Goal: Task Accomplishment & Management: Use online tool/utility

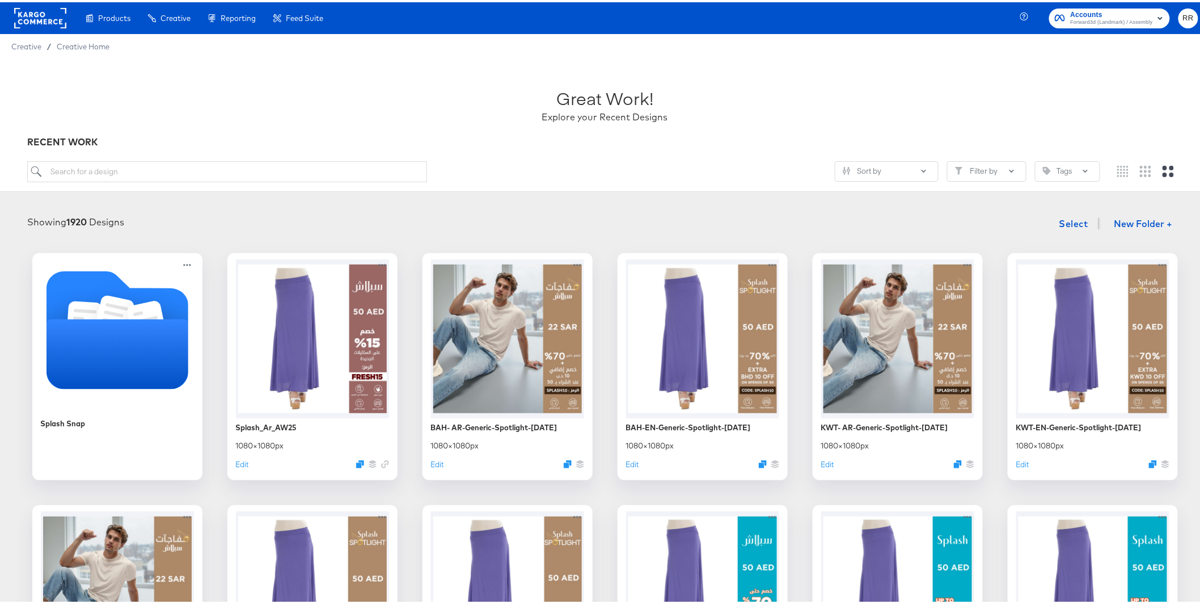
click at [49, 20] on rect at bounding box center [40, 16] width 52 height 20
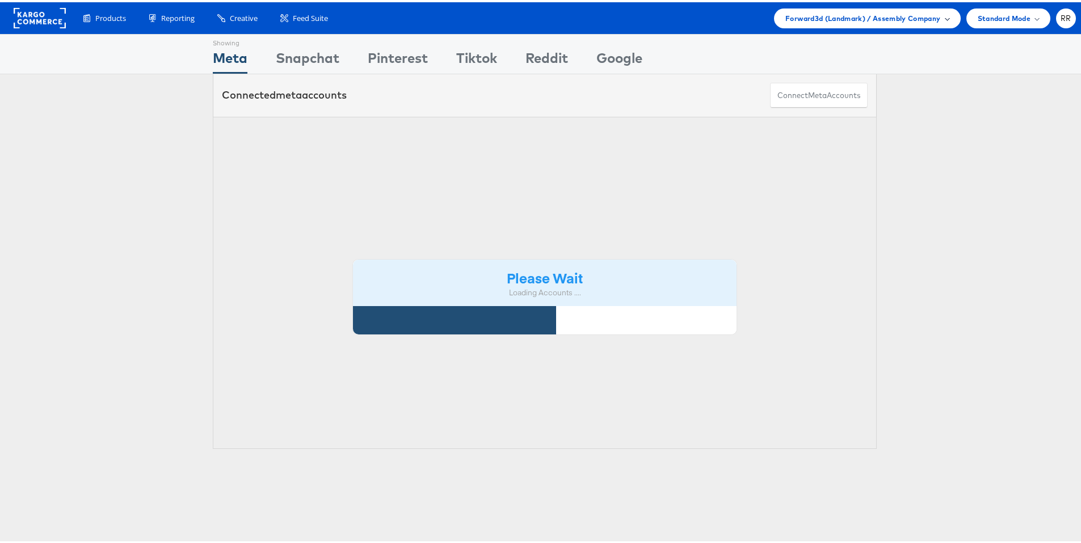
drag, startPoint x: 866, startPoint y: 27, endPoint x: 867, endPoint y: 22, distance: 5.9
click at [866, 27] on div "Products Product Catalogs Enhance Your Product Catalog, Map Them to Publishers,…" at bounding box center [544, 16] width 1089 height 32
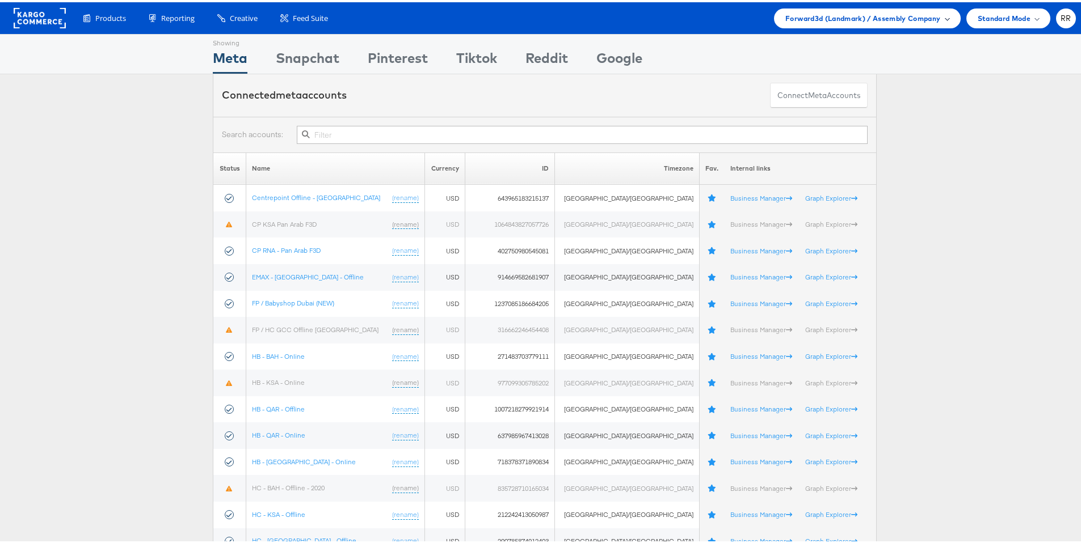
click at [867, 20] on span "Forward3d (Landmark) / Assembly Company" at bounding box center [862, 16] width 155 height 12
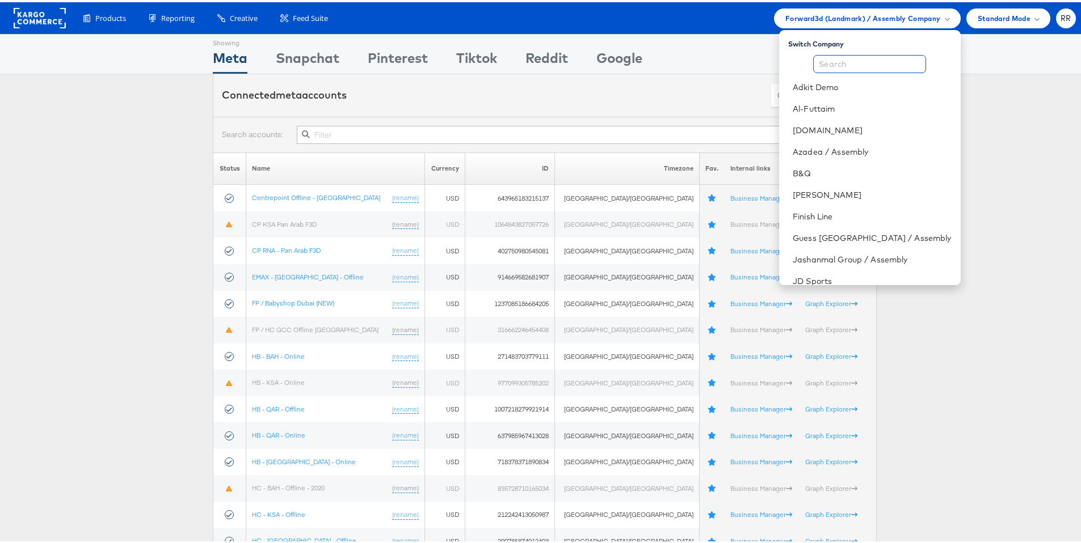
click at [847, 66] on input "text" at bounding box center [869, 62] width 113 height 18
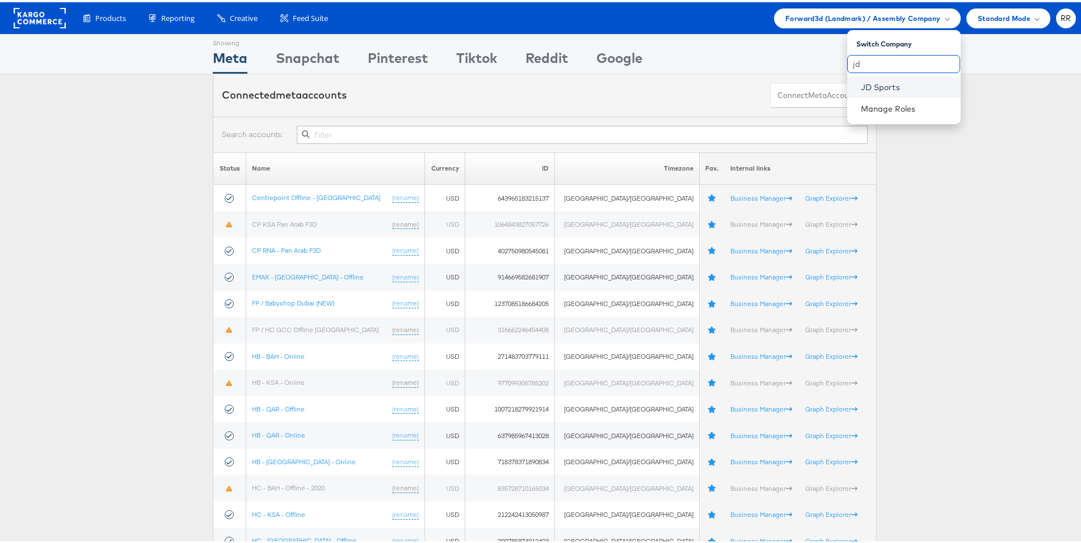
type input "jd"
click at [892, 90] on link "JD Sports" at bounding box center [905, 84] width 91 height 11
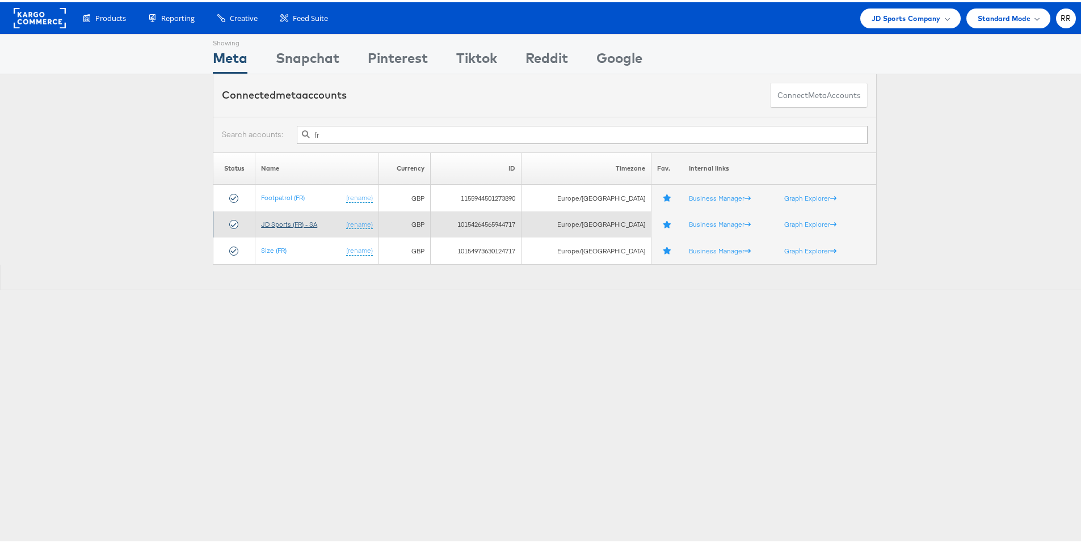
type input "fr"
click at [285, 224] on link "JD Sports (FR) - SA" at bounding box center [289, 222] width 56 height 9
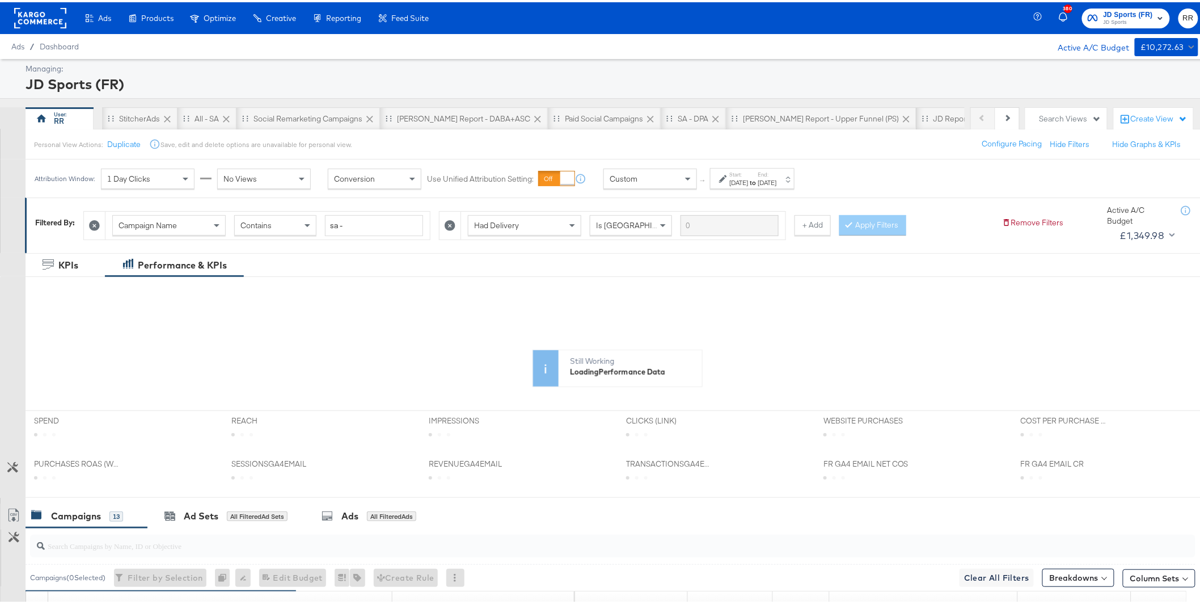
click at [654, 180] on div "Custom" at bounding box center [650, 176] width 92 height 19
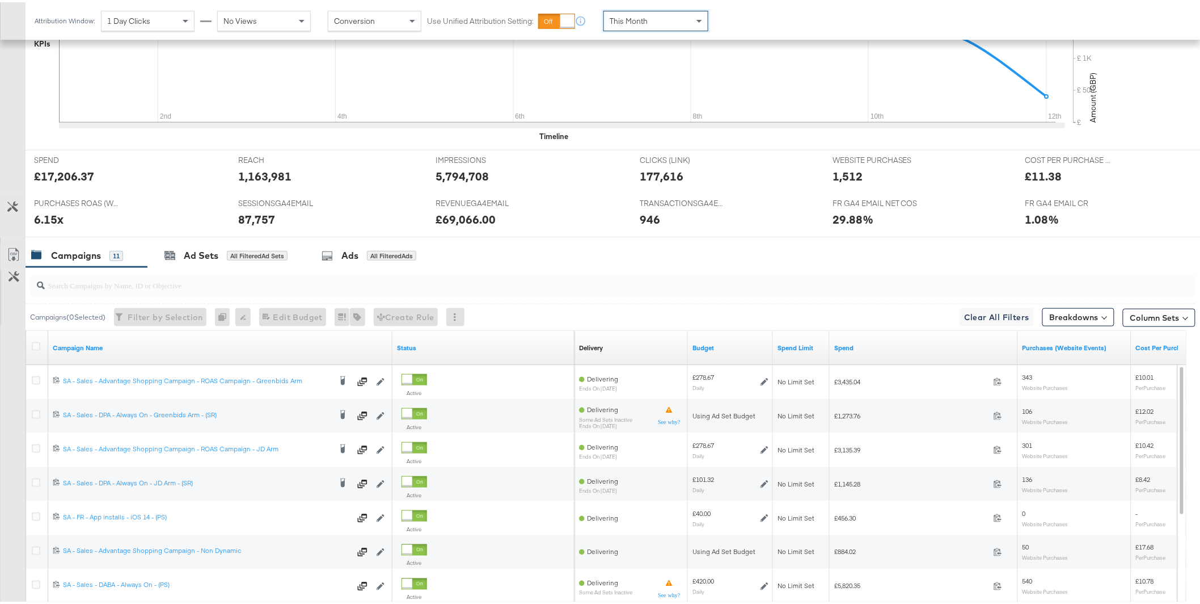
scroll to position [485, 0]
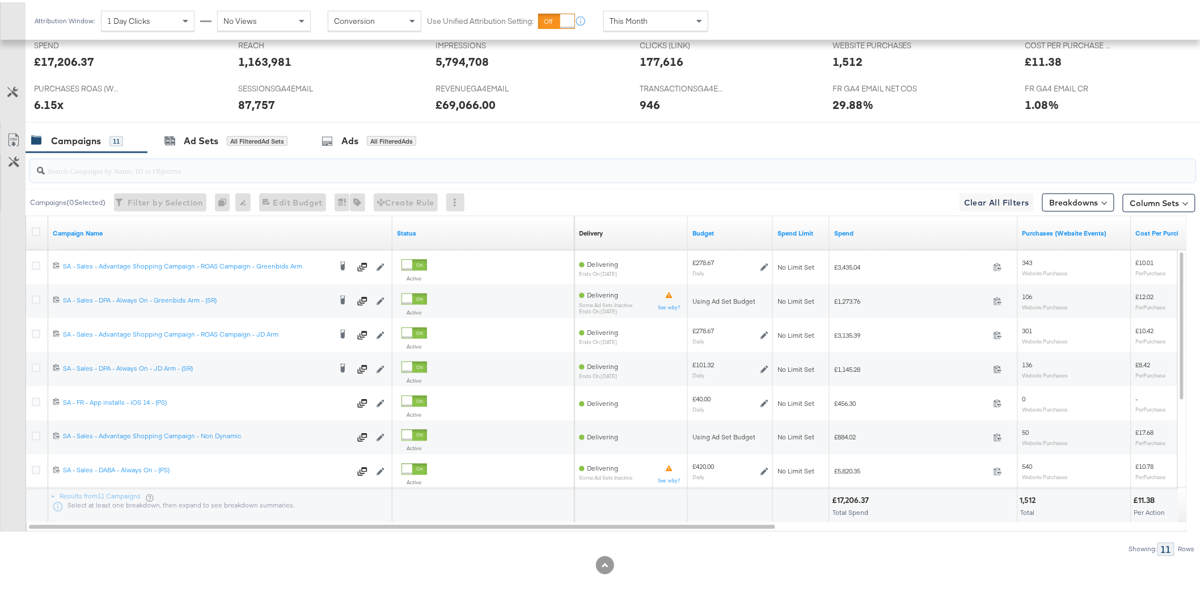
click at [124, 167] on input "search" at bounding box center [566, 164] width 1043 height 22
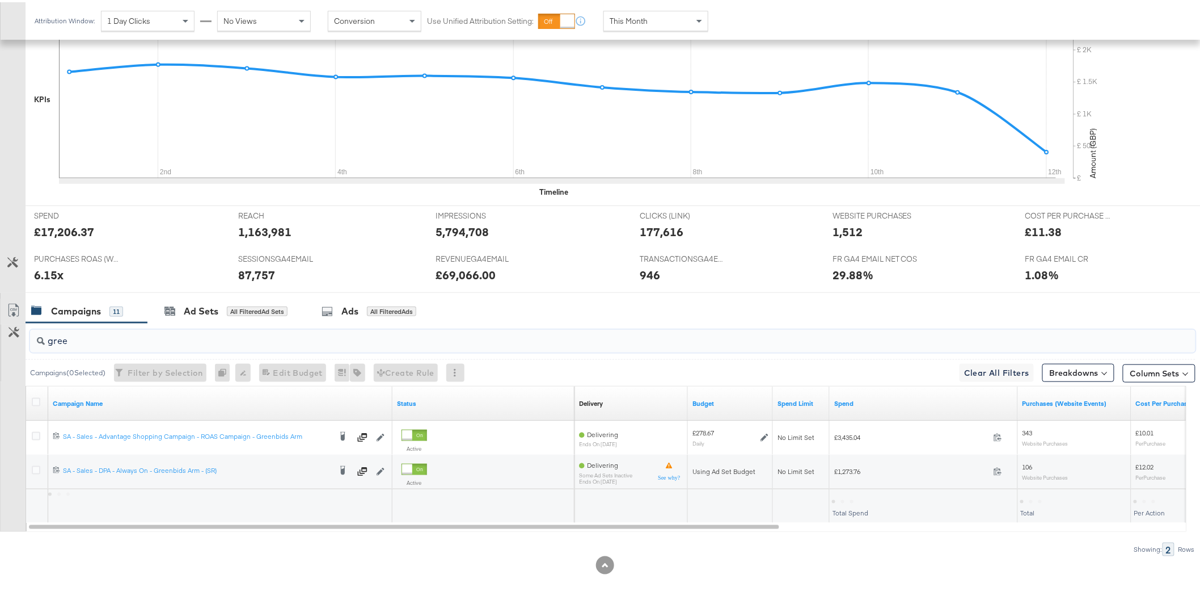
scroll to position [315, 0]
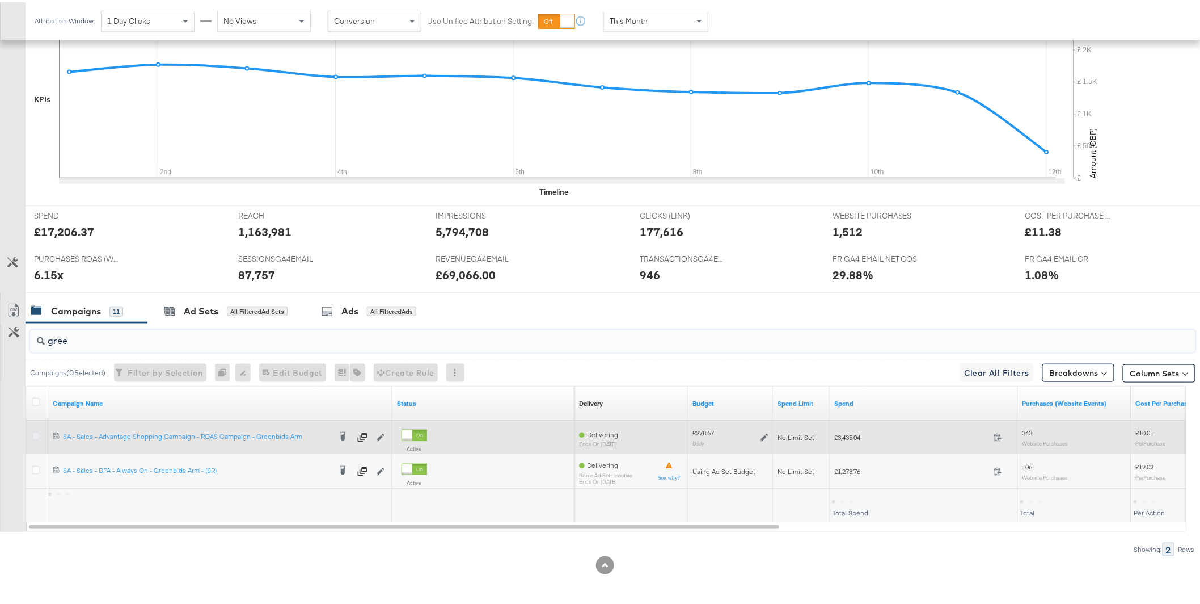
type input "gree"
click at [34, 433] on icon at bounding box center [36, 433] width 9 height 9
click at [0, 0] on input "checkbox" at bounding box center [0, 0] width 0 height 0
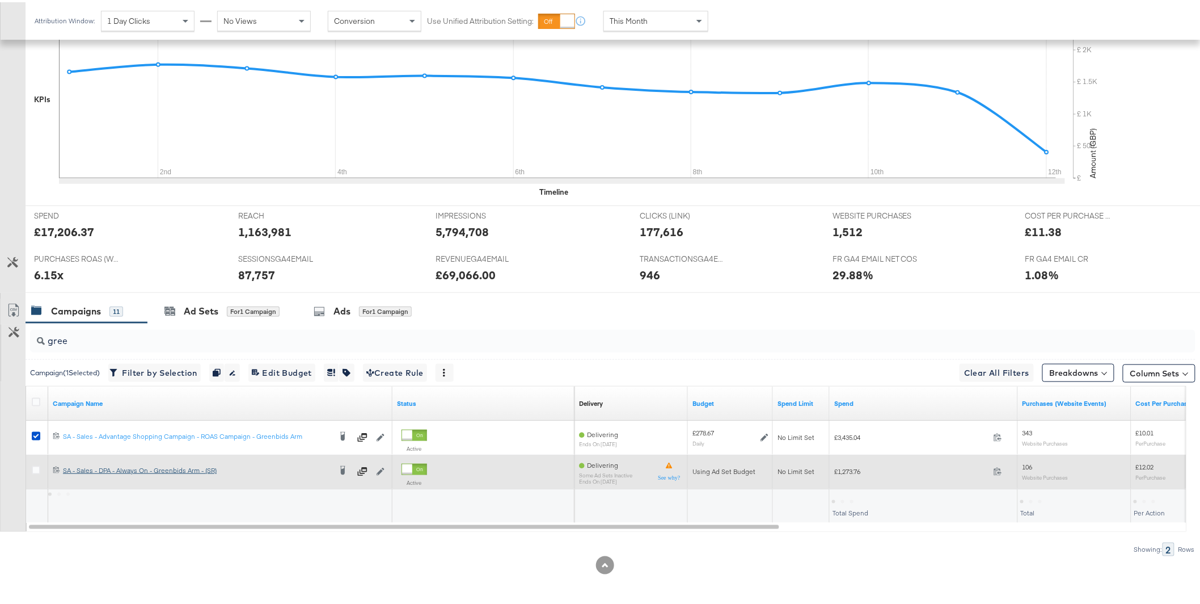
drag, startPoint x: 36, startPoint y: 467, endPoint x: 78, endPoint y: 469, distance: 42.6
click at [36, 467] on icon at bounding box center [36, 467] width 9 height 9
click at [0, 0] on input "checkbox" at bounding box center [0, 0] width 0 height 0
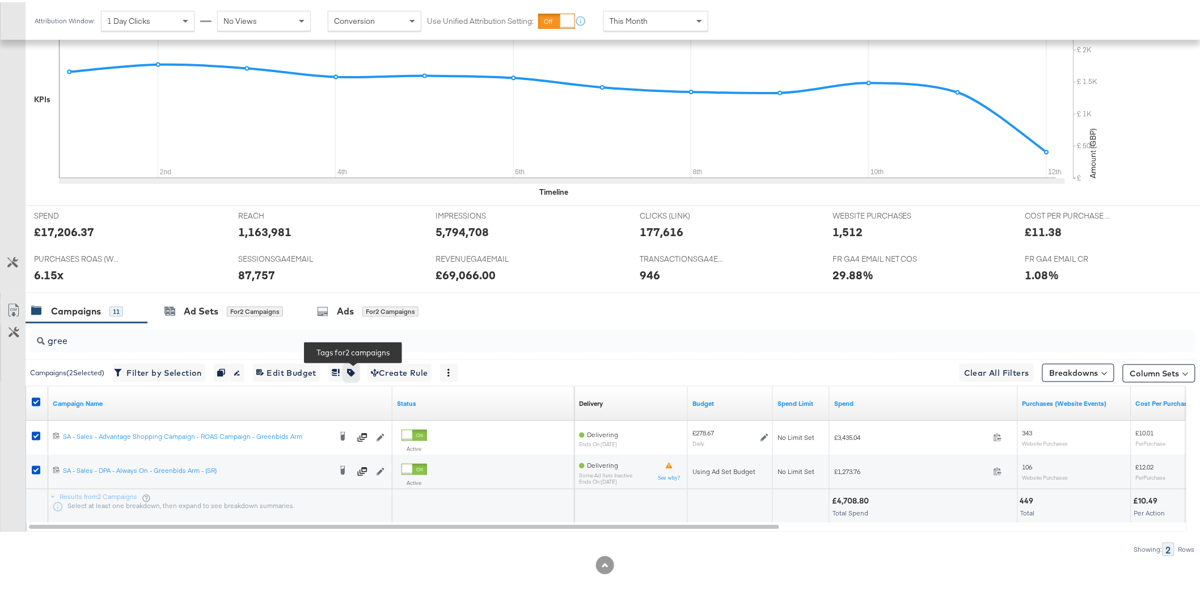
click at [358, 371] on button "button" at bounding box center [351, 370] width 15 height 18
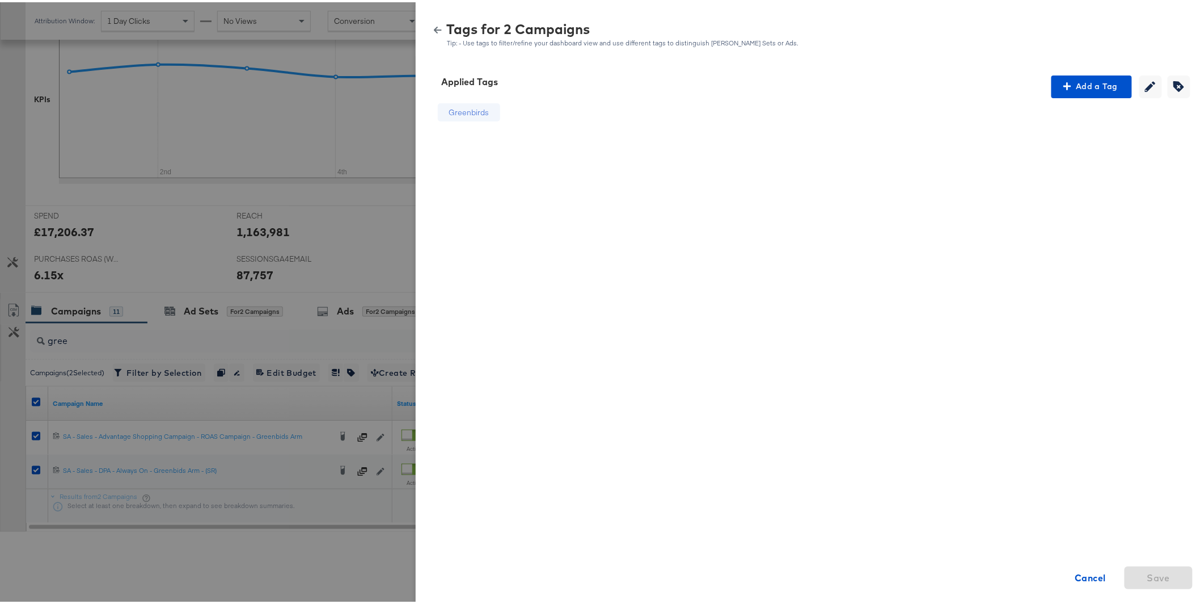
click at [433, 26] on button "button" at bounding box center [437, 28] width 17 height 8
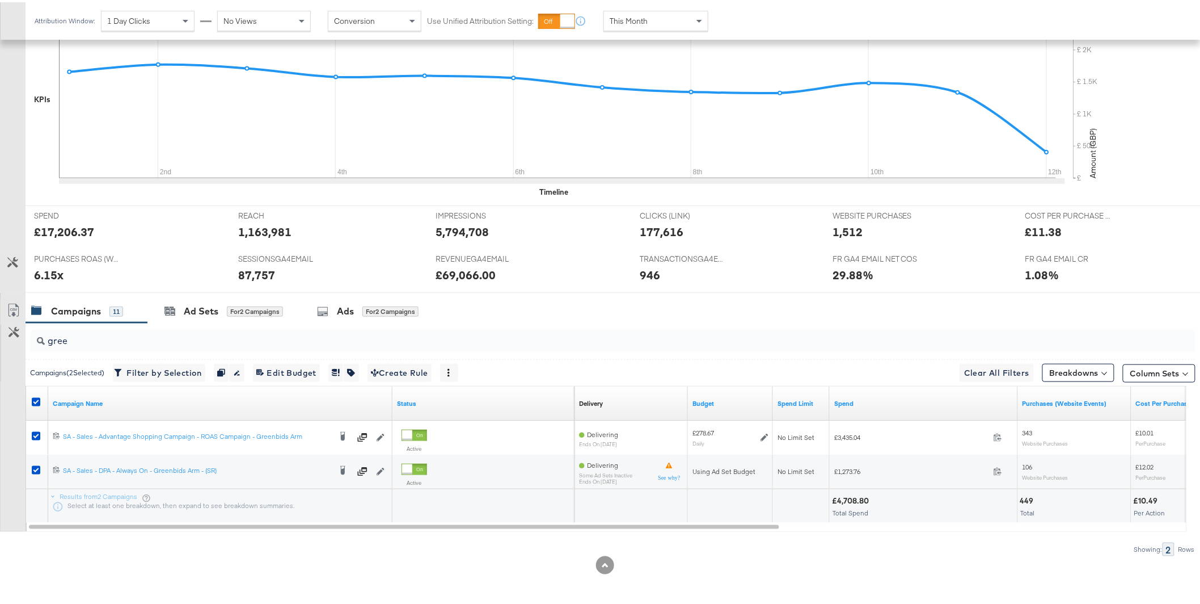
click at [30, 397] on div at bounding box center [37, 401] width 21 height 20
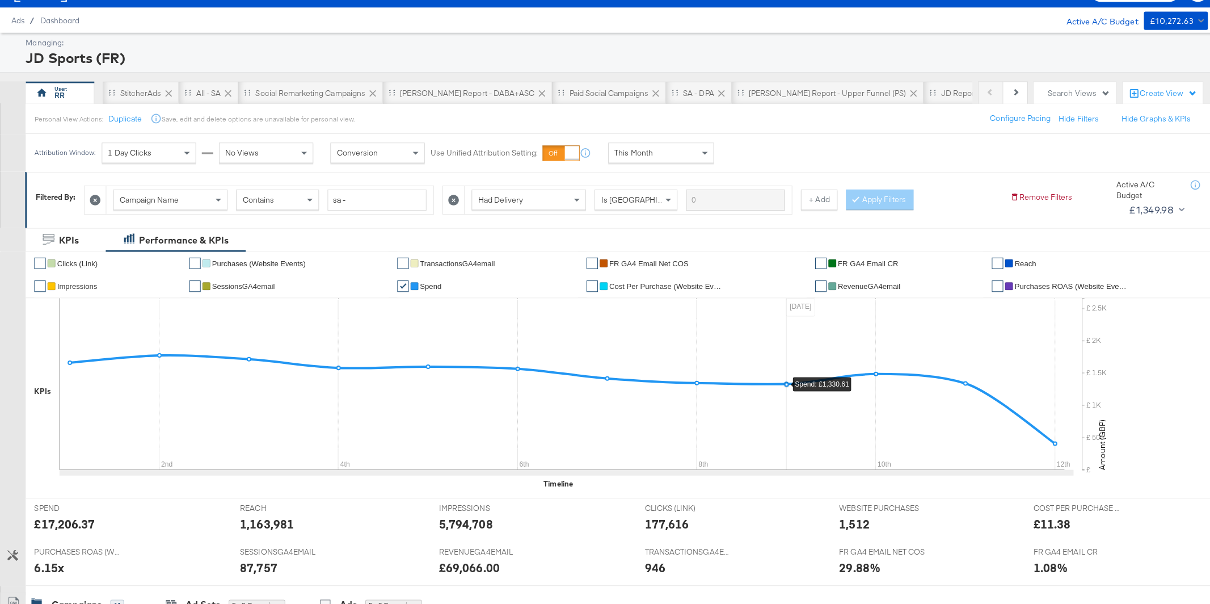
scroll to position [0, 0]
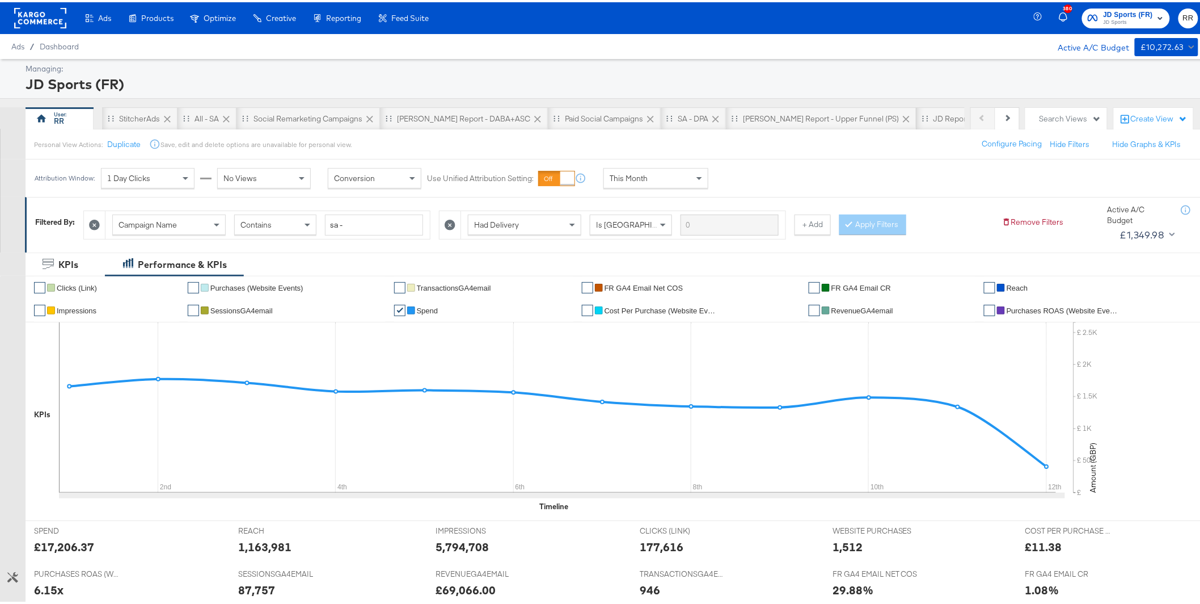
click at [1147, 117] on div "Create View" at bounding box center [1159, 116] width 57 height 11
click at [1060, 116] on div "Search Views" at bounding box center [1071, 116] width 62 height 11
click at [980, 146] on div "Search:" at bounding box center [1027, 157] width 130 height 36
click at [998, 166] on input "Search:" at bounding box center [1027, 164] width 130 height 21
type input "gre"
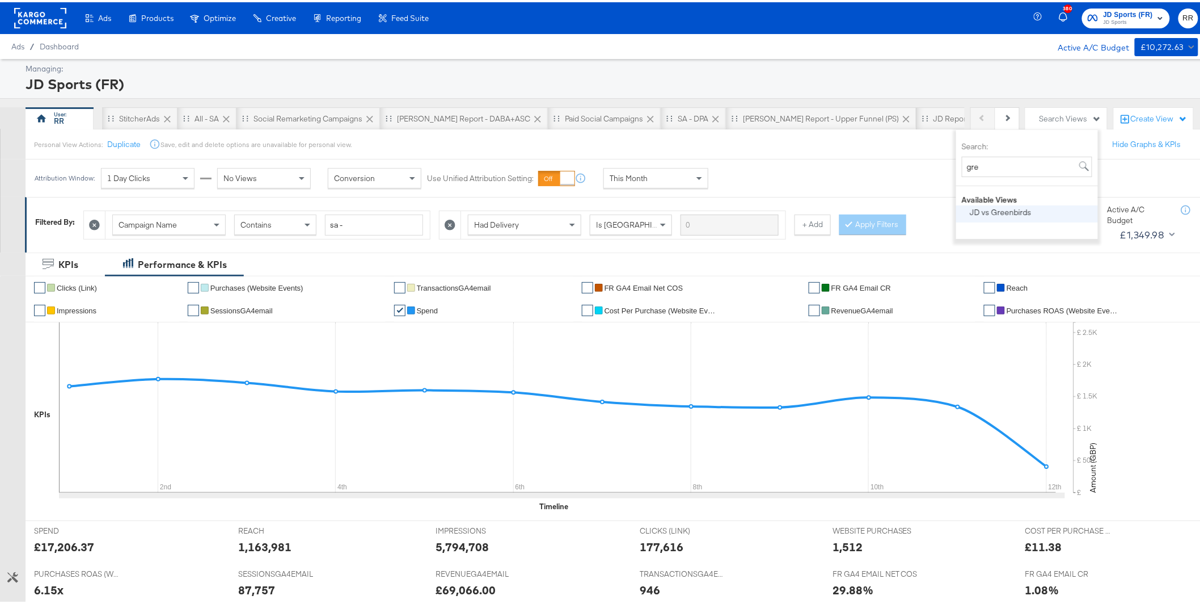
click at [1016, 210] on div "JD vs Greenbirds" at bounding box center [1001, 210] width 62 height 8
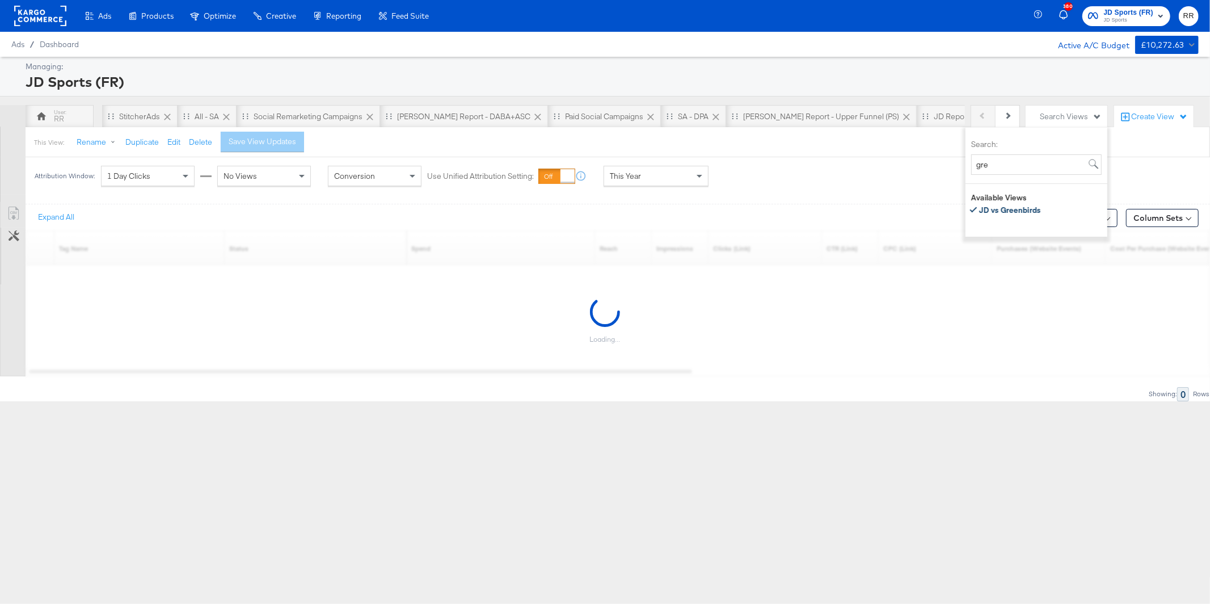
click at [862, 474] on div "Ads Products Optimize Creative Reporting Feed Suite 380 JD Sports (FR) JD Sport…" at bounding box center [605, 302] width 1210 height 604
click at [650, 177] on div "This Year" at bounding box center [656, 175] width 104 height 19
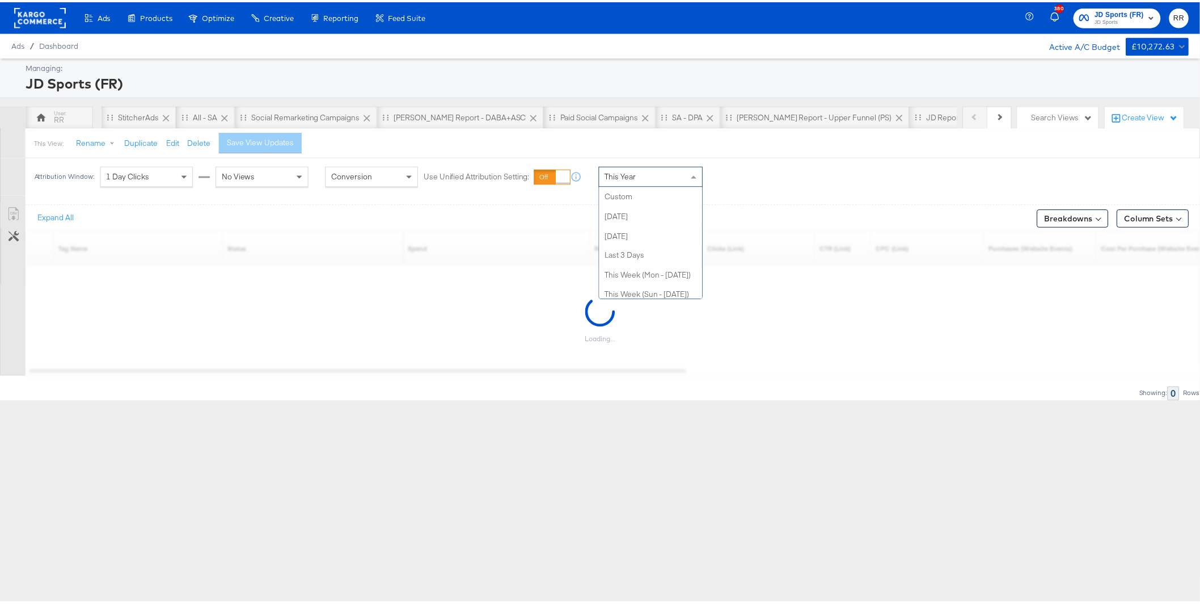
scroll to position [221, 0]
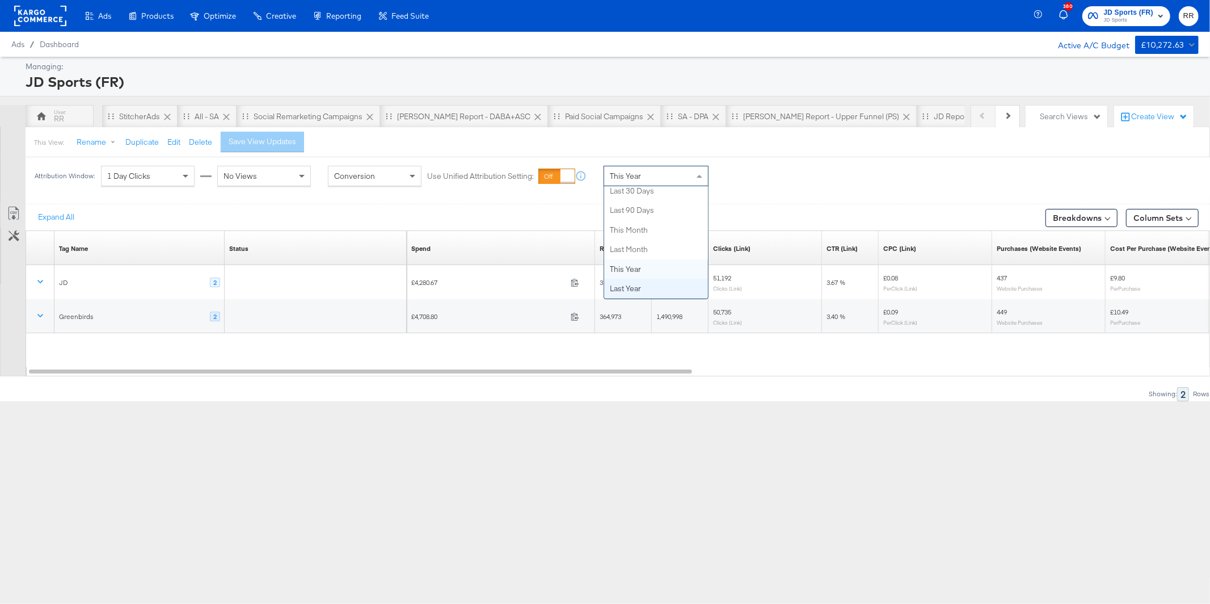
click at [527, 429] on div "Ads Products Optimize Creative Reporting Feed Suite 380 JD Sports (FR) JD Sport…" at bounding box center [605, 302] width 1210 height 604
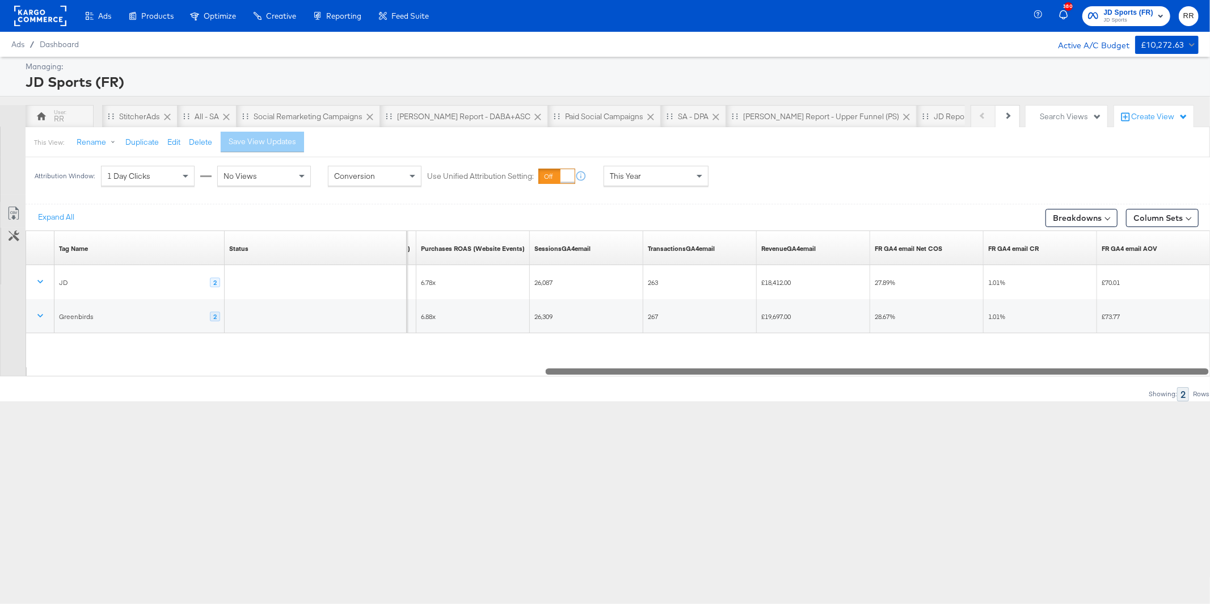
drag, startPoint x: 631, startPoint y: 373, endPoint x: 1201, endPoint y: 351, distance: 569.9
click at [1201, 351] on div "Tag Name Sorting Unavailable Status Sorting Unavailable Purchases Value (Websit…" at bounding box center [618, 303] width 1184 height 146
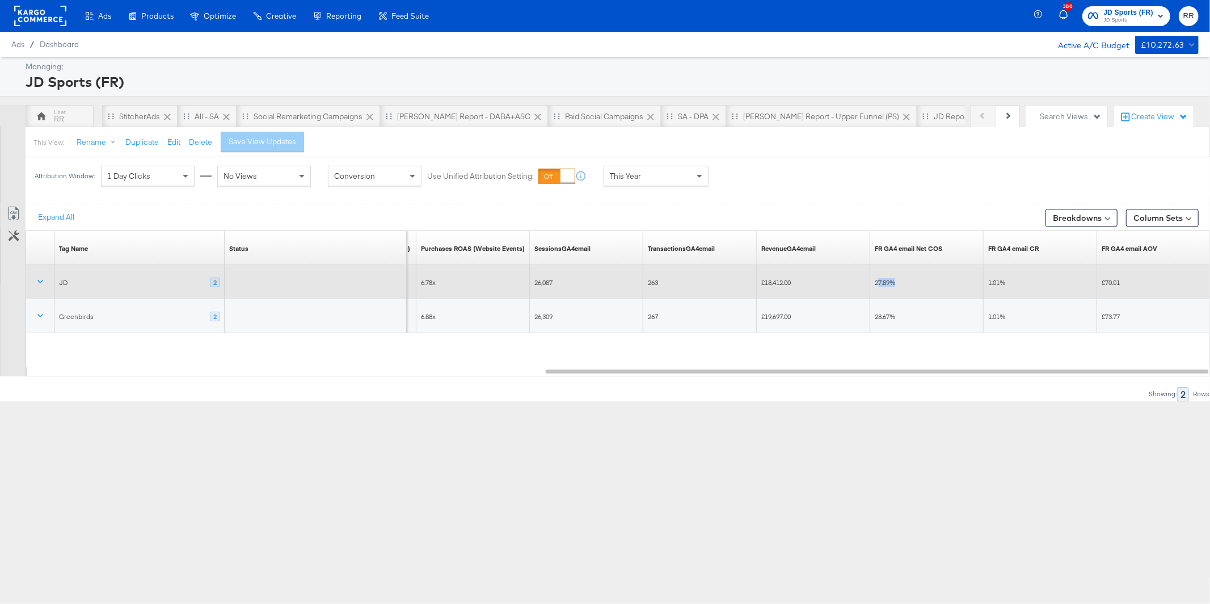
drag, startPoint x: 876, startPoint y: 281, endPoint x: 913, endPoint y: 284, distance: 36.9
click at [913, 284] on div "27.89%" at bounding box center [927, 282] width 104 height 9
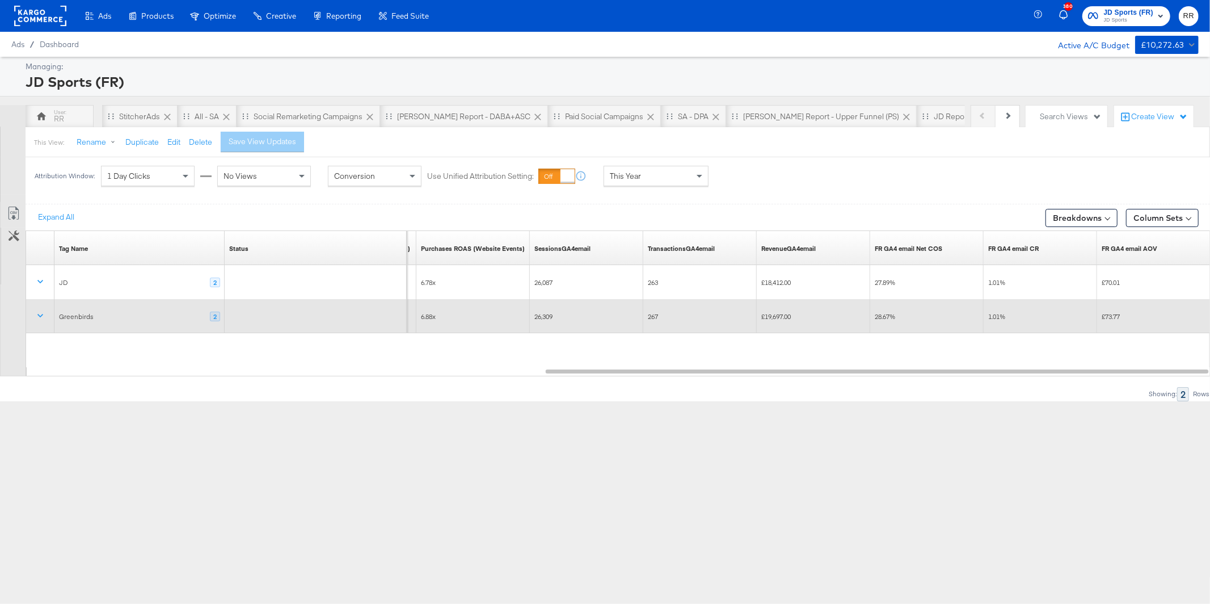
click at [893, 316] on span "28.67%" at bounding box center [885, 316] width 20 height 9
drag, startPoint x: 898, startPoint y: 317, endPoint x: 874, endPoint y: 318, distance: 24.4
click at [875, 318] on div "28.67%" at bounding box center [927, 316] width 104 height 9
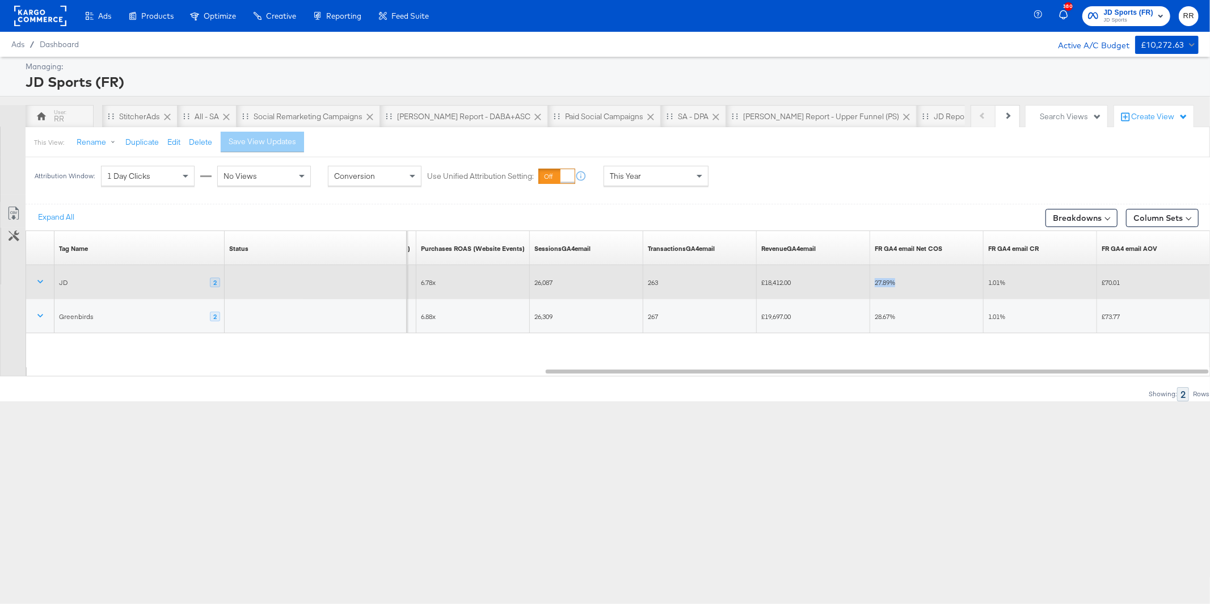
drag, startPoint x: 876, startPoint y: 282, endPoint x: 914, endPoint y: 282, distance: 38.0
click at [914, 282] on div "27.89%" at bounding box center [927, 282] width 104 height 9
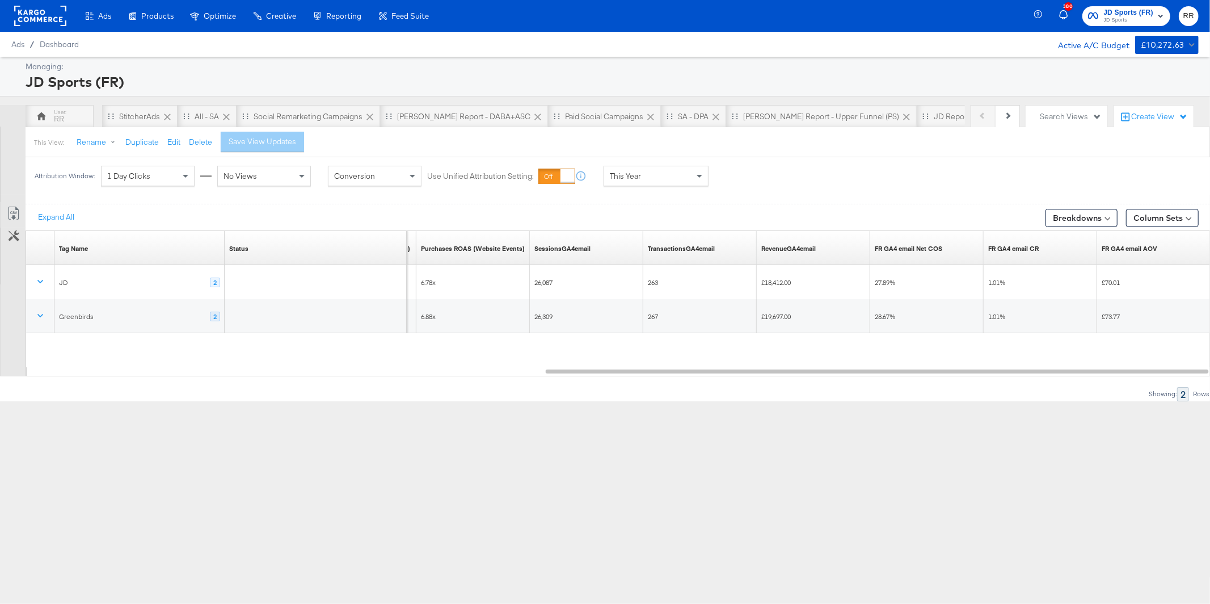
click at [924, 379] on div "Expand All Breakdowns Column Sets Customize KPIs Export as CSV Tag Name Sorting…" at bounding box center [605, 302] width 1210 height 197
drag, startPoint x: 855, startPoint y: 375, endPoint x: 1217, endPoint y: 364, distance: 362.0
click at [1209, 364] on html "Ads Products Optimize Creative Reporting Feed Suite 380 JD Sports (FR) JD Sport…" at bounding box center [605, 302] width 1210 height 604
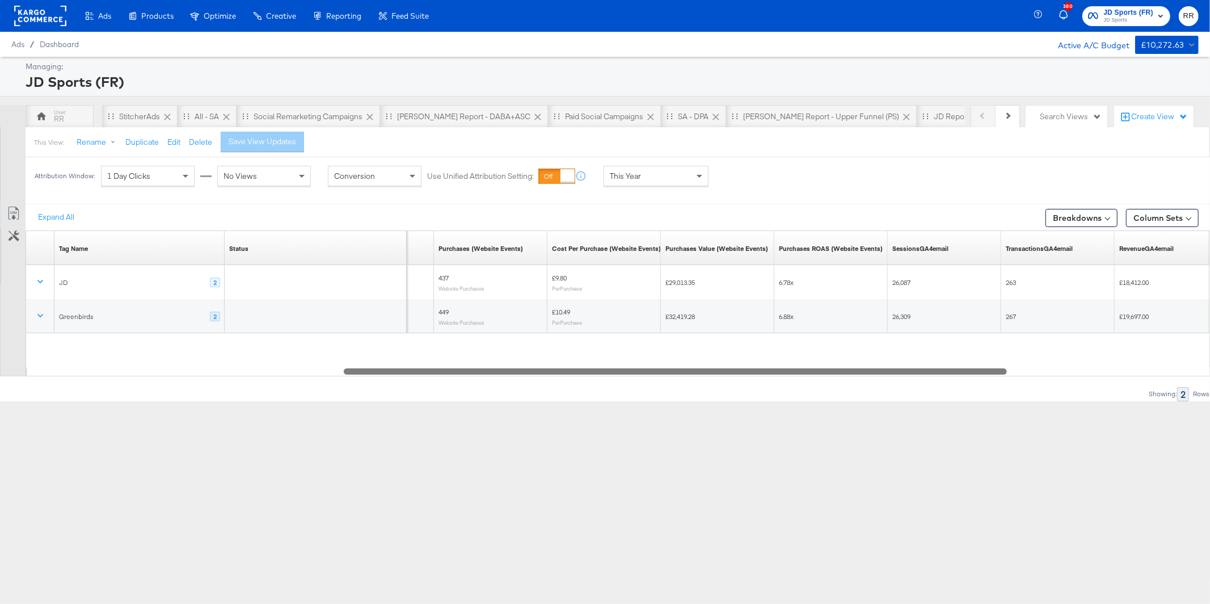
drag, startPoint x: 971, startPoint y: 371, endPoint x: 769, endPoint y: 378, distance: 202.1
click at [769, 378] on div "Expand All Breakdowns Column Sets Customize KPIs Export as CSV Tag Name Sorting…" at bounding box center [605, 302] width 1210 height 197
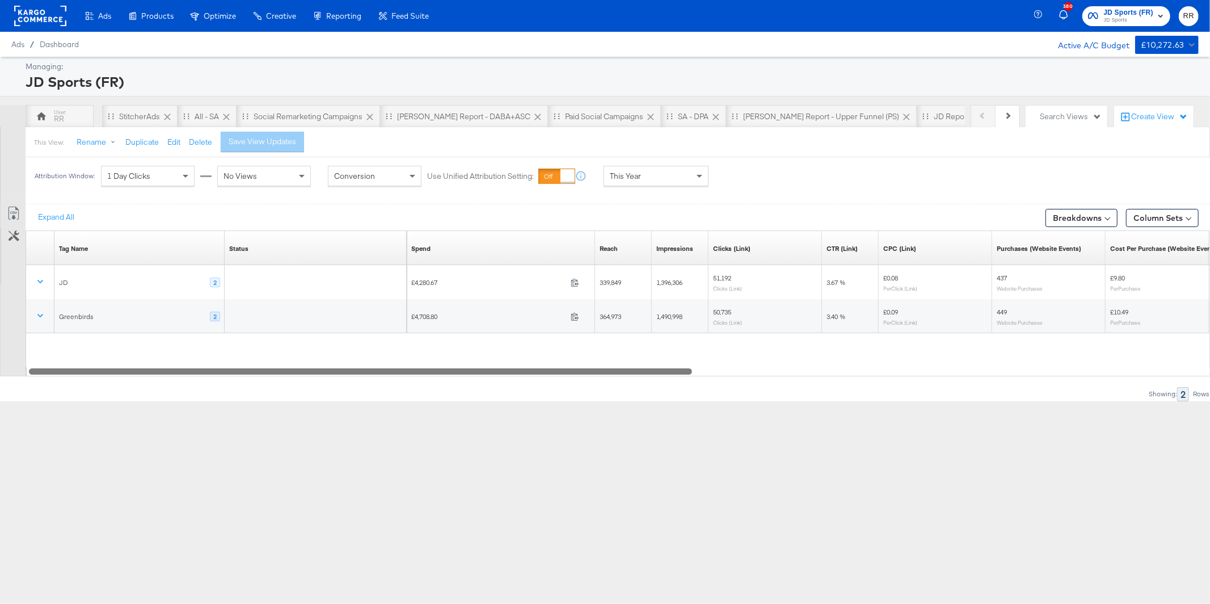
drag, startPoint x: 736, startPoint y: 369, endPoint x: 267, endPoint y: 358, distance: 469.2
click at [267, 359] on div "Tag Name Sorting Unavailable Status Sorting Unavailable Spend Sorting Unavailab…" at bounding box center [618, 303] width 1184 height 146
click at [60, 113] on div "RR" at bounding box center [59, 118] width 10 height 11
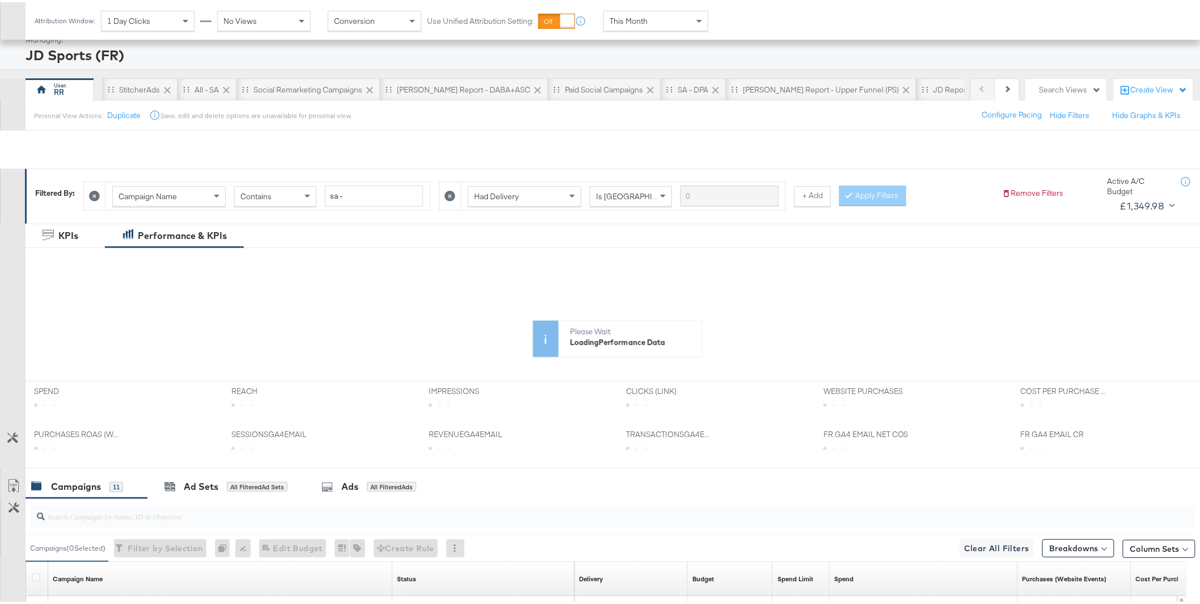
scroll to position [205, 0]
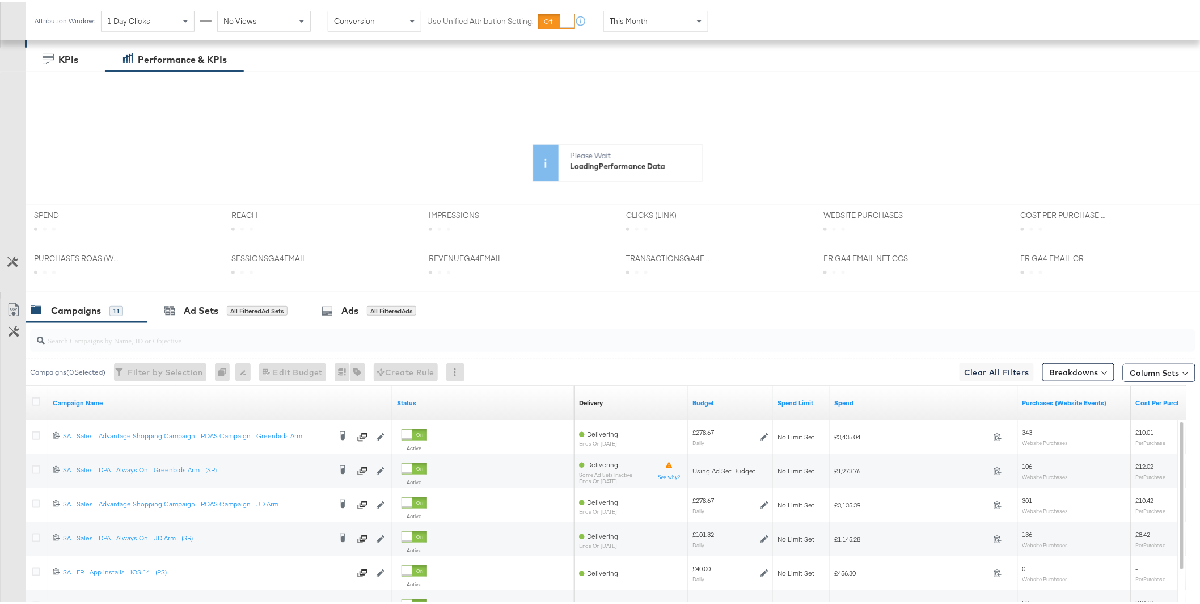
click at [324, 335] on input "search" at bounding box center [566, 333] width 1043 height 22
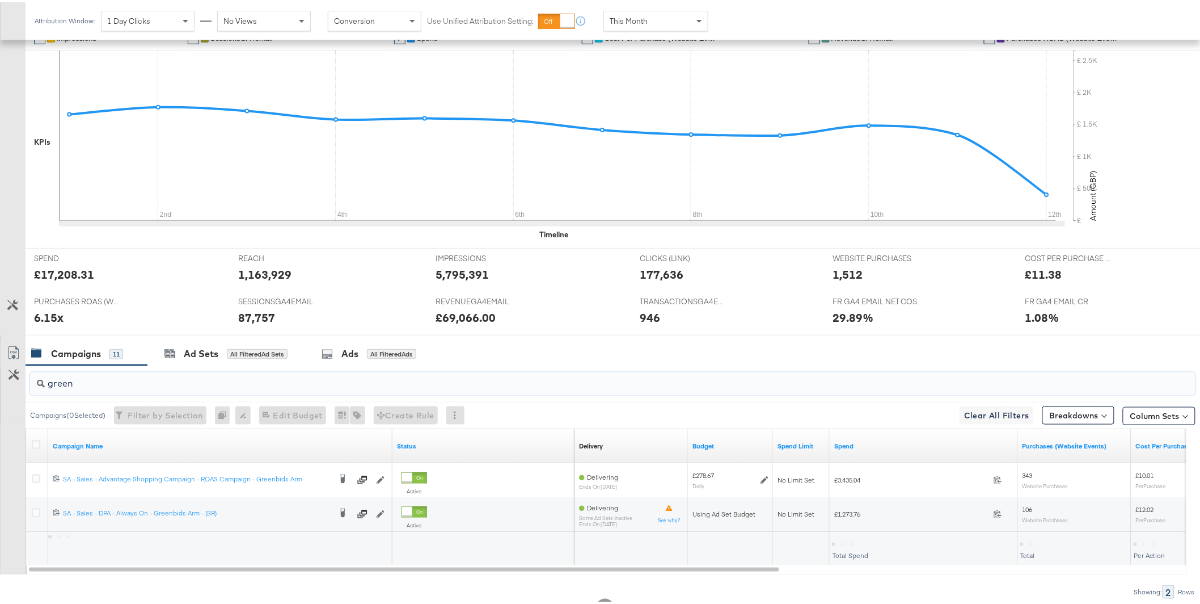
scroll to position [315, 0]
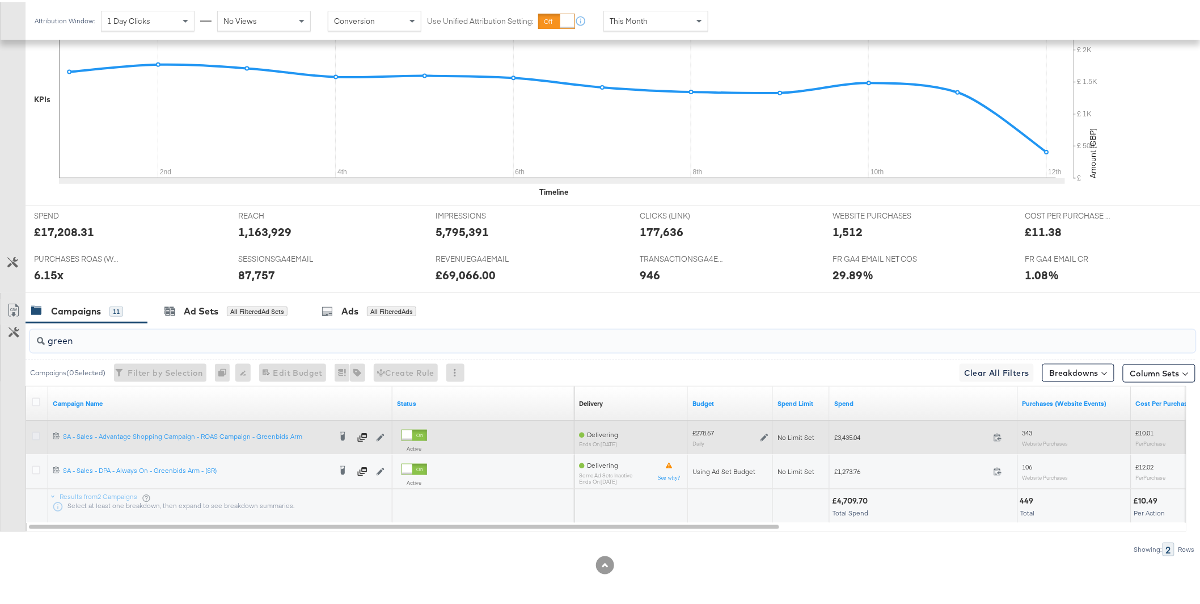
type input "green"
click at [39, 435] on icon at bounding box center [36, 433] width 9 height 9
click at [0, 0] on input "checkbox" at bounding box center [0, 0] width 0 height 0
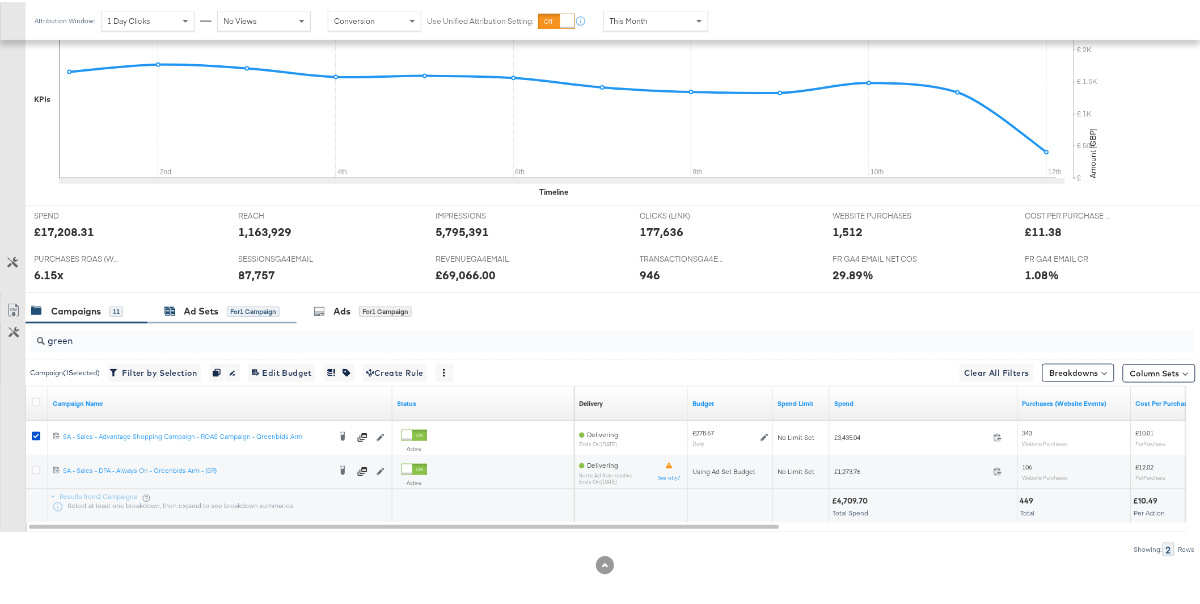
click at [227, 304] on span "for 1 Campaign" at bounding box center [253, 308] width 53 height 10
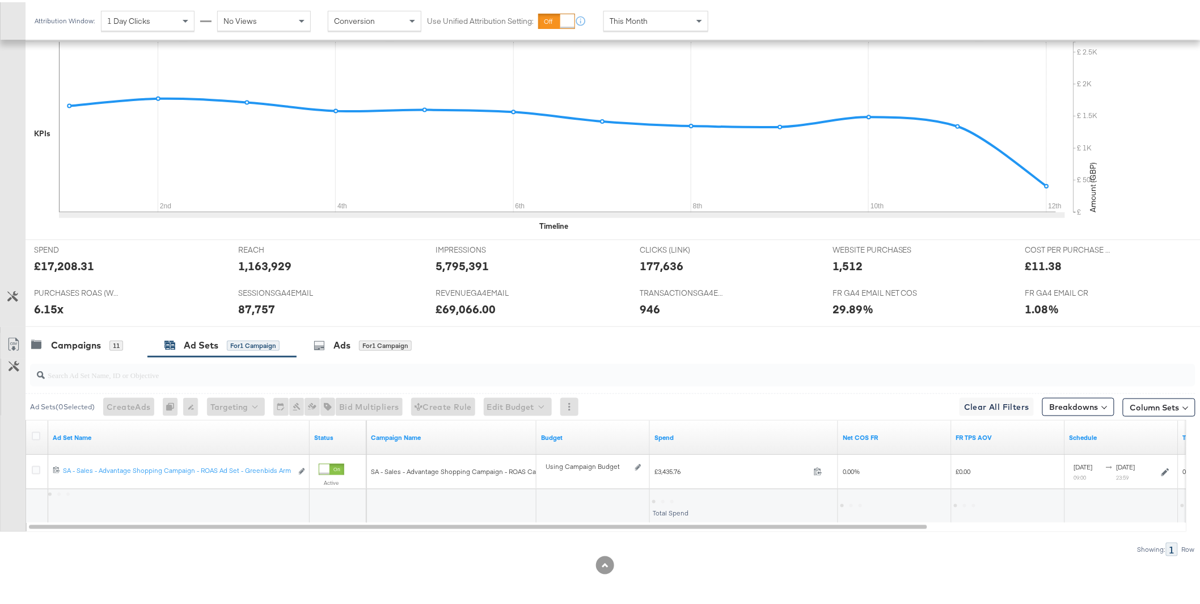
scroll to position [281, 0]
click at [371, 356] on div at bounding box center [611, 373] width 1170 height 36
click at [374, 346] on div "for 1 Campaign" at bounding box center [385, 343] width 53 height 10
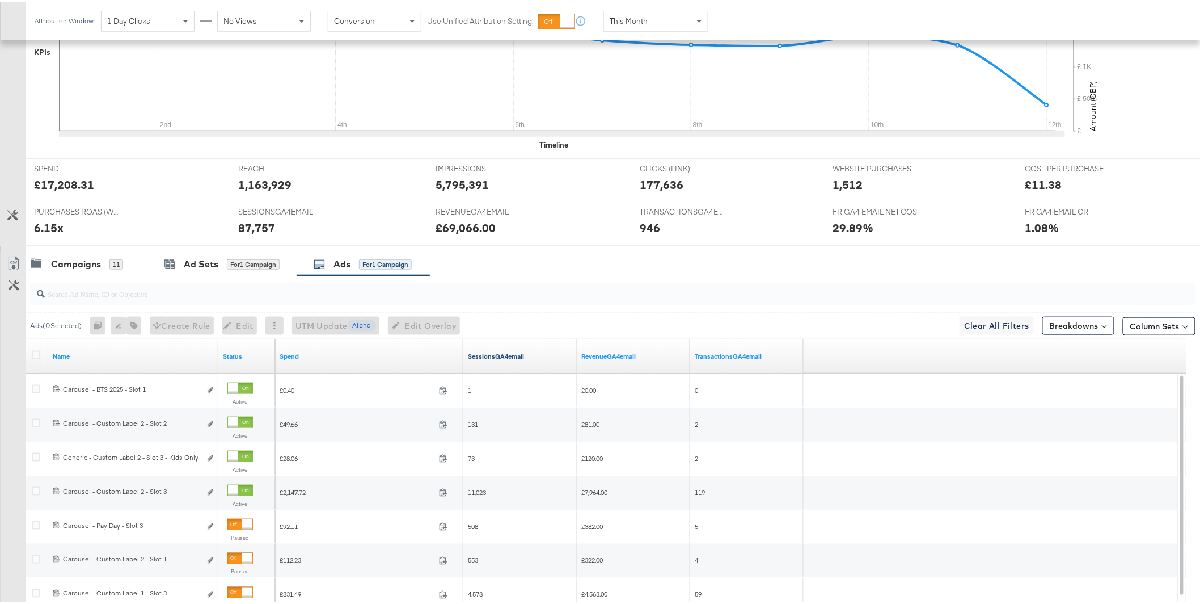
scroll to position [419, 0]
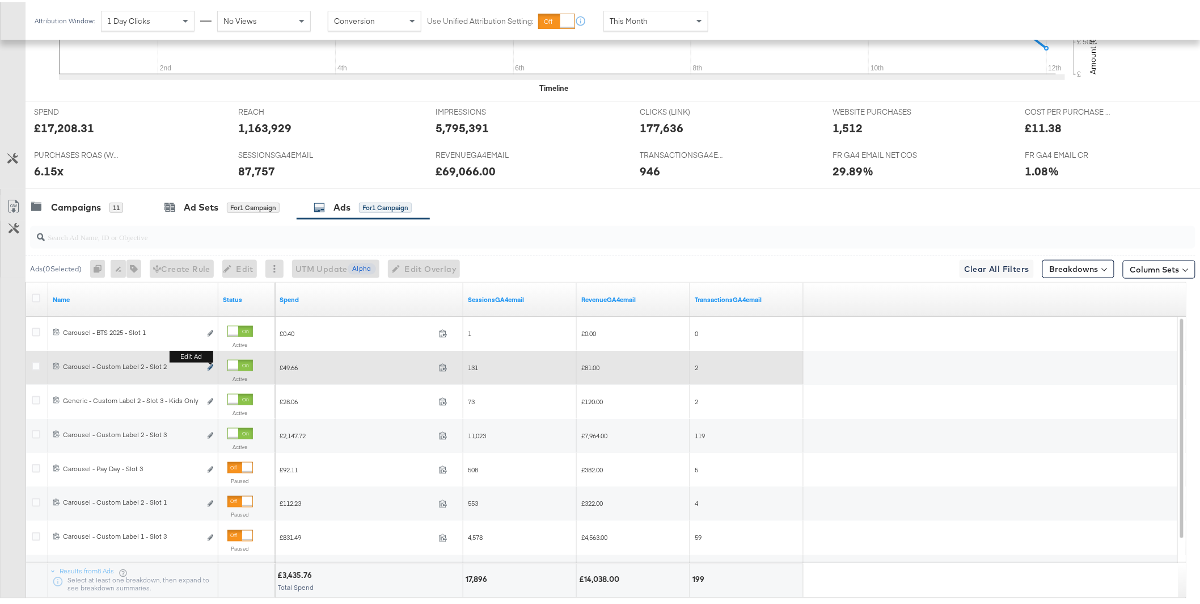
click at [212, 365] on icon "link" at bounding box center [211, 365] width 6 height 6
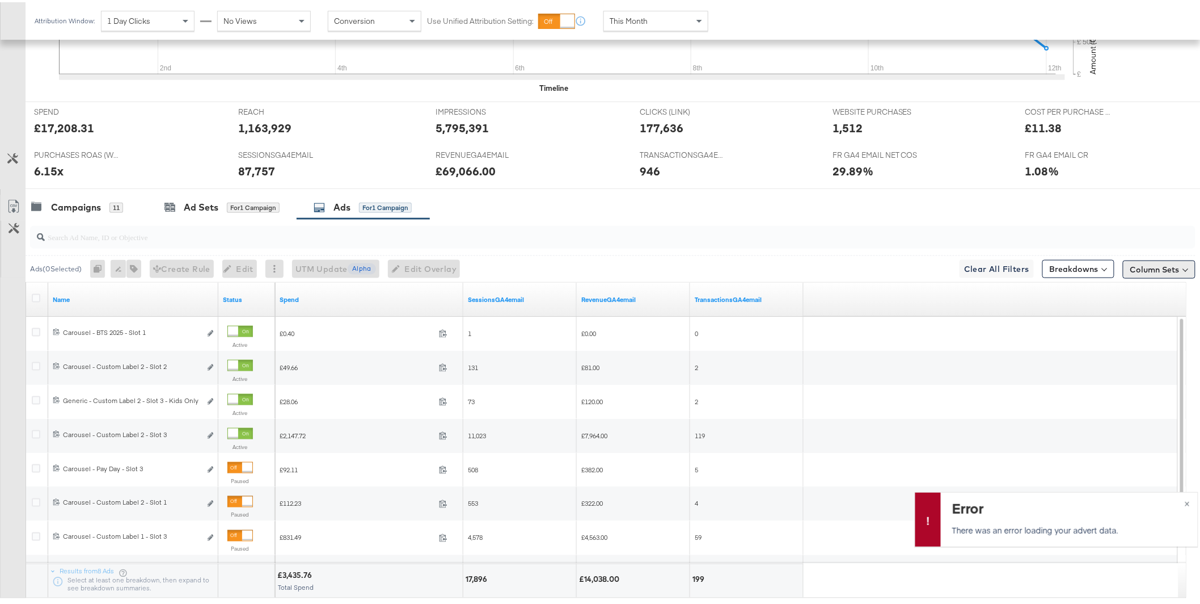
click at [1150, 264] on button "Column Sets" at bounding box center [1159, 267] width 73 height 18
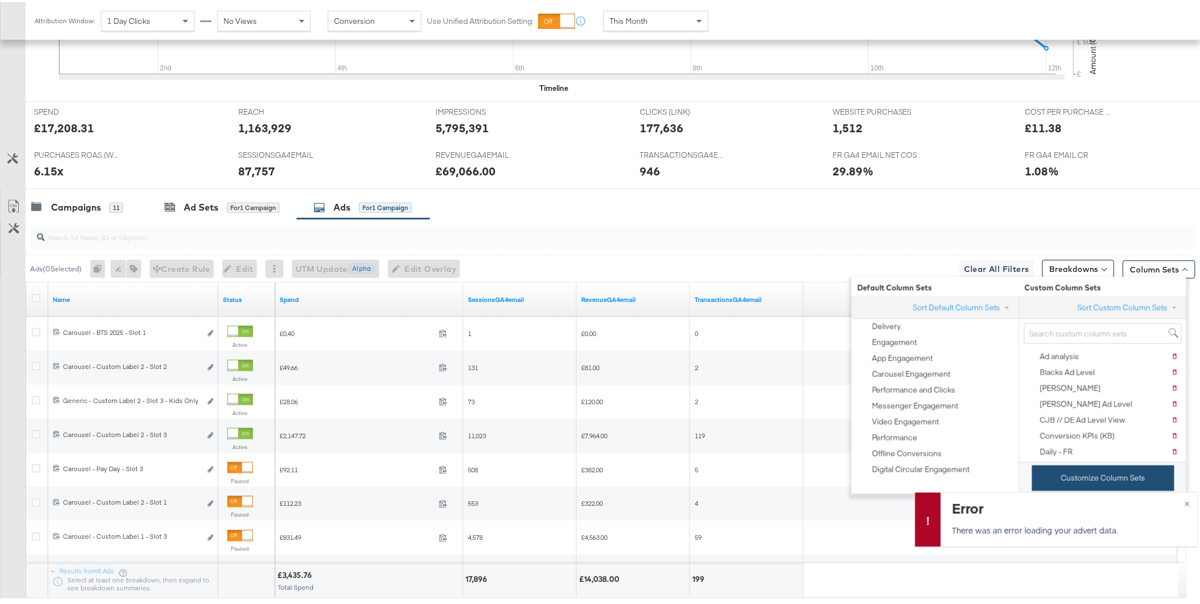
click at [1064, 480] on button "Customize Column Sets" at bounding box center [1103, 476] width 142 height 26
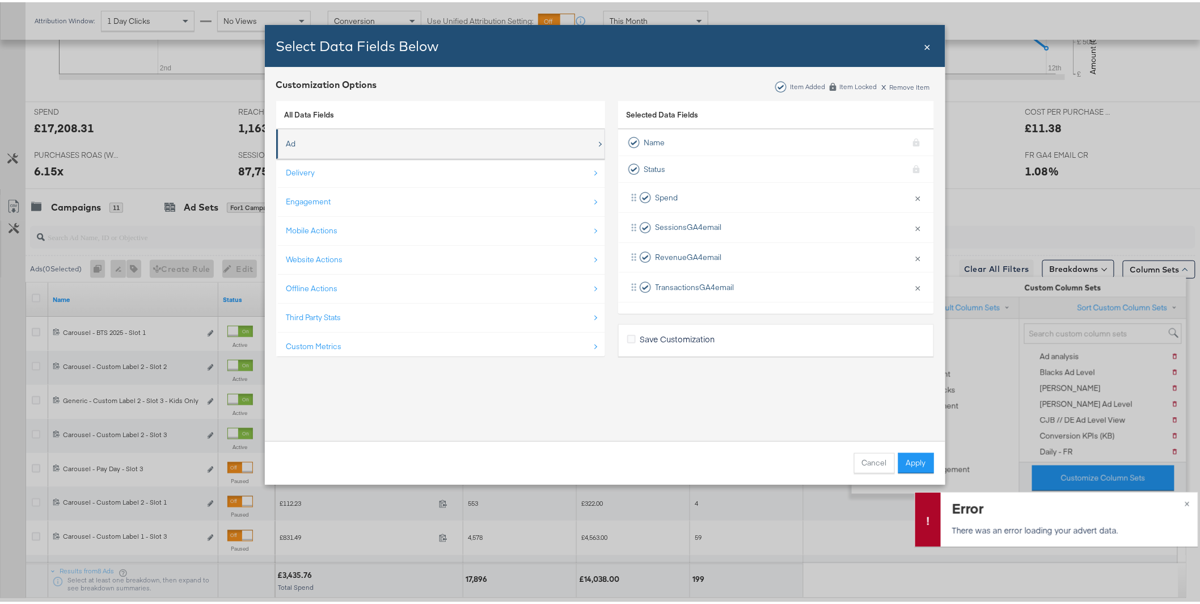
click at [361, 137] on div "Ad" at bounding box center [441, 141] width 310 height 23
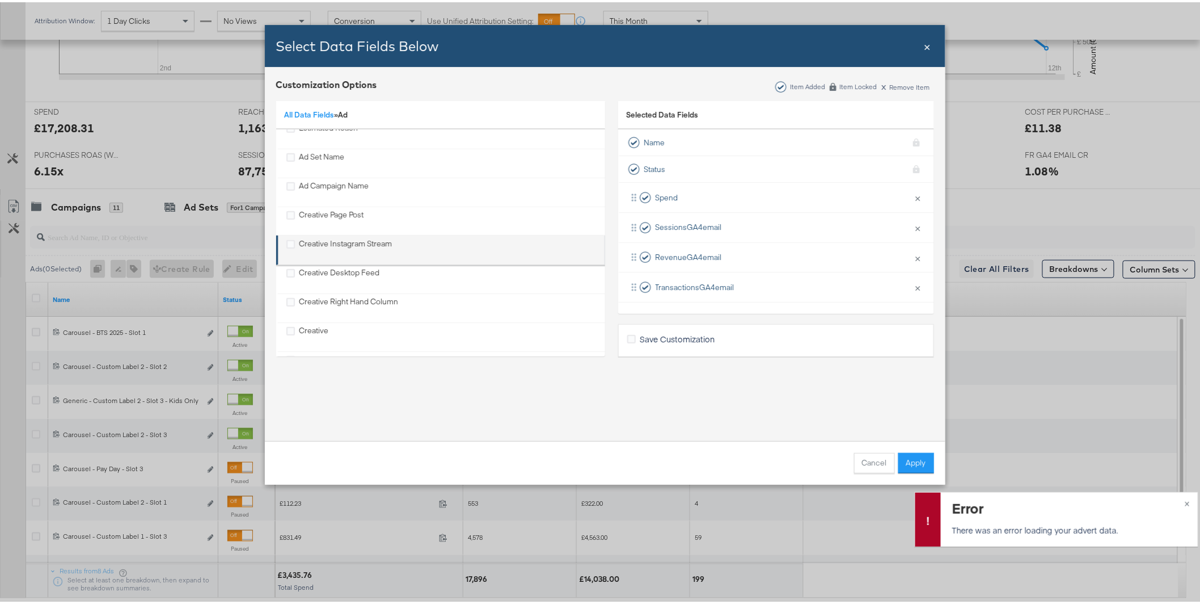
scroll to position [293, 0]
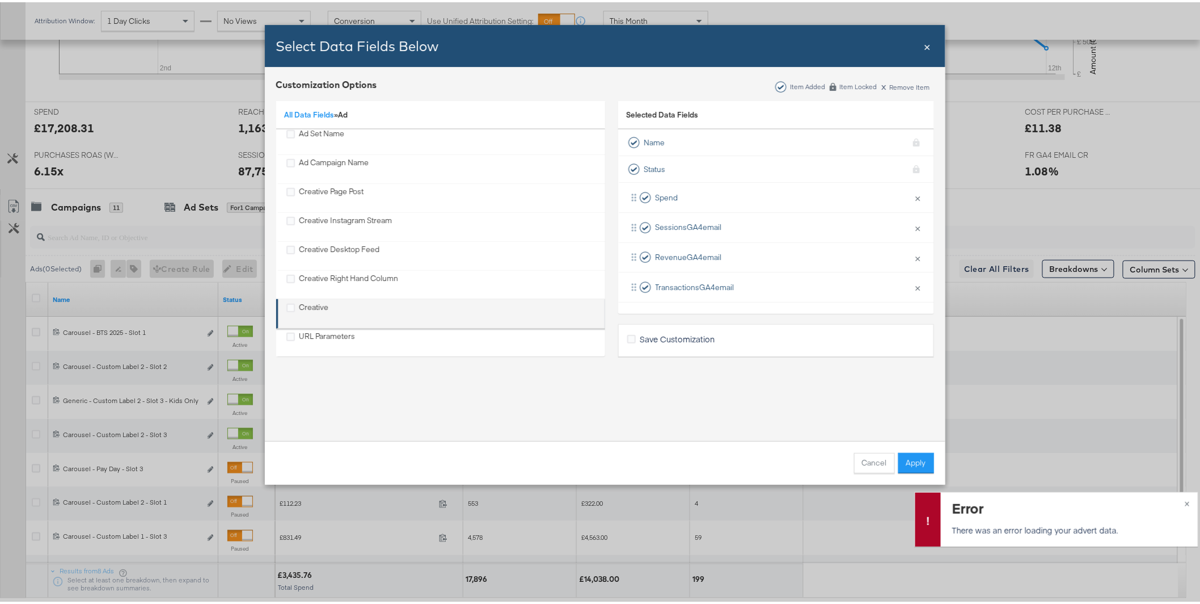
click at [337, 306] on div "Creative" at bounding box center [441, 310] width 310 height 23
drag, startPoint x: 288, startPoint y: 310, endPoint x: 336, endPoint y: 308, distance: 47.7
click at [288, 309] on div "Creative" at bounding box center [290, 305] width 9 height 13
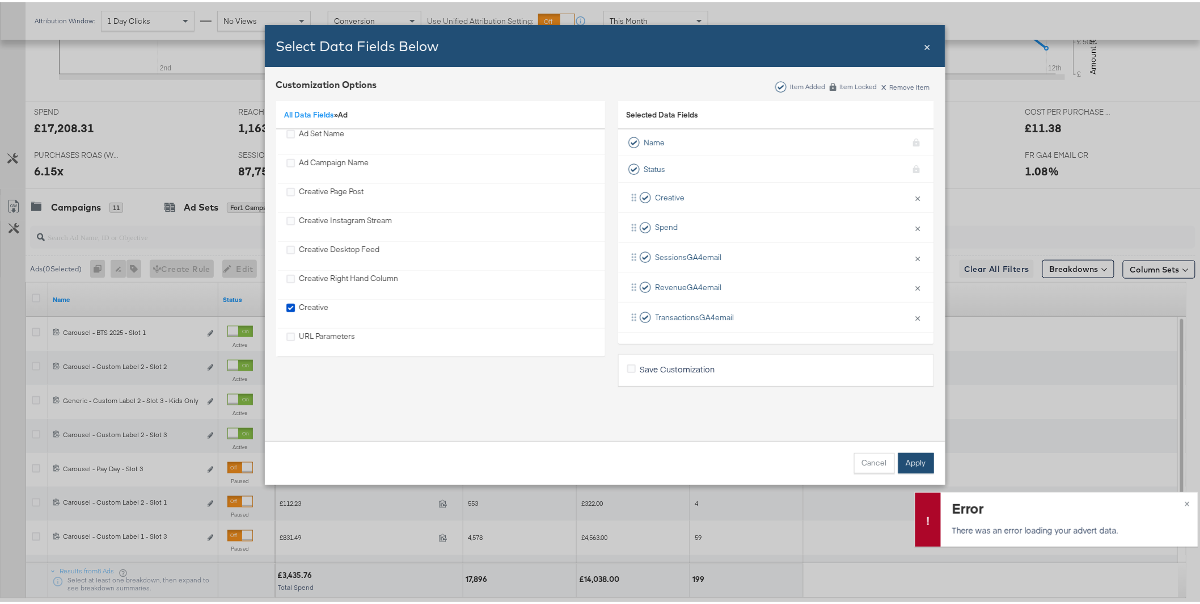
click at [912, 460] on button "Apply" at bounding box center [916, 460] width 36 height 20
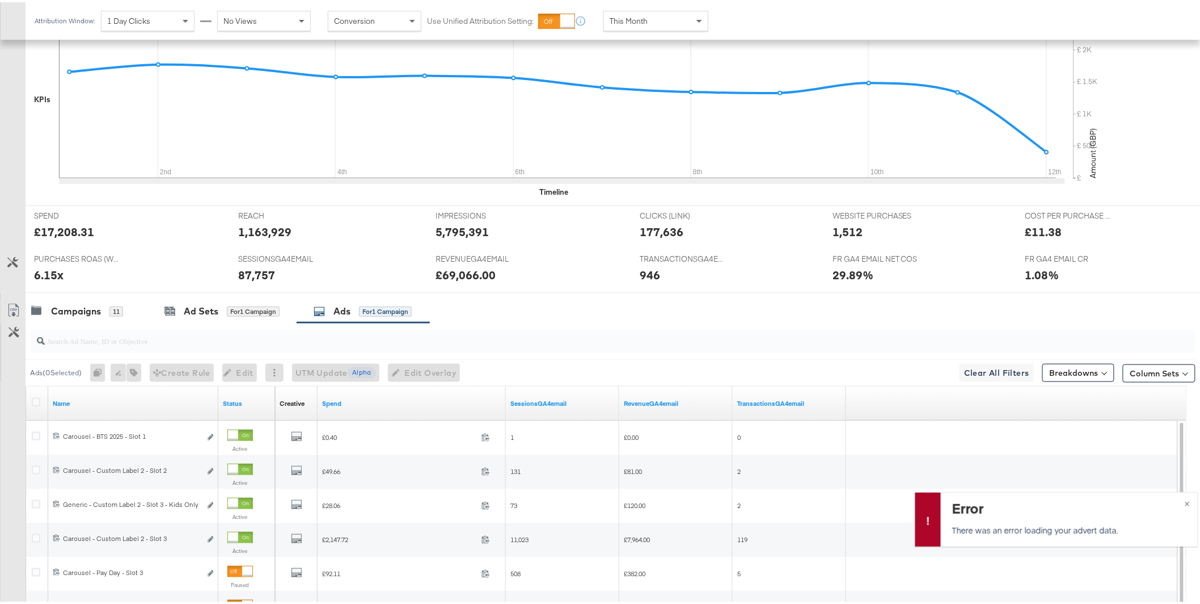
scroll to position [419, 0]
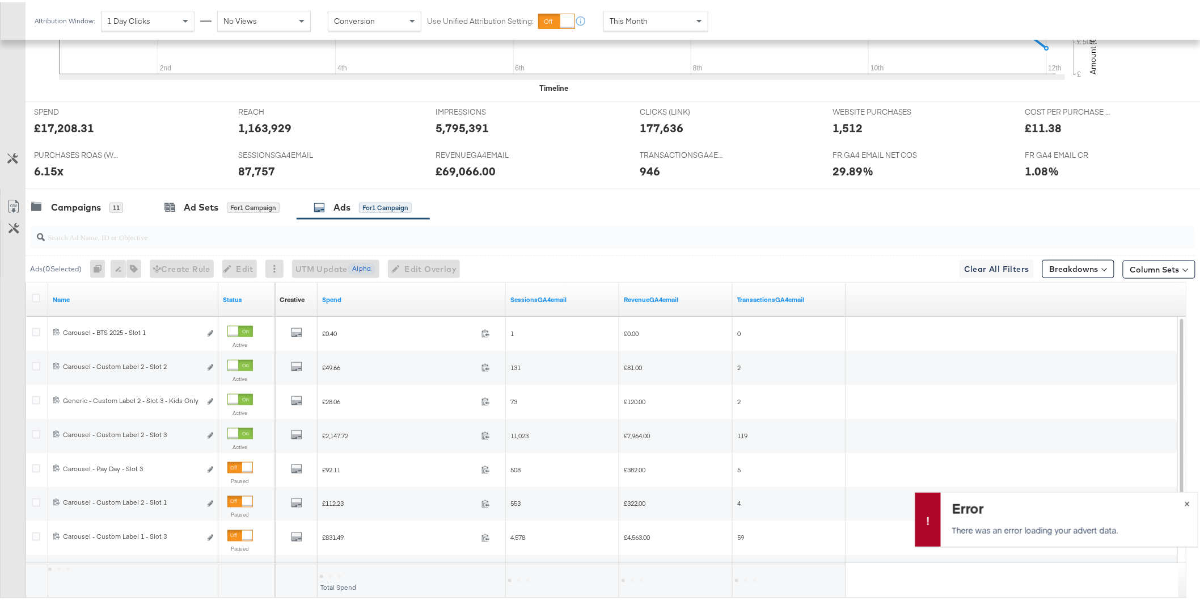
click at [1185, 504] on span "×" at bounding box center [1187, 499] width 5 height 13
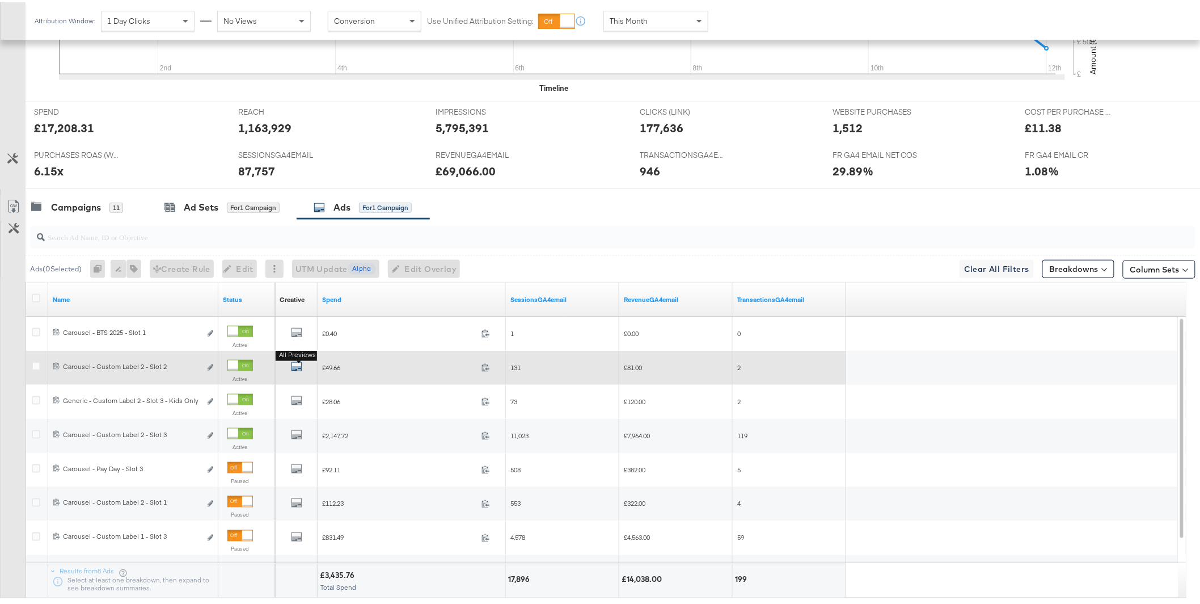
click at [298, 364] on icon "default" at bounding box center [296, 363] width 11 height 11
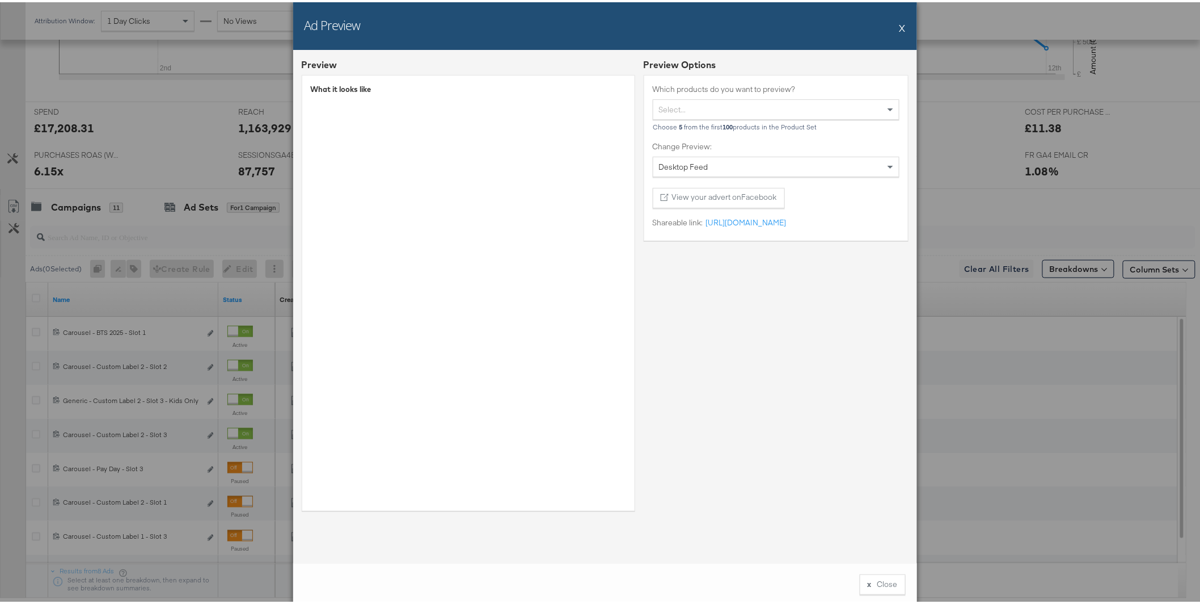
click at [900, 27] on button "X" at bounding box center [903, 25] width 6 height 23
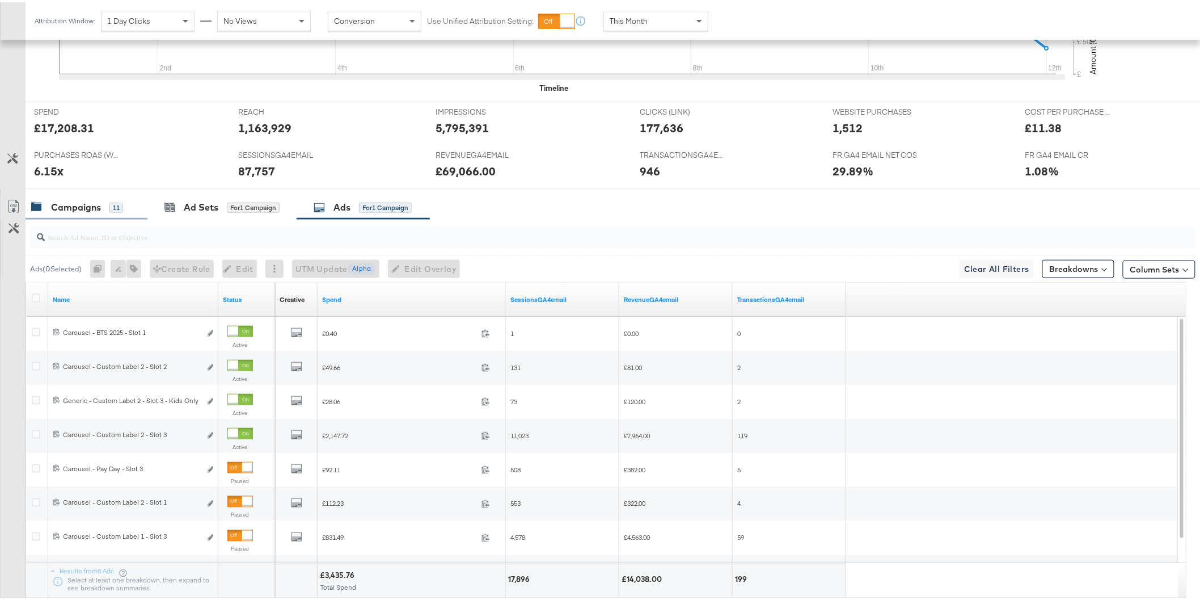
click at [103, 210] on div "Campaigns 11" at bounding box center [77, 205] width 92 height 13
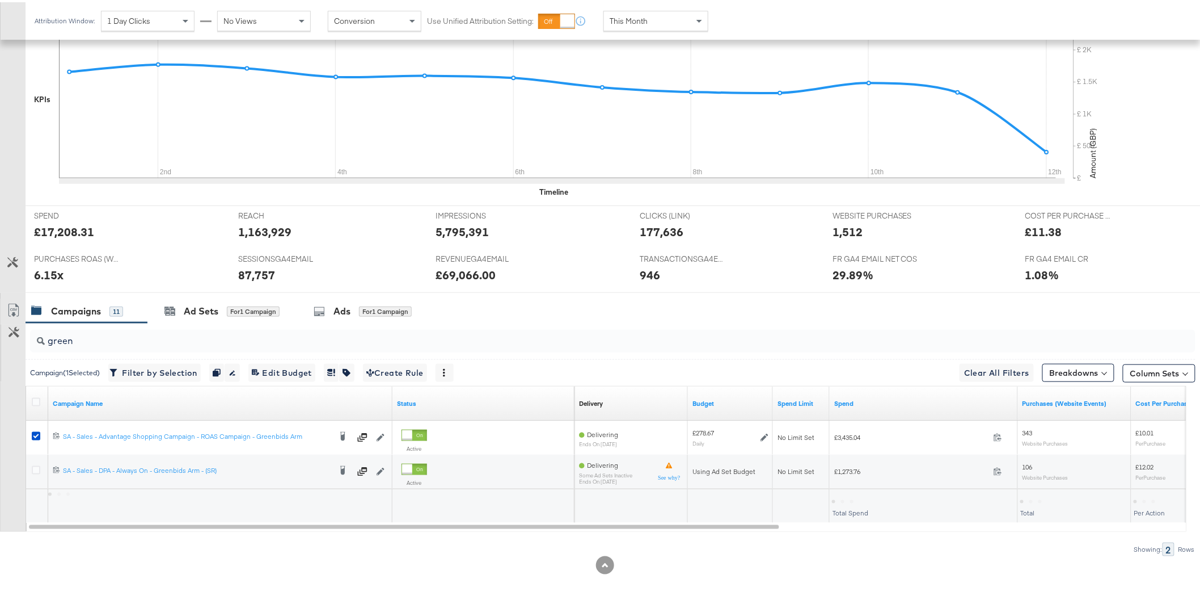
scroll to position [315, 0]
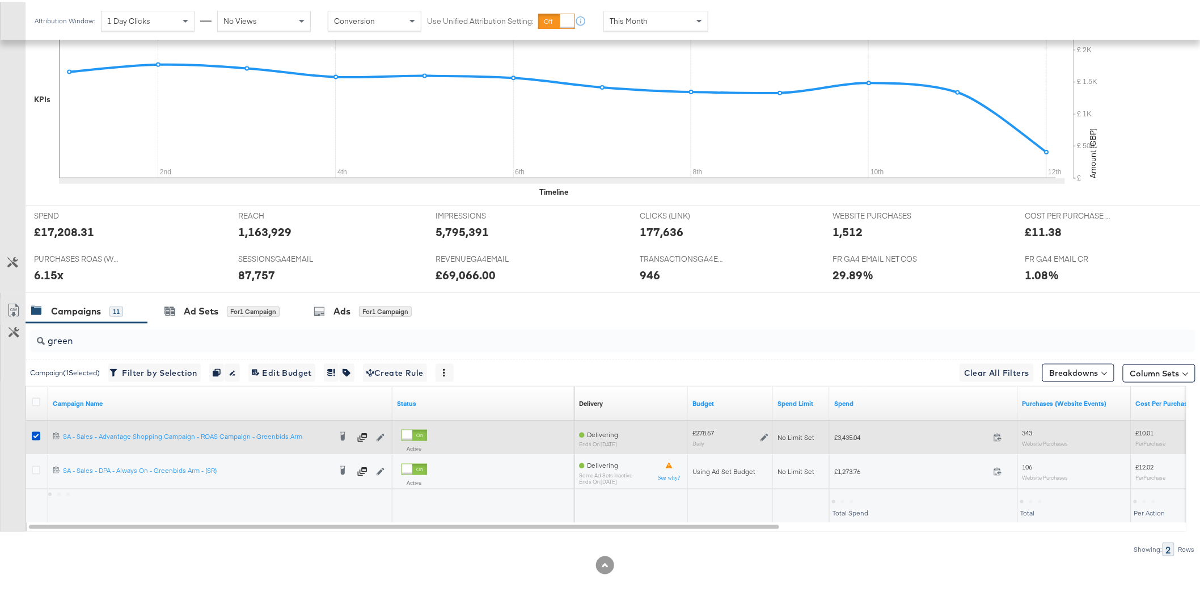
click at [36, 438] on div at bounding box center [38, 434] width 12 height 11
click at [37, 436] on icon at bounding box center [36, 433] width 9 height 9
click at [0, 0] on input "checkbox" at bounding box center [0, 0] width 0 height 0
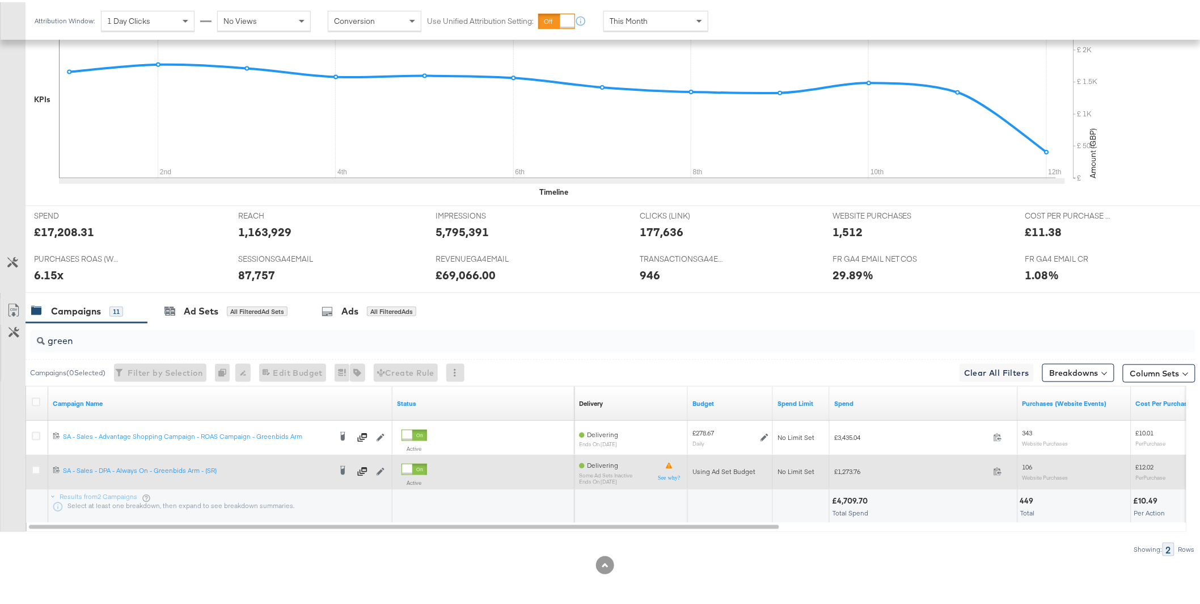
click at [39, 468] on div at bounding box center [38, 468] width 12 height 11
click at [35, 470] on icon at bounding box center [36, 467] width 9 height 9
click at [0, 0] on input "checkbox" at bounding box center [0, 0] width 0 height 0
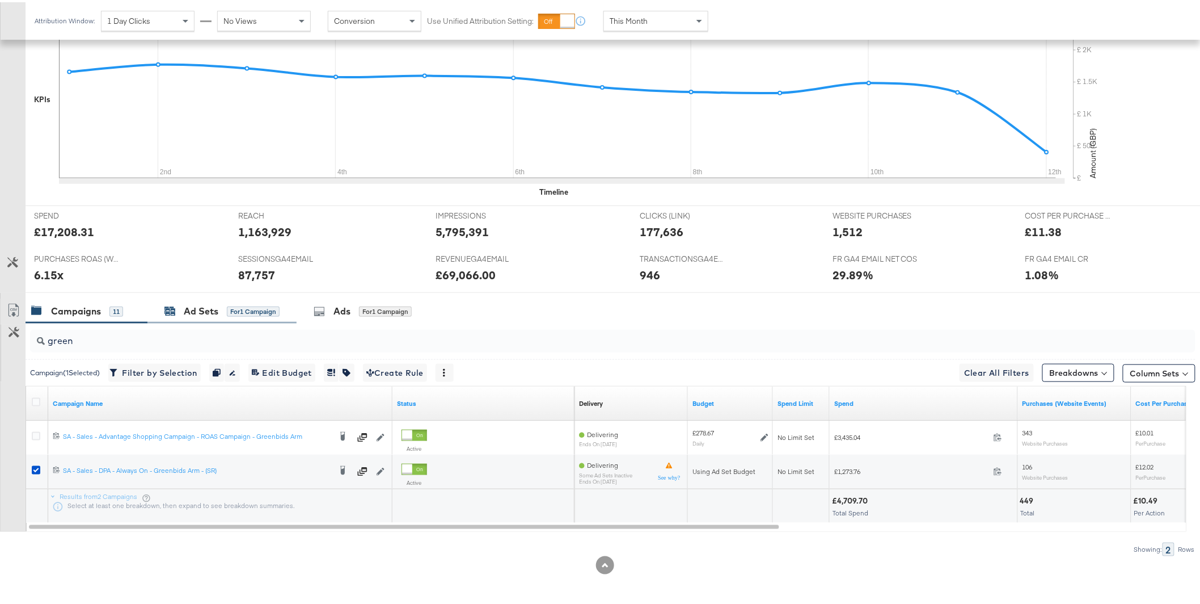
click at [246, 306] on div "for 1 Campaign" at bounding box center [253, 309] width 53 height 10
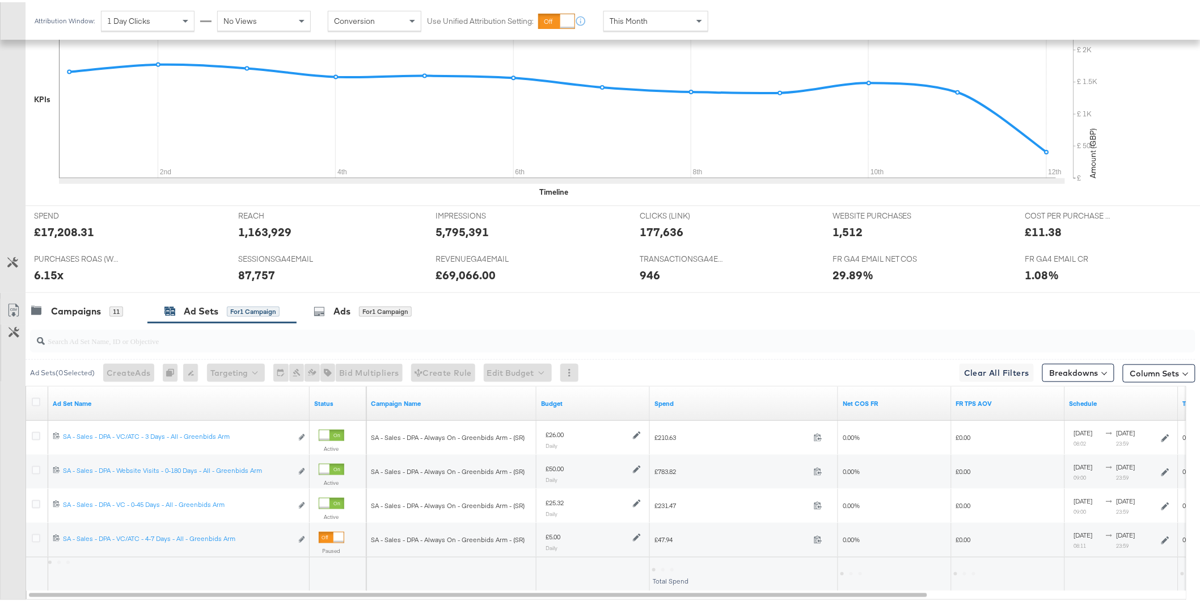
scroll to position [383, 0]
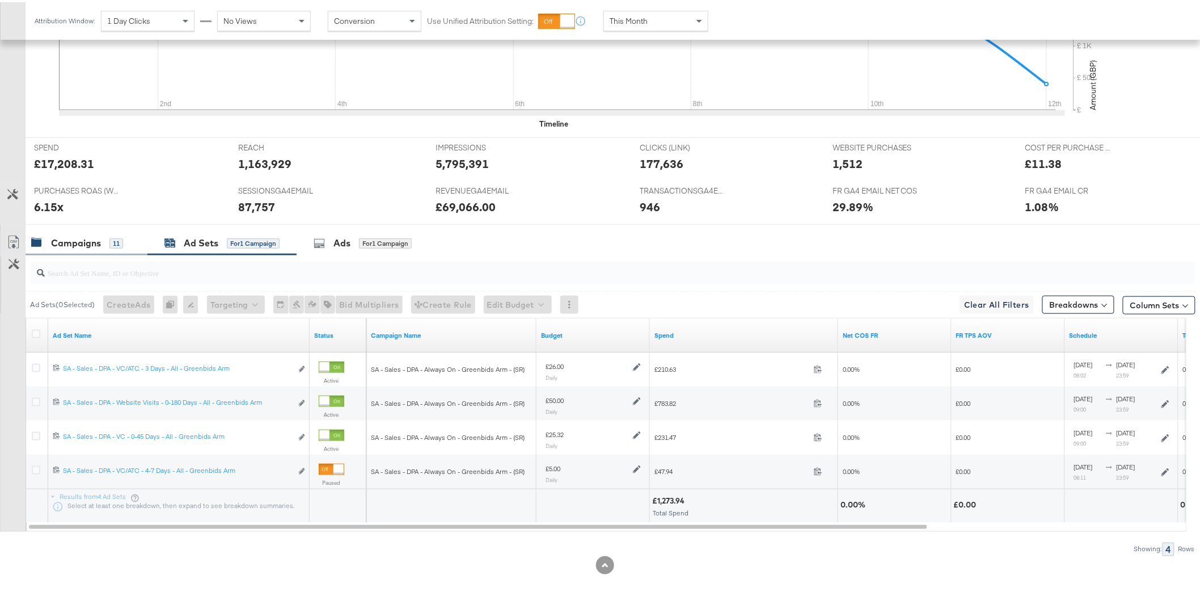
click at [86, 239] on div "Campaigns" at bounding box center [76, 240] width 50 height 13
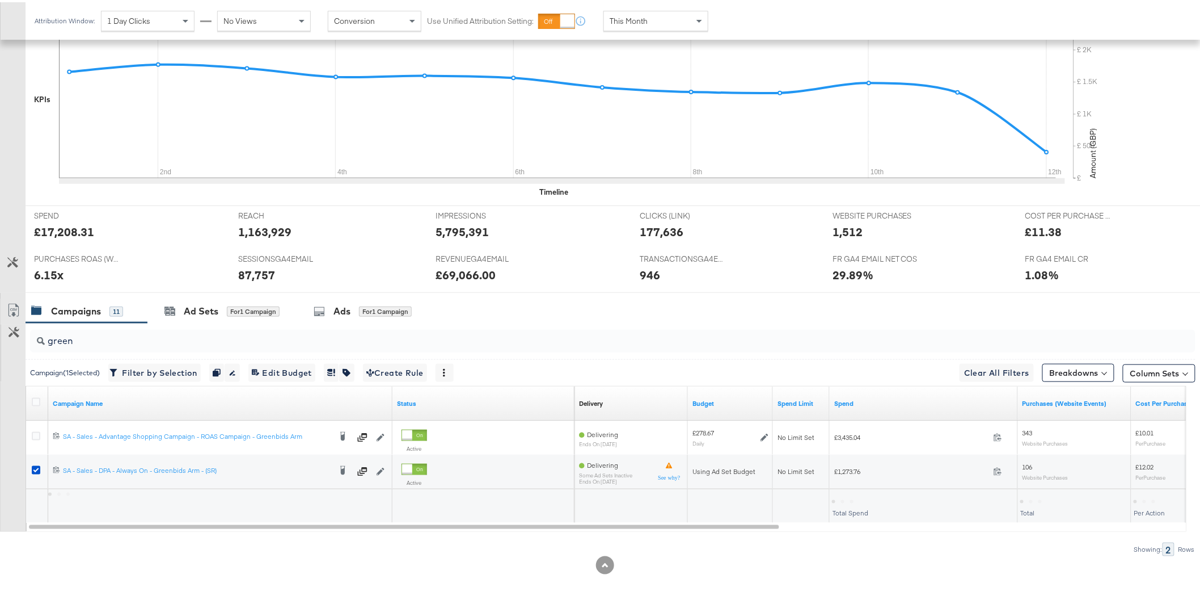
scroll to position [315, 0]
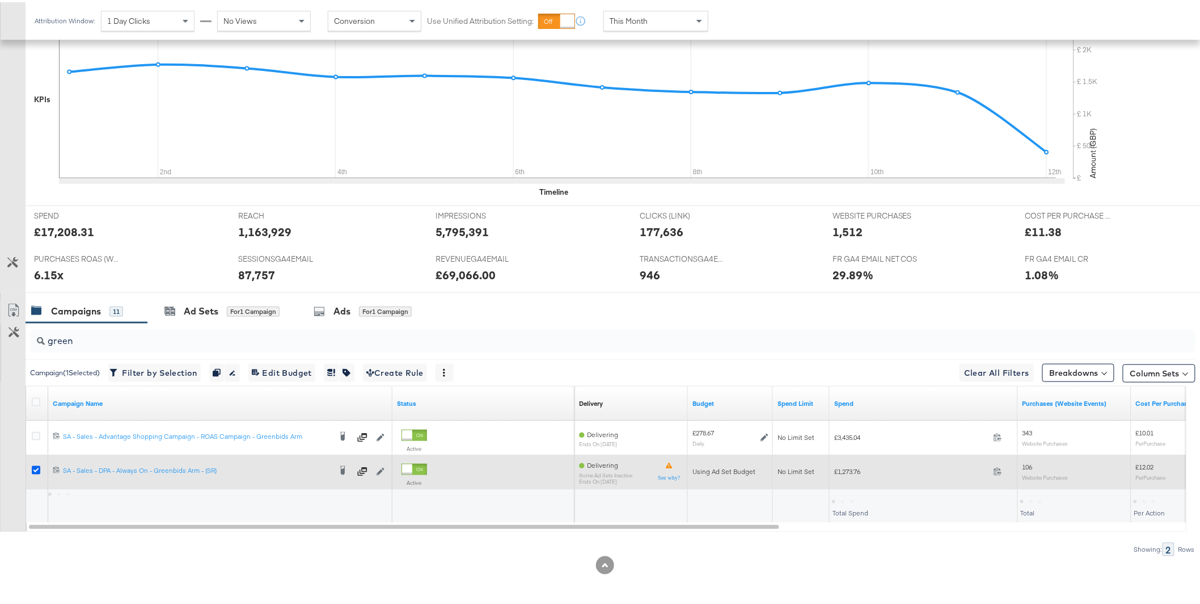
click at [37, 467] on icon at bounding box center [36, 467] width 9 height 9
click at [0, 0] on input "checkbox" at bounding box center [0, 0] width 0 height 0
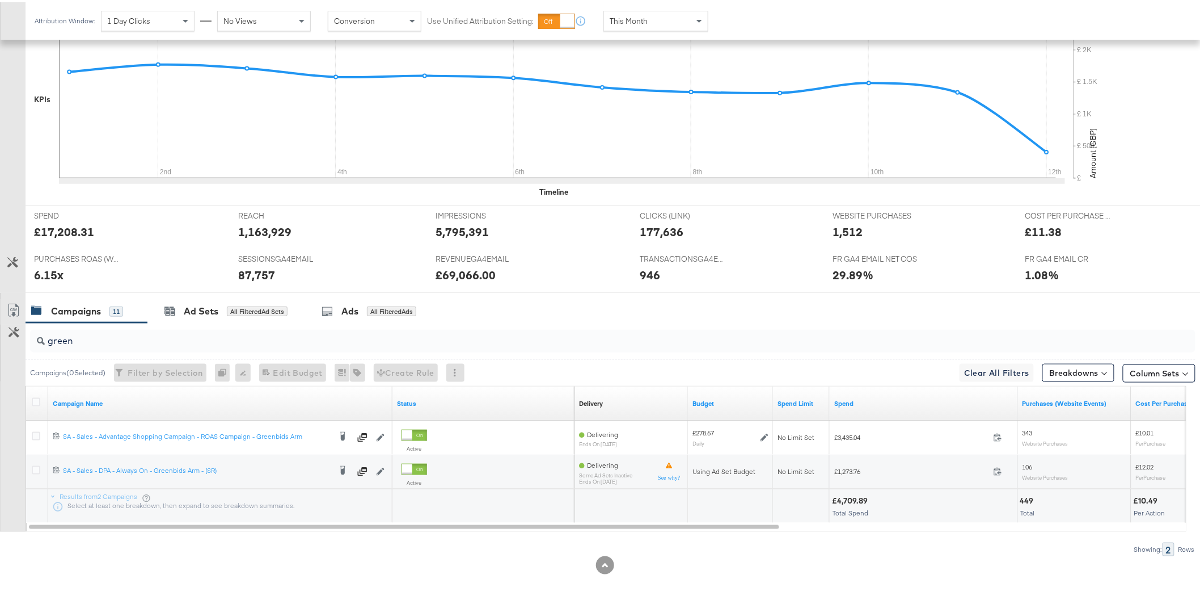
click at [96, 345] on div "green" at bounding box center [613, 338] width 1166 height 23
type input "g"
type input "a"
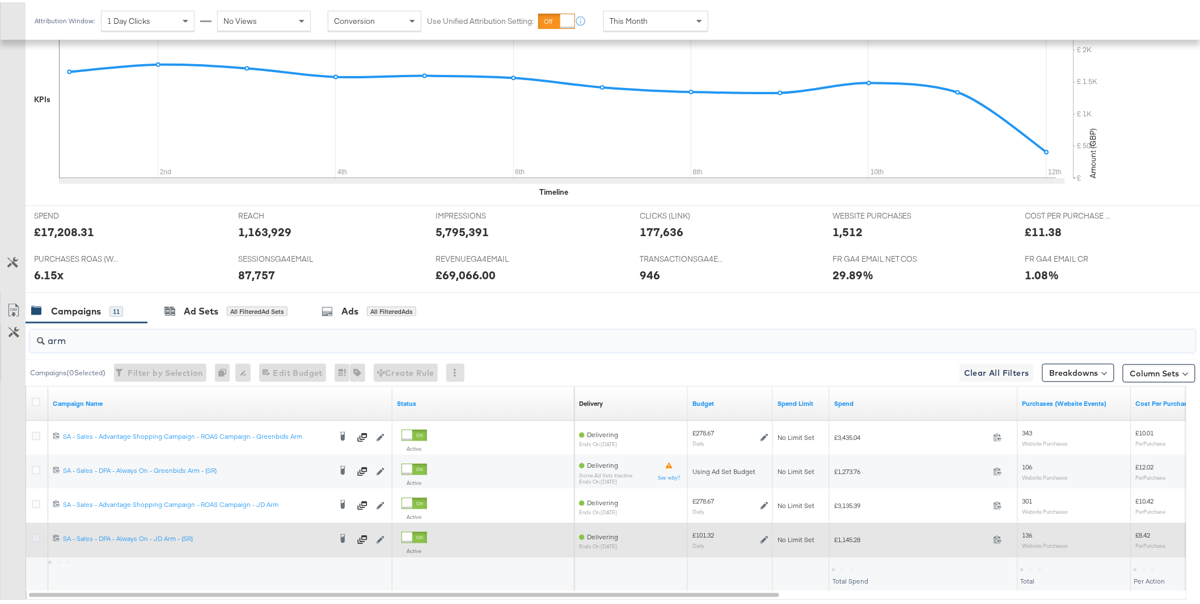
type input "arm"
click at [39, 538] on icon at bounding box center [36, 535] width 9 height 9
click at [0, 0] on input "checkbox" at bounding box center [0, 0] width 0 height 0
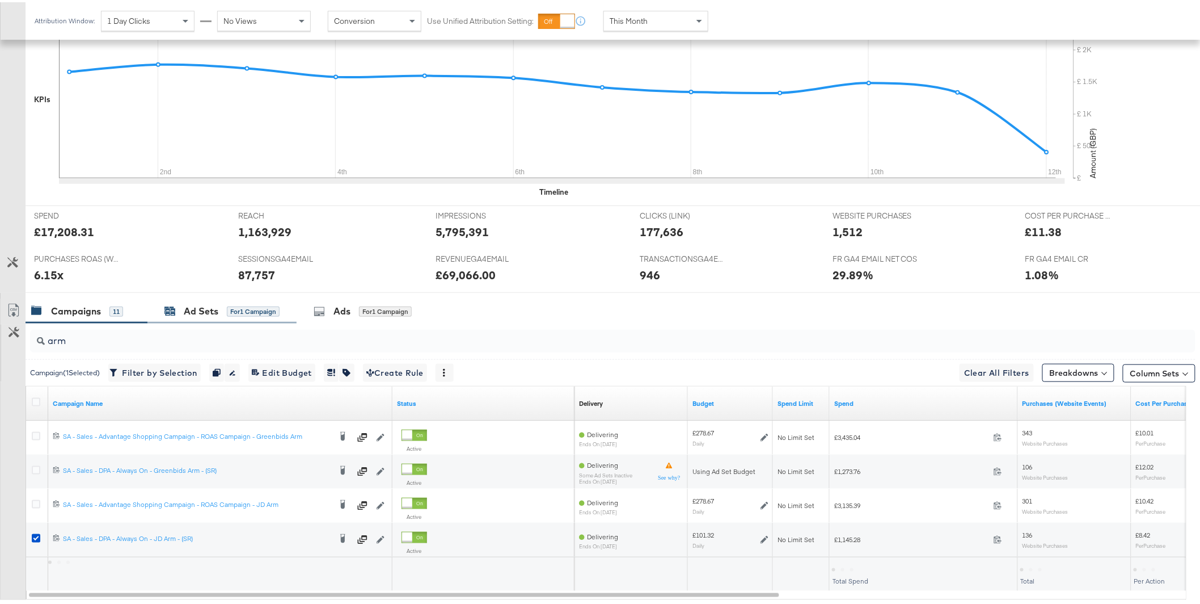
click at [227, 305] on div "for 1 Campaign" at bounding box center [253, 309] width 53 height 10
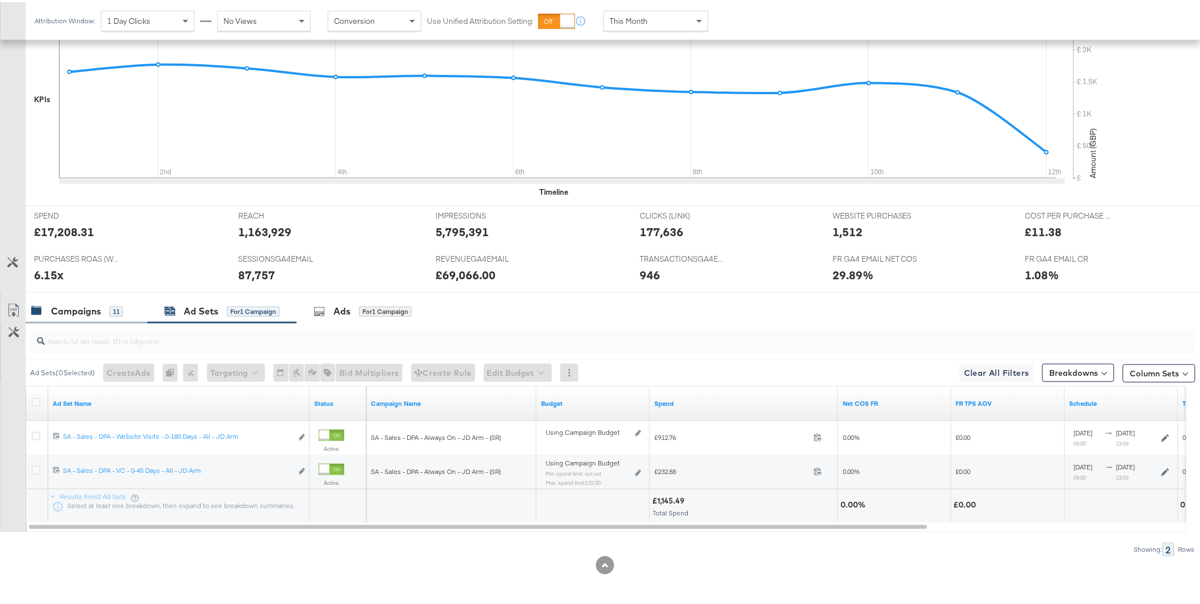
click at [102, 316] on div "Campaigns 11" at bounding box center [87, 309] width 122 height 24
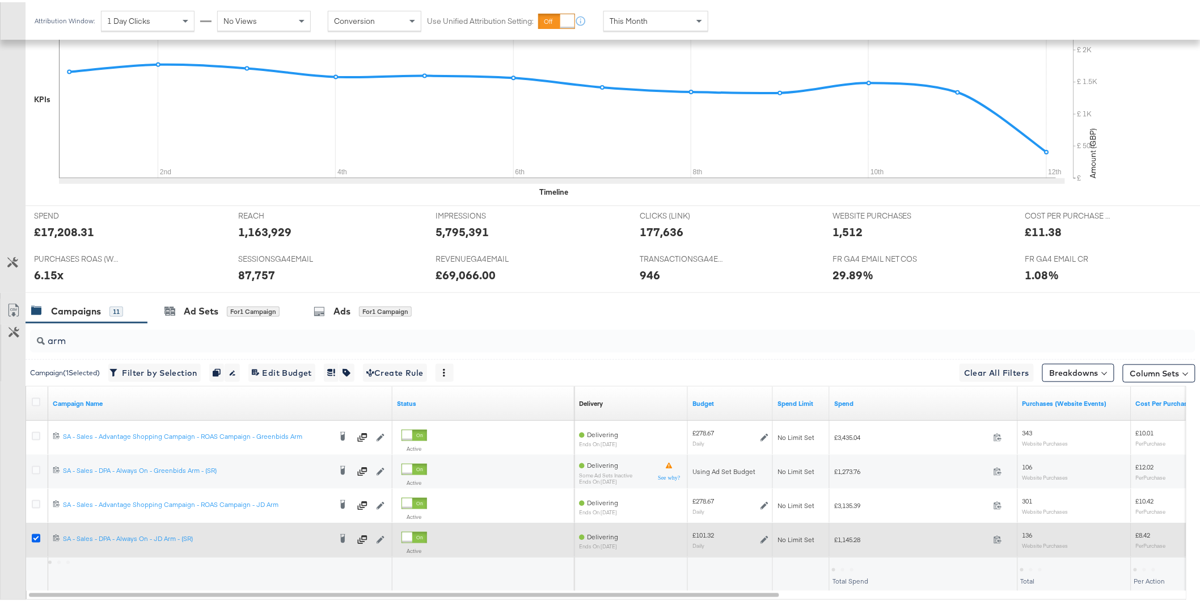
click at [33, 535] on icon at bounding box center [36, 535] width 9 height 9
click at [0, 0] on input "checkbox" at bounding box center [0, 0] width 0 height 0
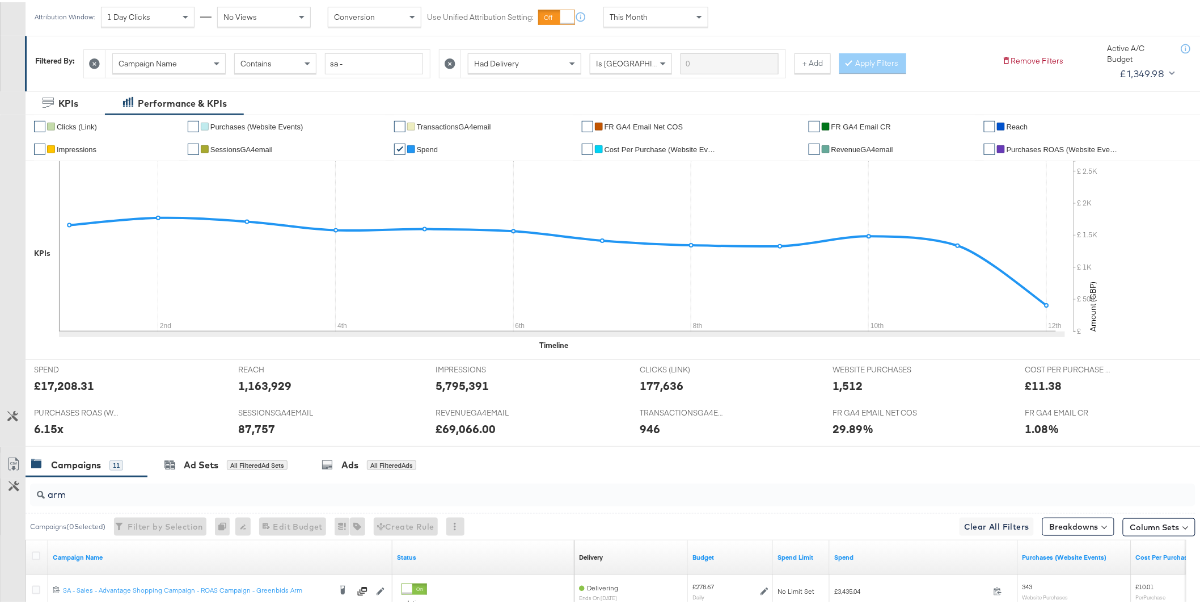
scroll to position [0, 0]
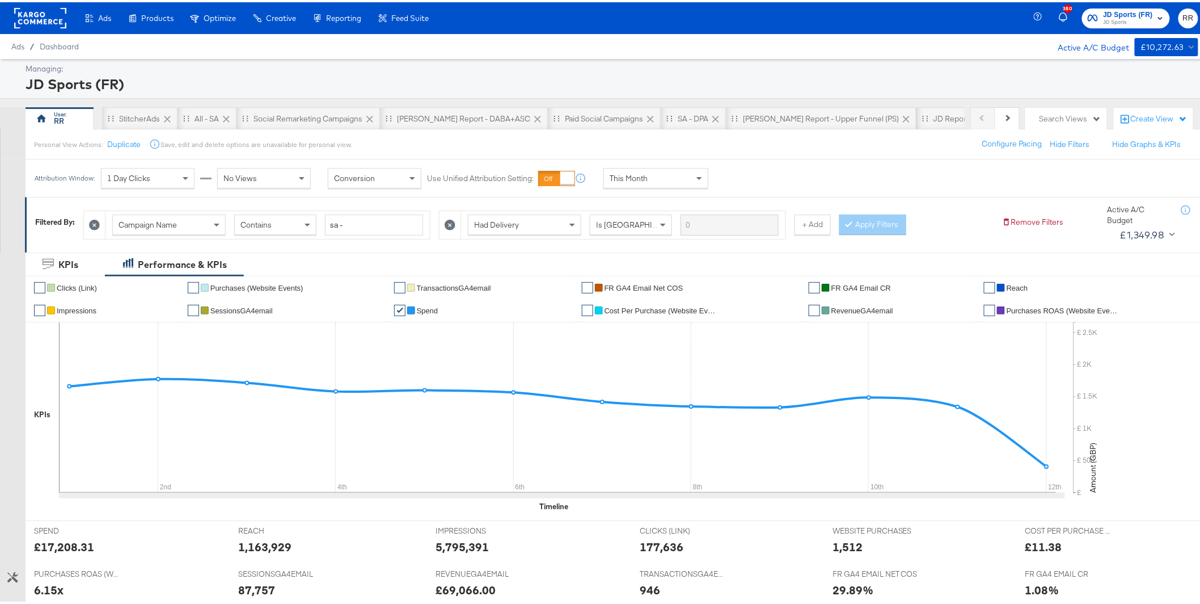
click at [31, 29] on div at bounding box center [40, 16] width 52 height 32
click at [39, 21] on rect at bounding box center [40, 16] width 52 height 20
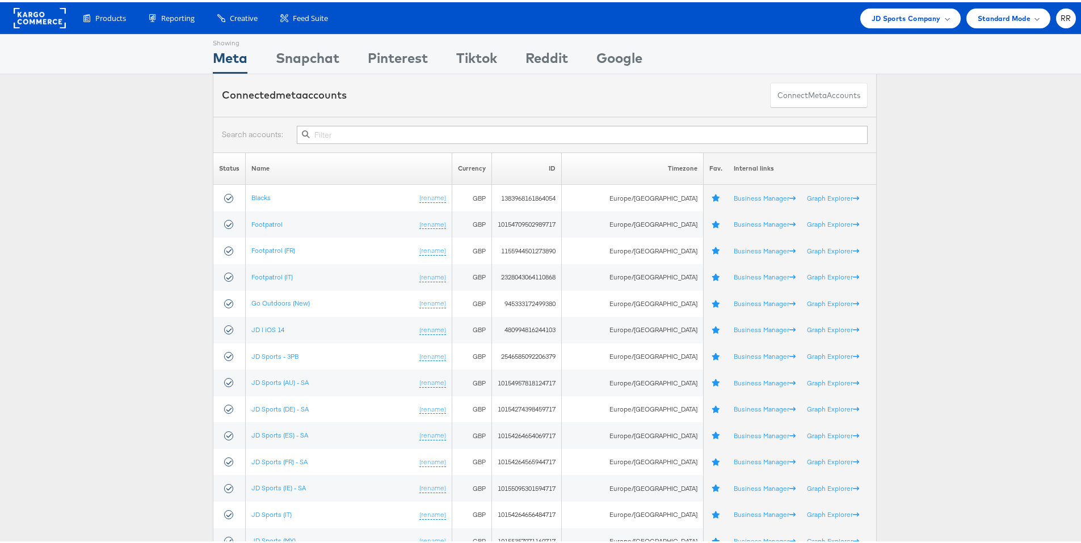
click at [29, 16] on rect at bounding box center [40, 16] width 52 height 20
click at [913, 29] on div "Products Product Catalogs Enhance Your Product Catalog, Map Them to Publishers,…" at bounding box center [544, 16] width 1089 height 32
click at [914, 18] on span "JD Sports Company" at bounding box center [905, 16] width 69 height 12
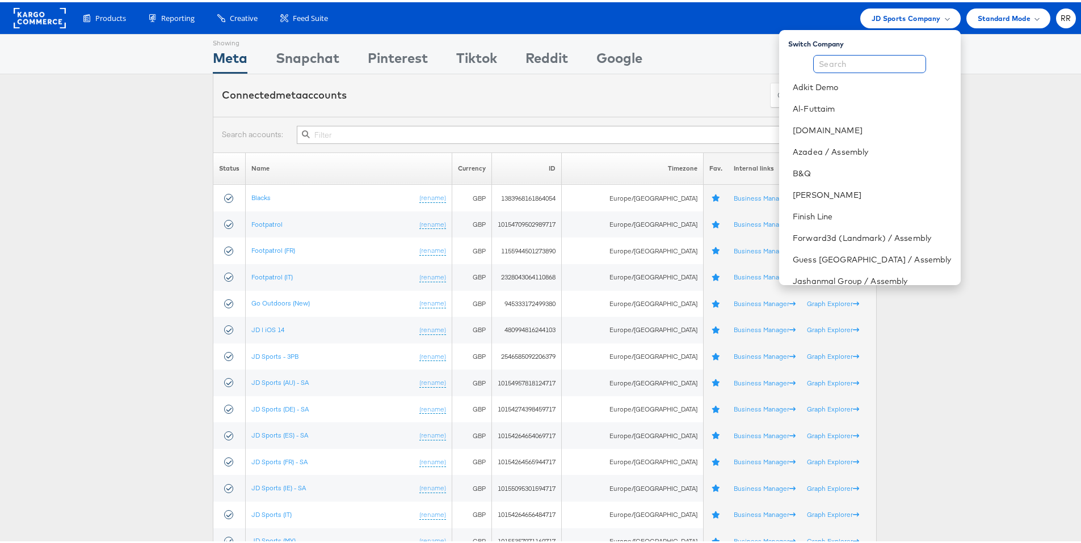
click at [837, 64] on input "text" at bounding box center [869, 62] width 113 height 18
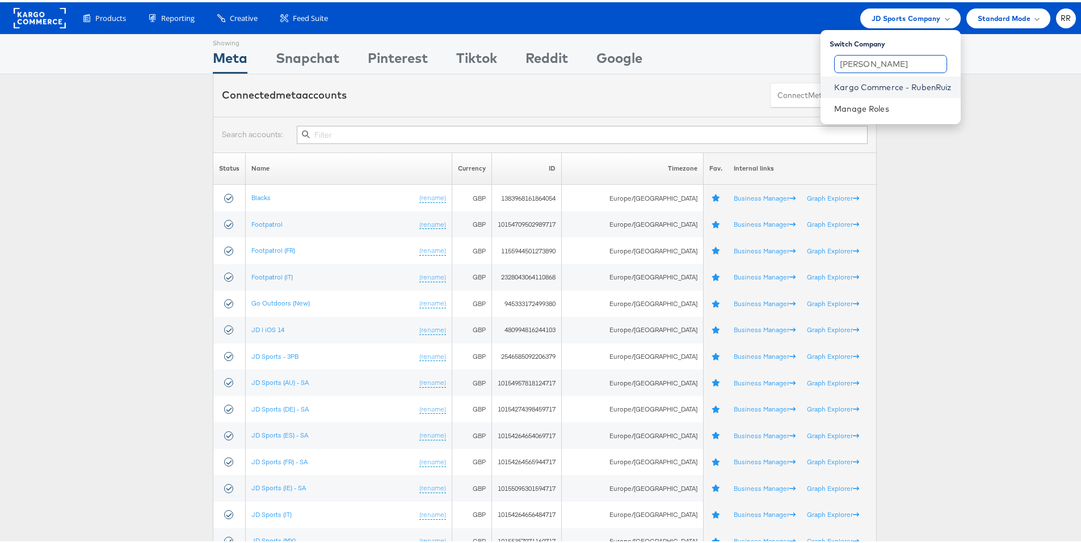
type input "ruben"
click at [883, 89] on link "Kargo Commerce - RubenRuiz" at bounding box center [892, 84] width 117 height 11
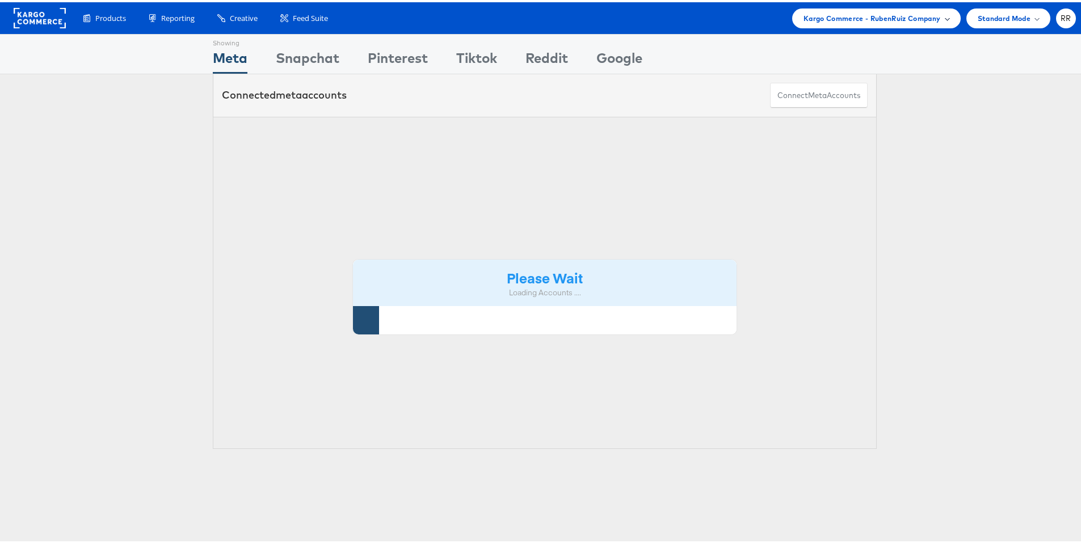
click at [936, 23] on div "Kargo Commerce - RubenRuiz Company" at bounding box center [876, 16] width 168 height 20
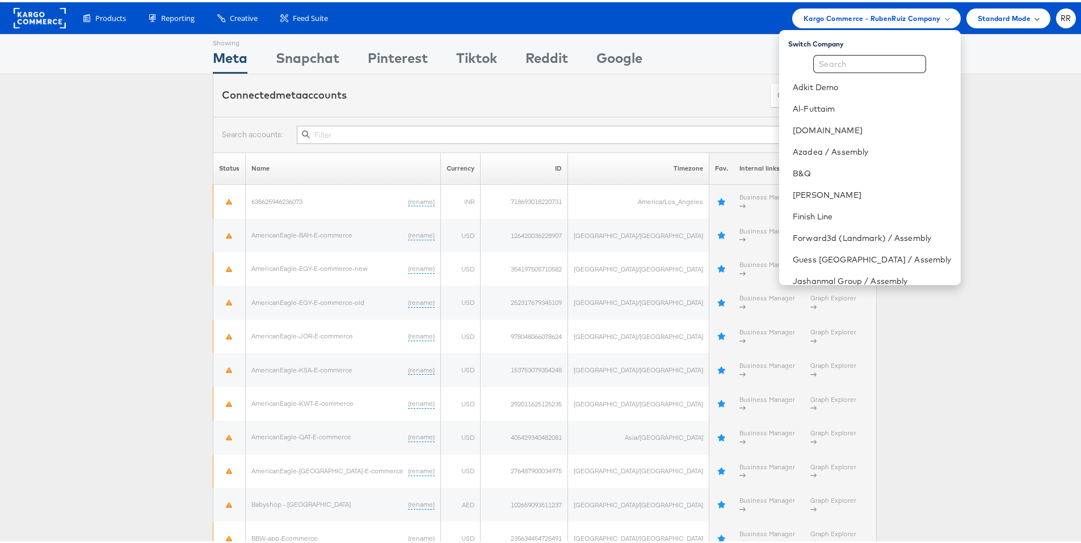
click at [984, 9] on div "Standard Mode" at bounding box center [1008, 16] width 84 height 20
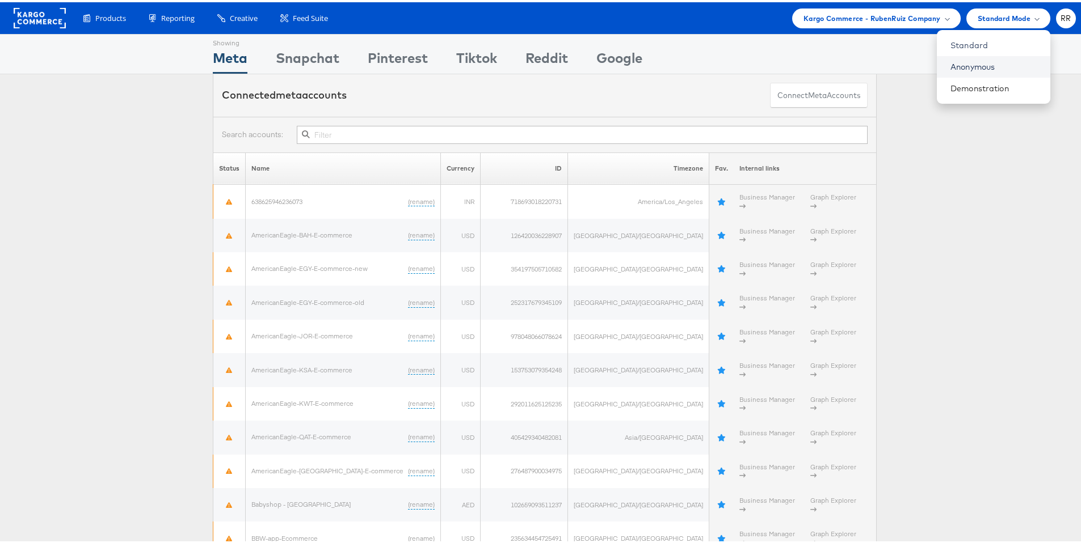
click at [973, 64] on link "Anonymous" at bounding box center [995, 64] width 91 height 11
click at [822, 16] on span "Kargo Commerce - RubenRuiz Company" at bounding box center [863, 16] width 137 height 12
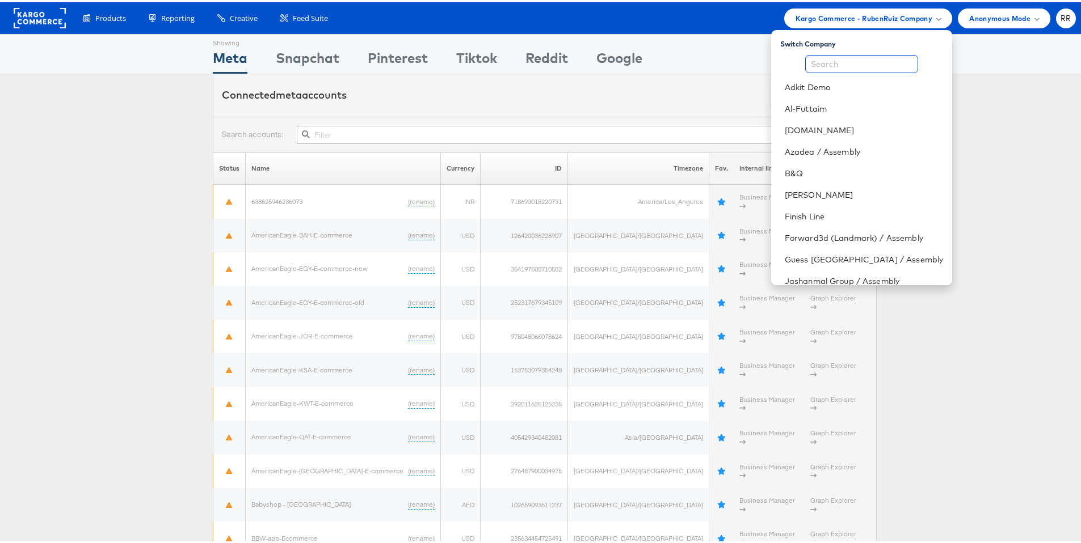
click at [822, 55] on input "text" at bounding box center [861, 62] width 113 height 18
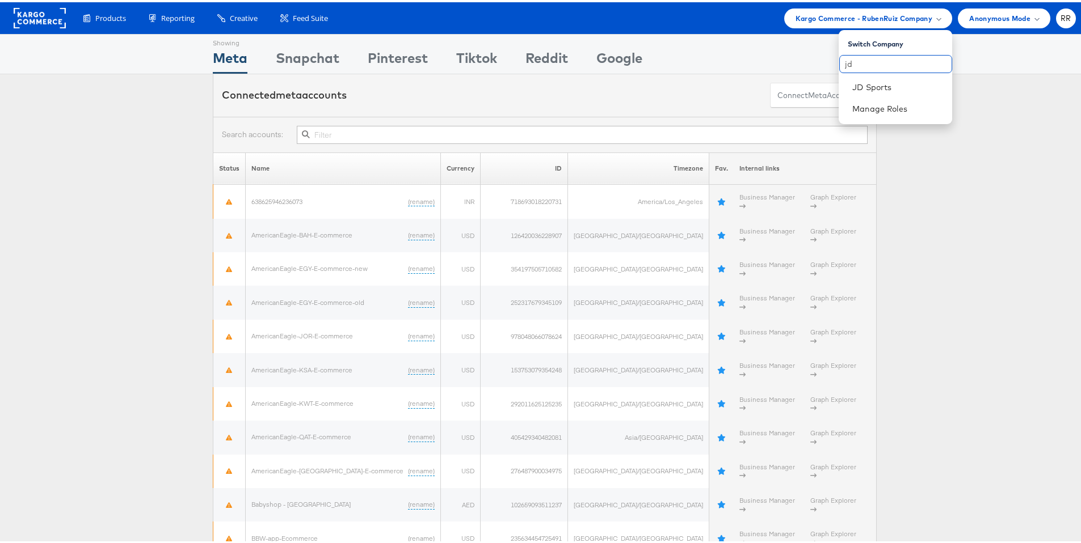
type input "j"
type input "b"
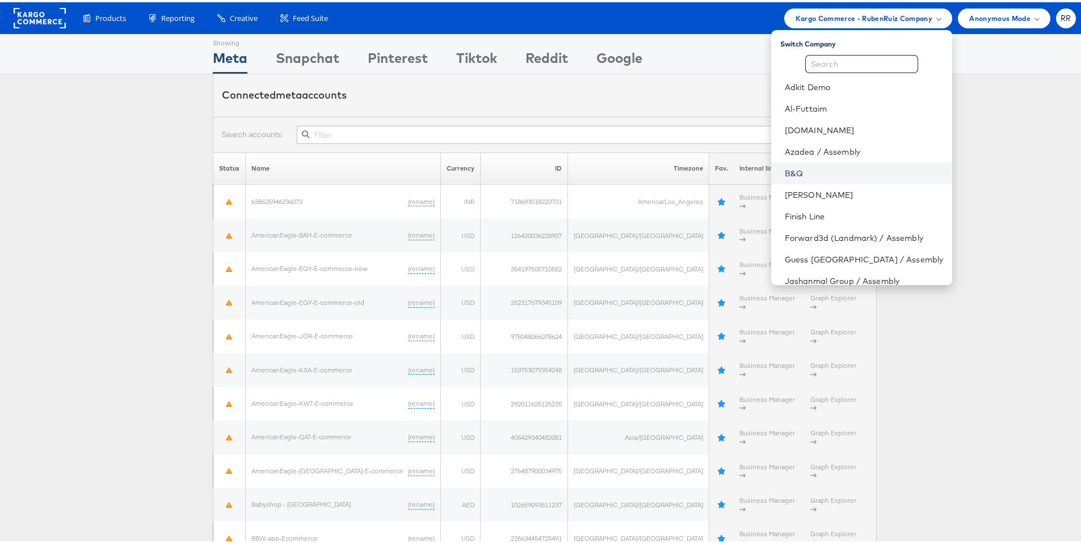
click at [859, 171] on link "B&Q" at bounding box center [863, 171] width 158 height 11
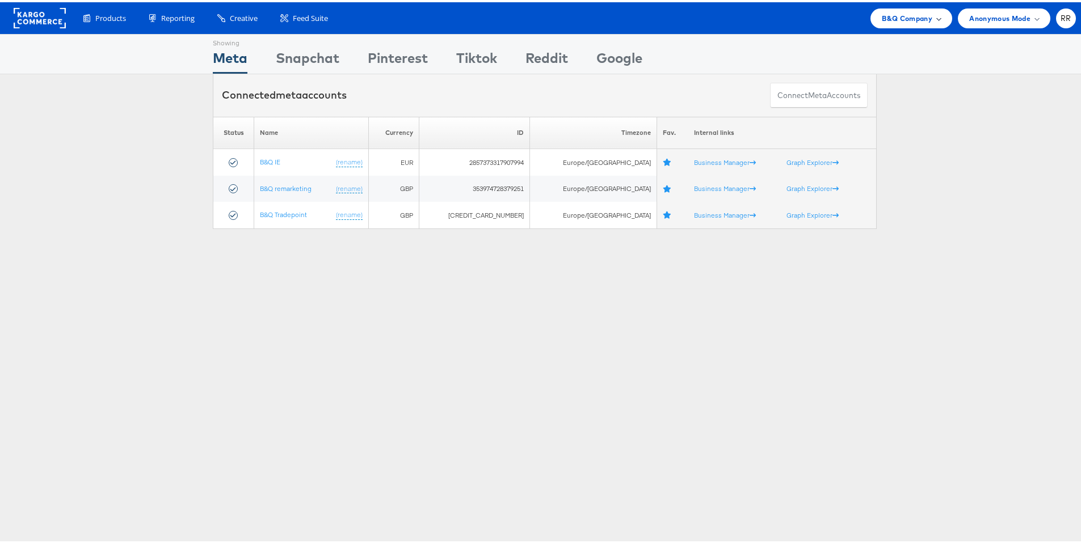
click at [896, 8] on div "B&Q Company" at bounding box center [911, 16] width 82 height 20
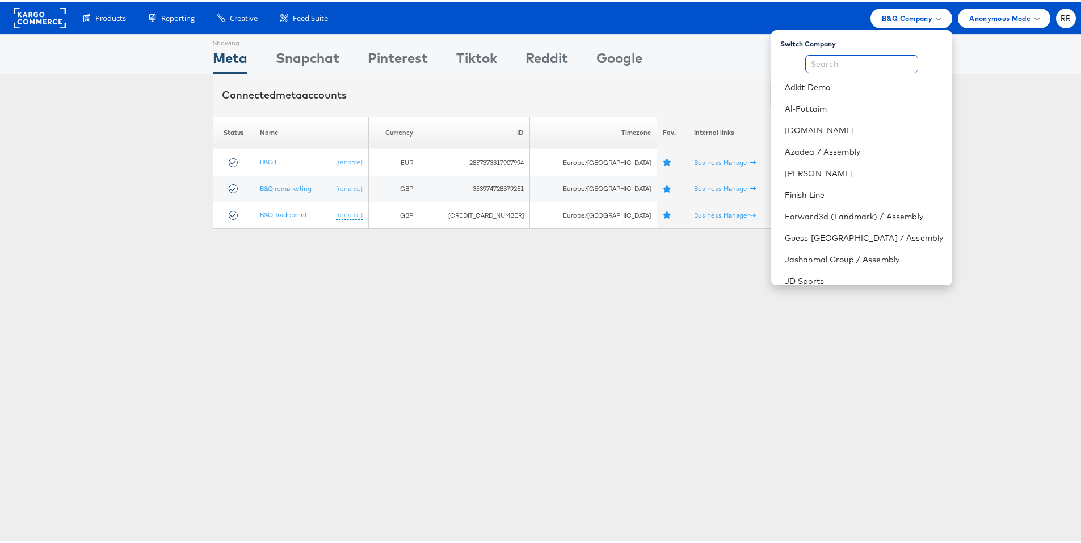
click at [866, 58] on input "text" at bounding box center [861, 62] width 113 height 18
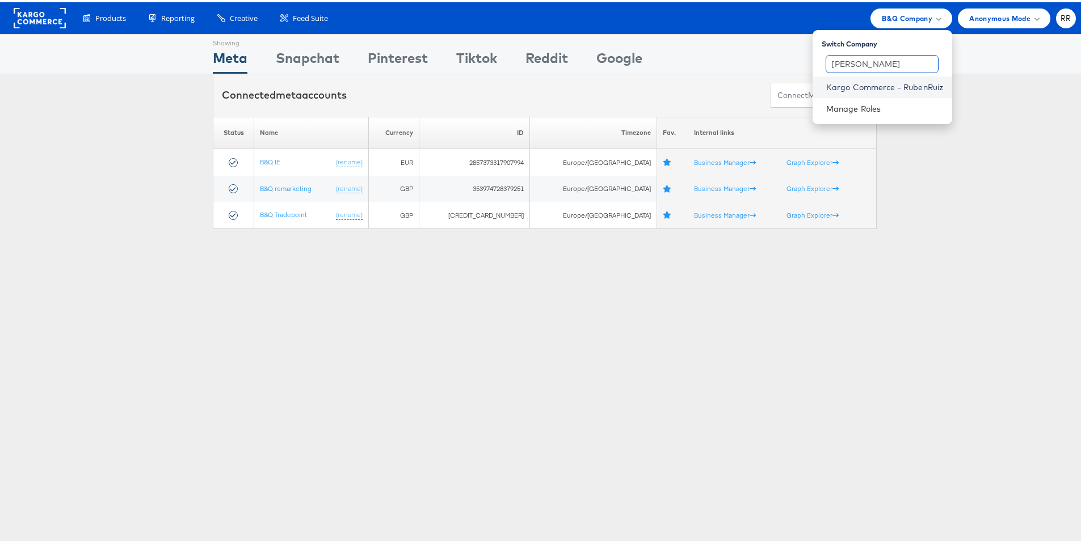
type input "[PERSON_NAME]"
click at [885, 83] on link "Kargo Commerce - RubenRuiz" at bounding box center [884, 84] width 117 height 11
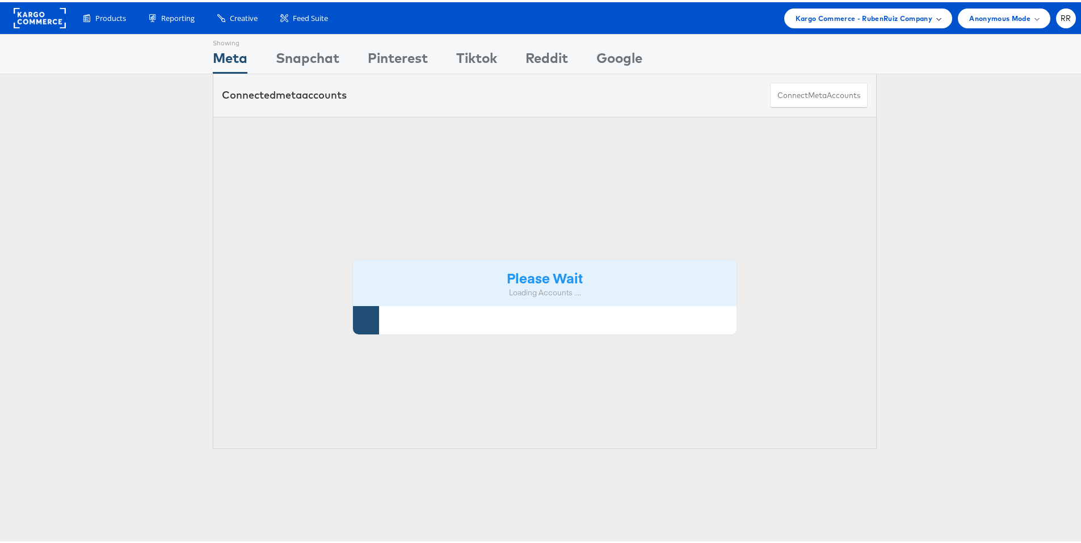
click at [877, 19] on span "Kargo Commerce - RubenRuiz Company" at bounding box center [863, 16] width 137 height 12
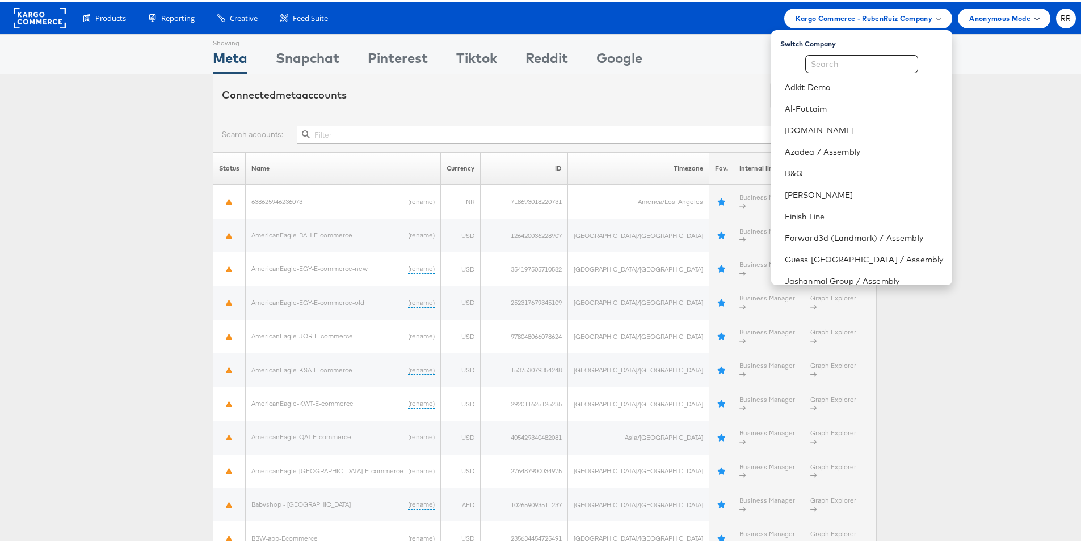
click at [1025, 6] on div "Anonymous Mode" at bounding box center [1003, 16] width 92 height 20
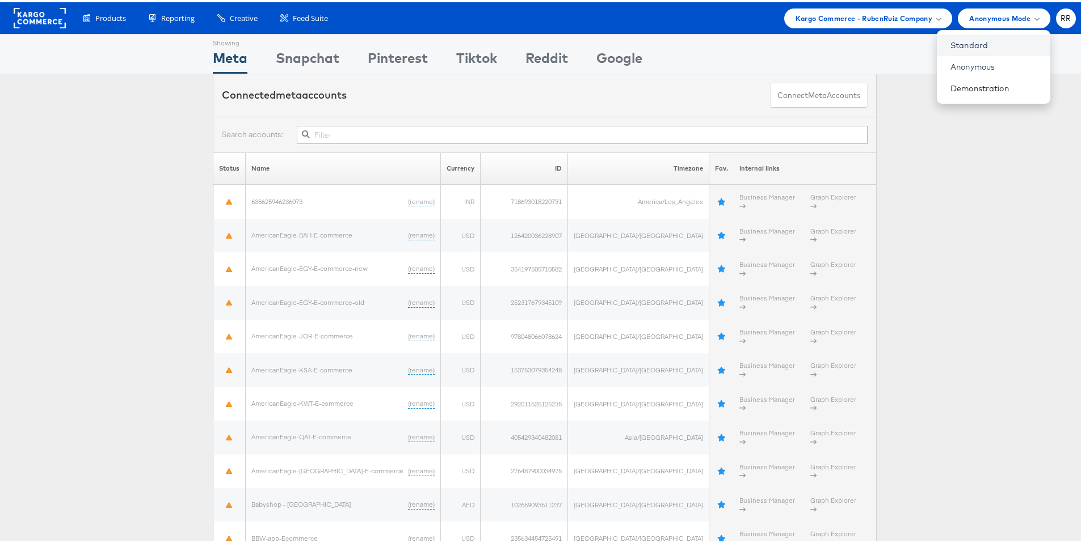
click at [985, 46] on link "Standard" at bounding box center [995, 42] width 91 height 11
click at [846, 20] on span "Kargo Commerce - RubenRuiz Company" at bounding box center [871, 16] width 137 height 12
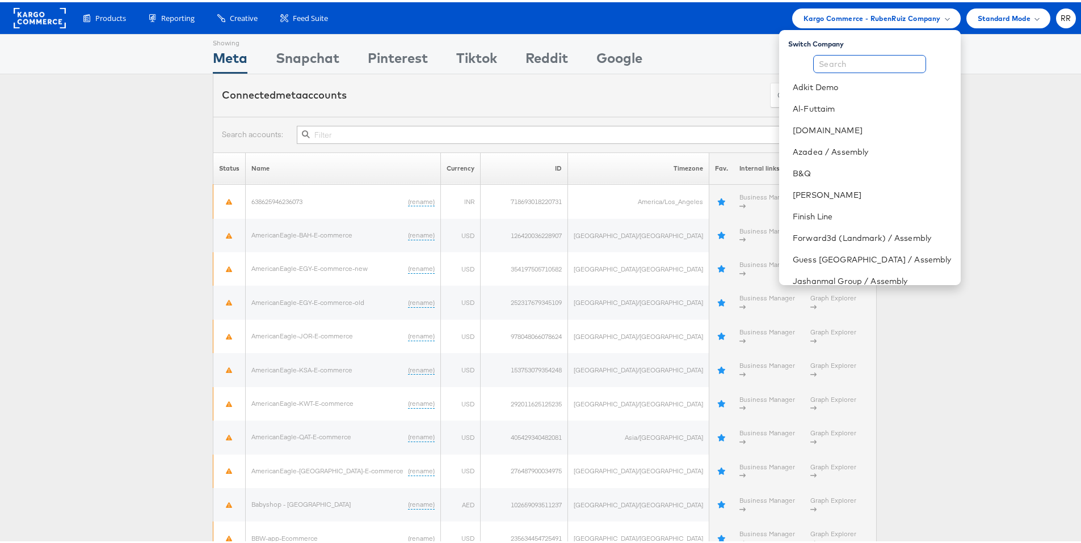
click at [842, 60] on input "text" at bounding box center [869, 62] width 113 height 18
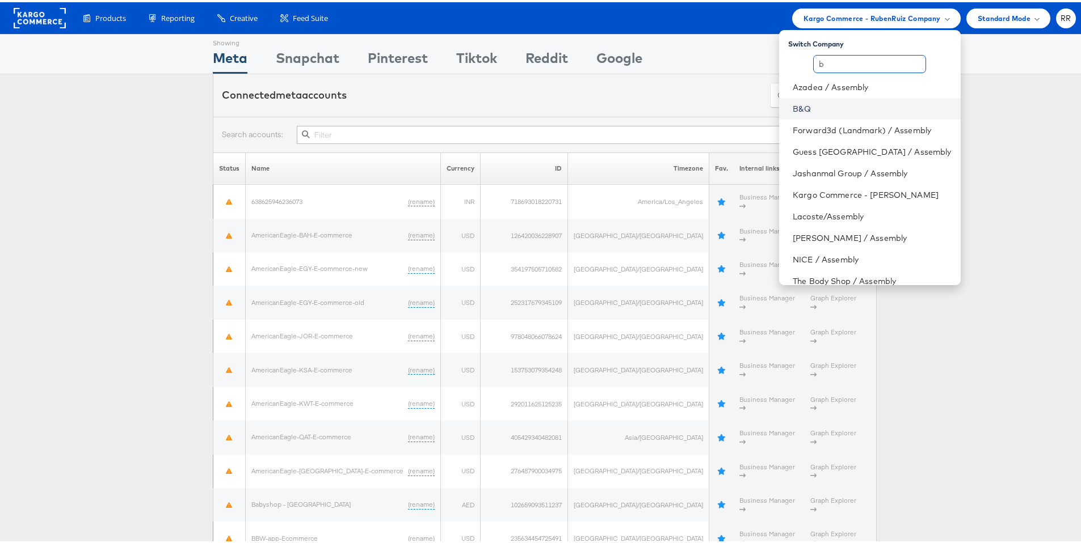
type input "b"
click at [842, 103] on link "B&Q" at bounding box center [871, 106] width 158 height 11
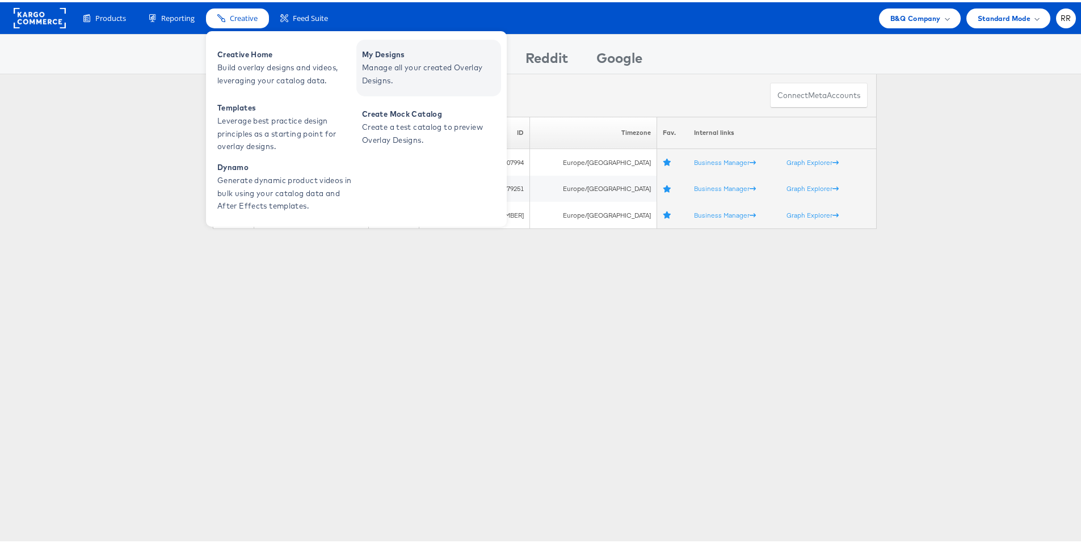
click at [402, 69] on span "Manage all your created Overlay Designs." at bounding box center [430, 72] width 136 height 26
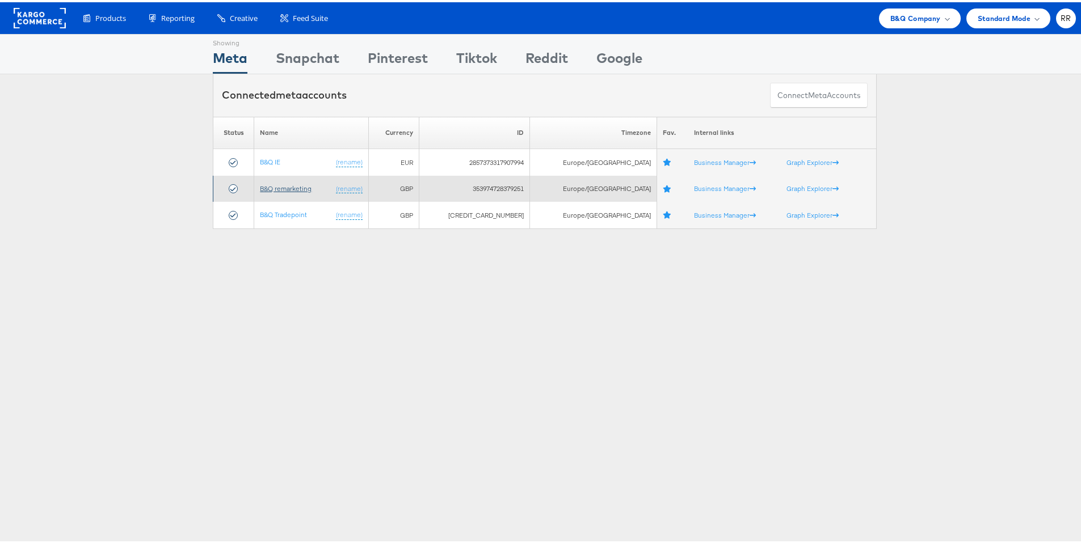
click at [307, 185] on link "B&Q remarketing" at bounding box center [286, 186] width 52 height 9
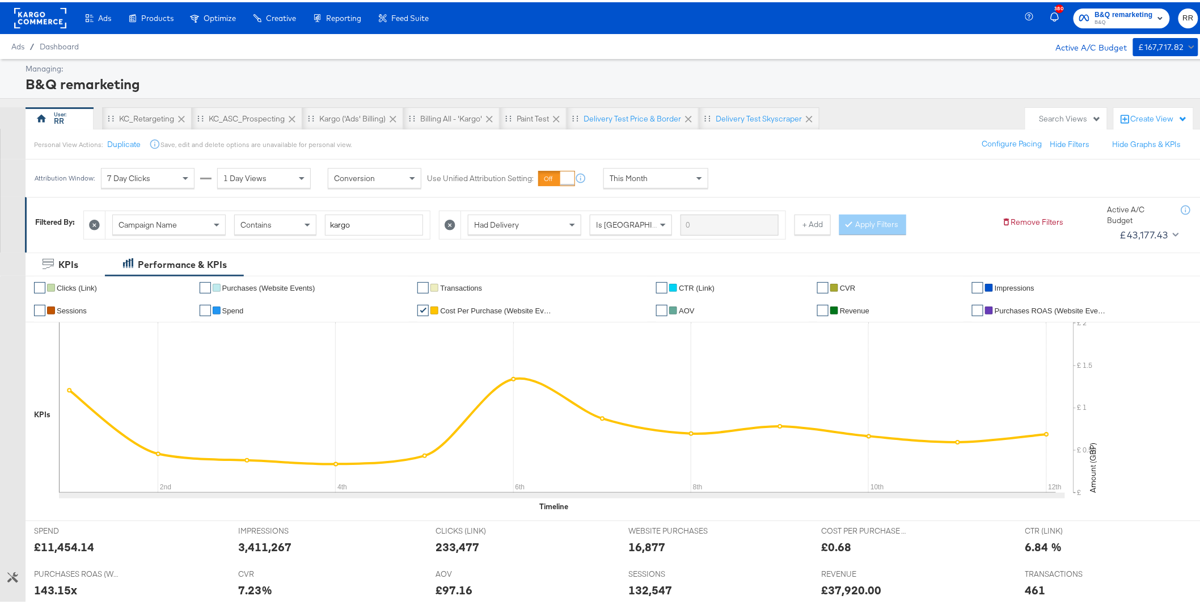
scroll to position [79, 0]
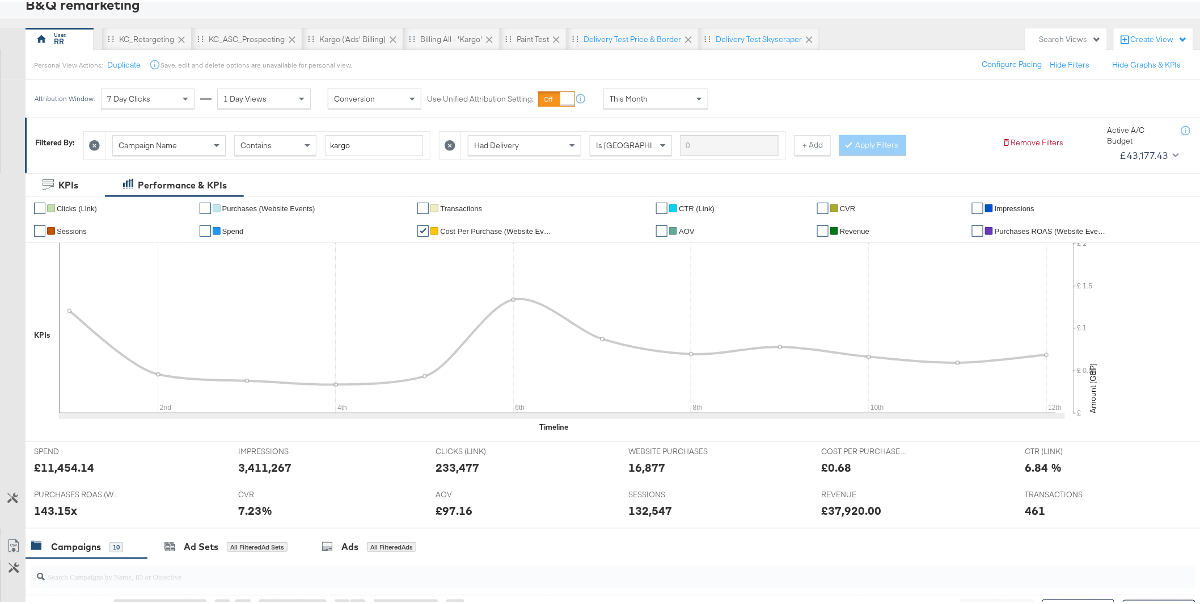
click at [43, 207] on link "✔" at bounding box center [39, 205] width 11 height 11
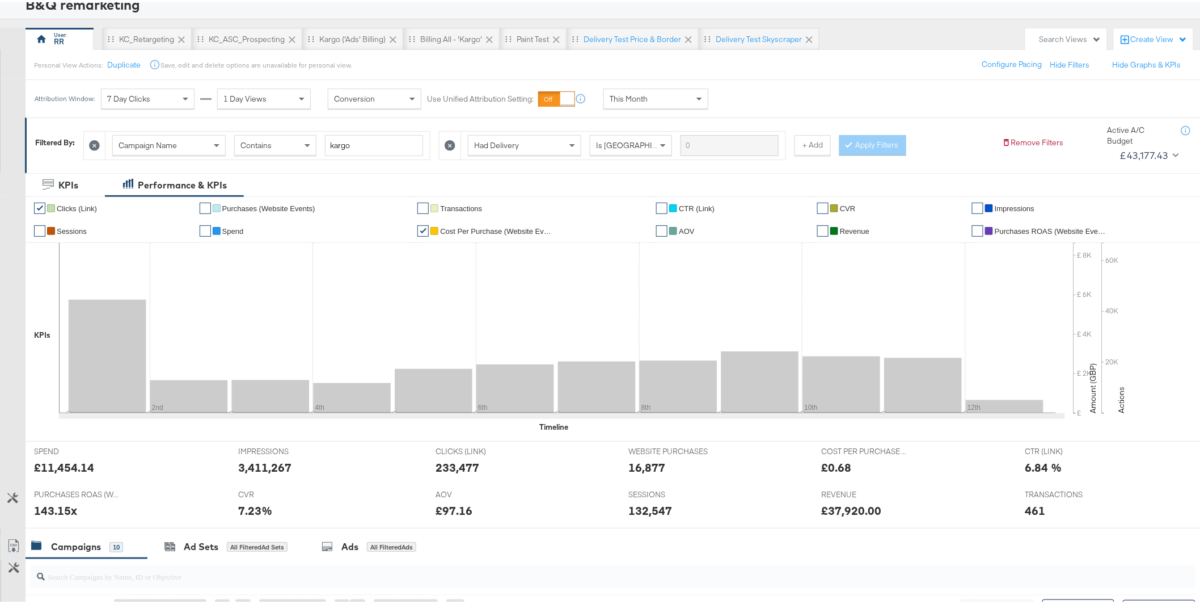
click at [41, 229] on link "✔" at bounding box center [39, 228] width 11 height 11
click at [201, 229] on link "✔" at bounding box center [205, 228] width 11 height 11
click at [208, 206] on link "✔" at bounding box center [205, 205] width 11 height 11
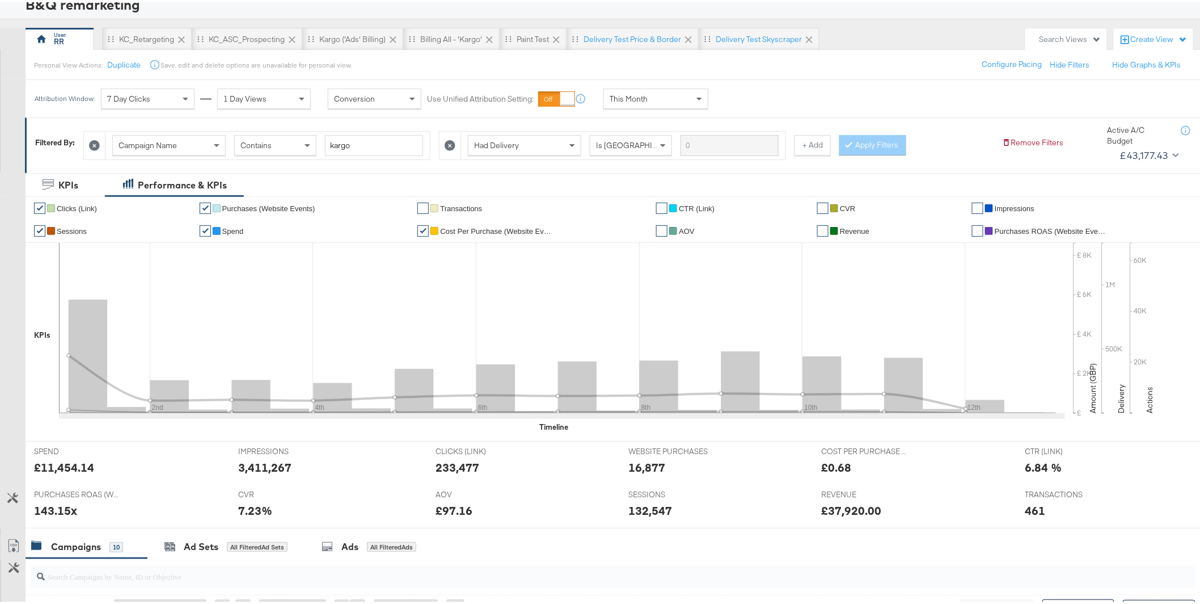
click at [418, 205] on link "✔" at bounding box center [422, 205] width 11 height 11
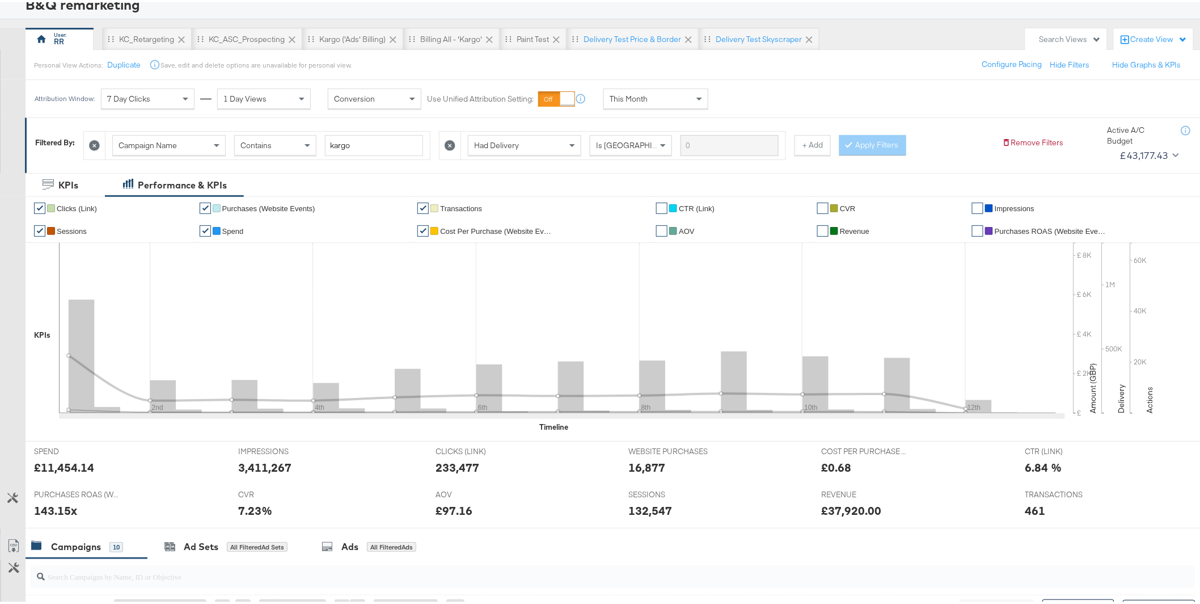
click at [663, 202] on link "✔" at bounding box center [661, 205] width 11 height 11
click at [656, 225] on link "✔" at bounding box center [661, 228] width 11 height 11
click at [819, 232] on link "✔" at bounding box center [822, 228] width 11 height 11
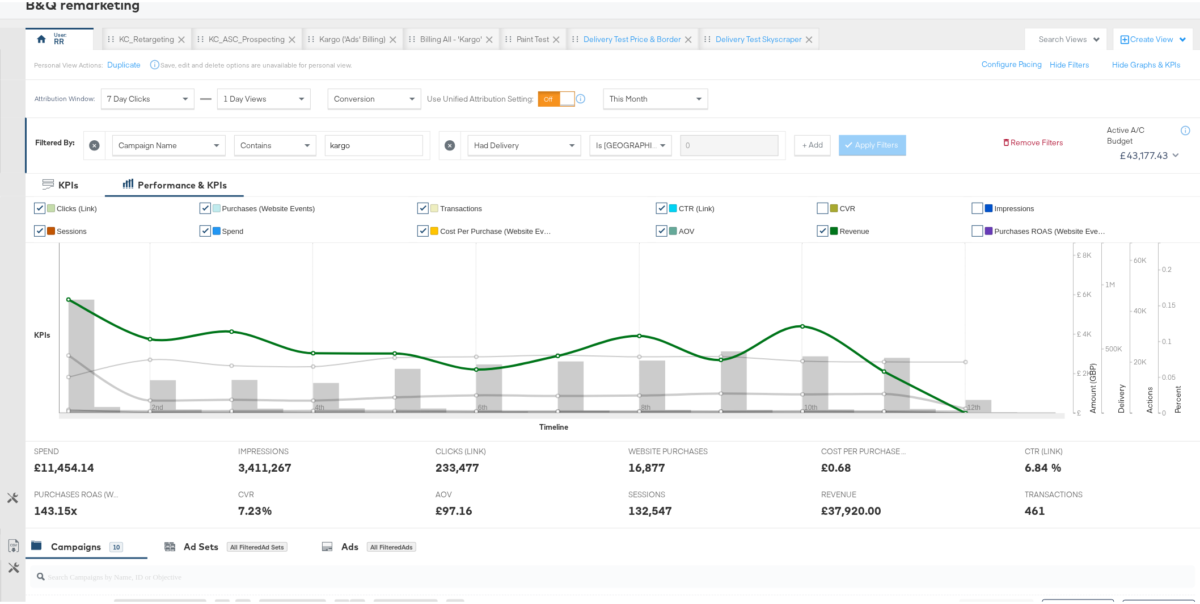
click at [817, 208] on link "✔" at bounding box center [822, 205] width 11 height 11
click at [972, 207] on link "✔" at bounding box center [977, 205] width 11 height 11
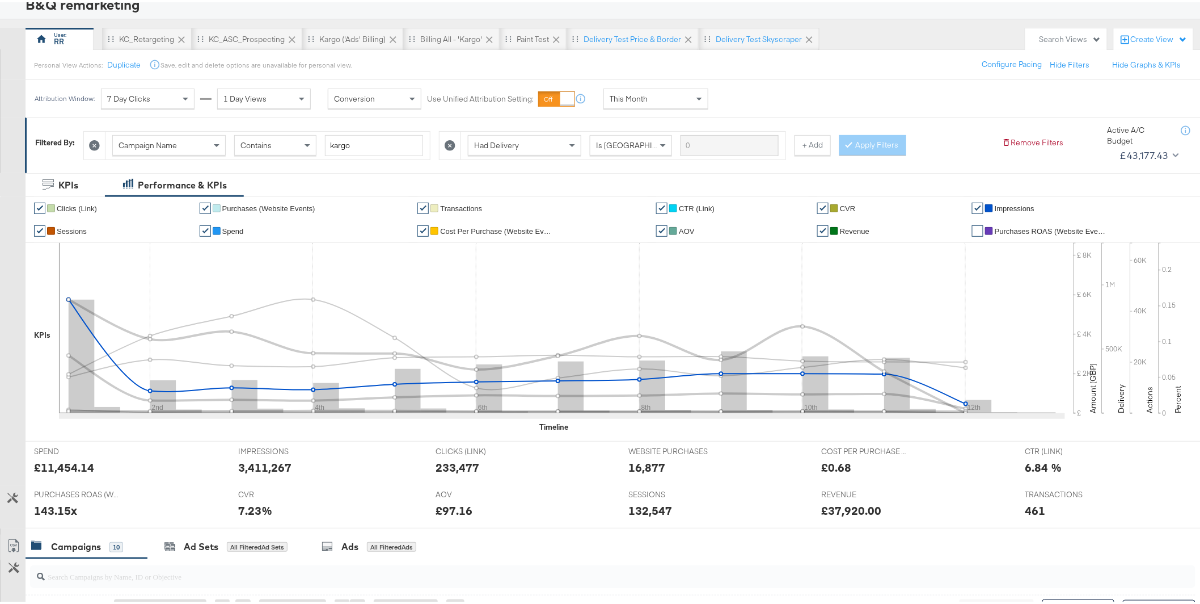
click at [972, 230] on link "✔" at bounding box center [977, 228] width 11 height 11
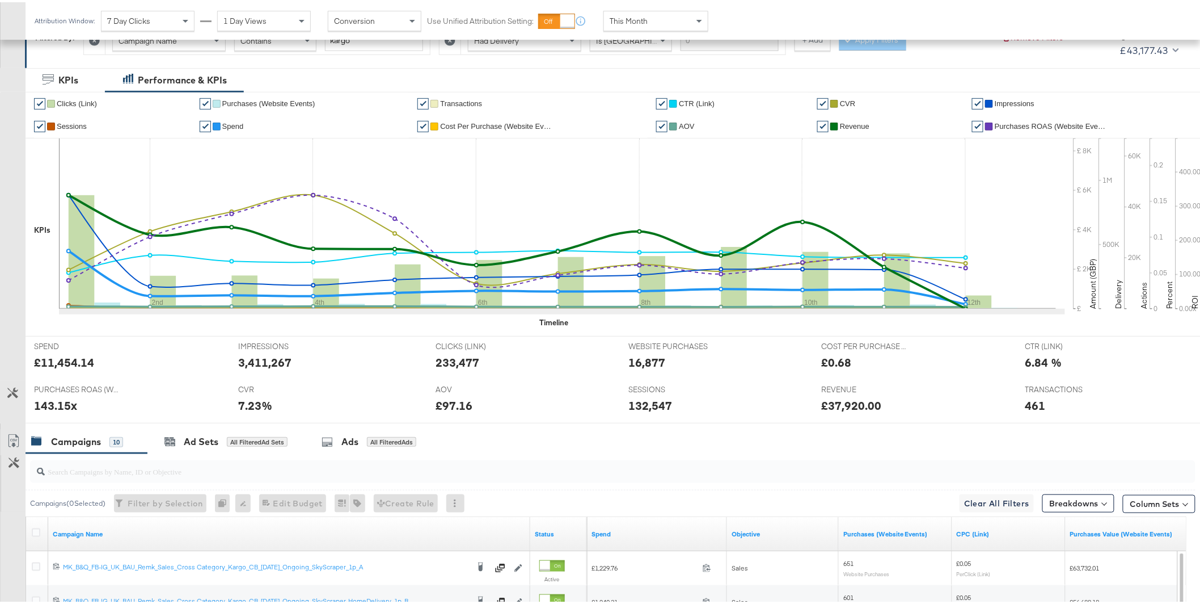
scroll to position [191, 0]
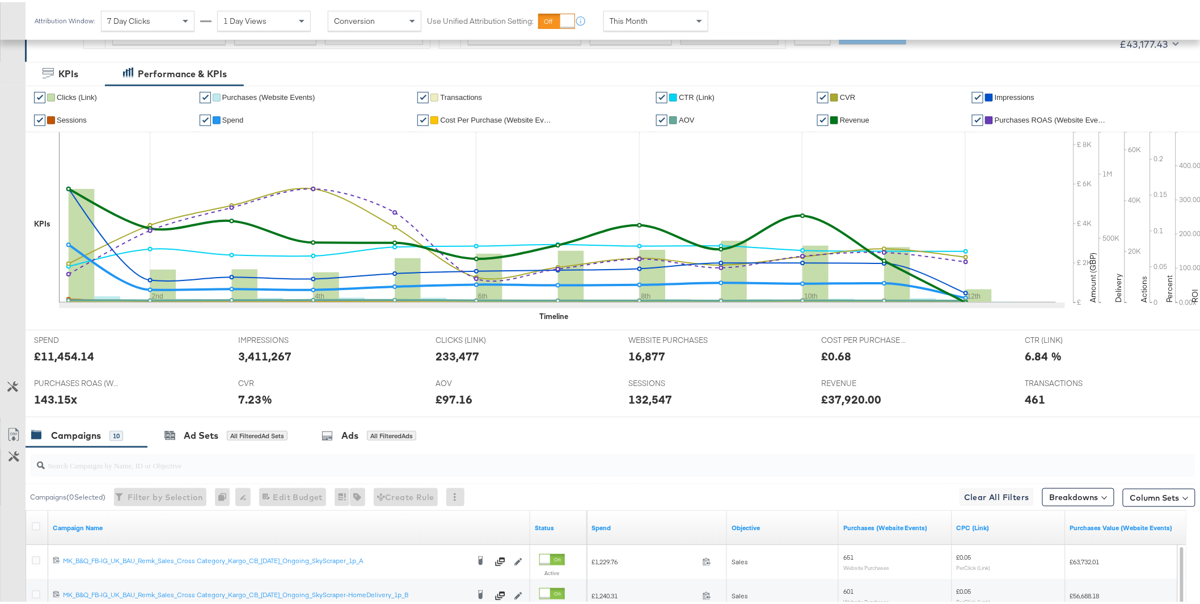
click at [14, 383] on icon at bounding box center [12, 384] width 11 height 11
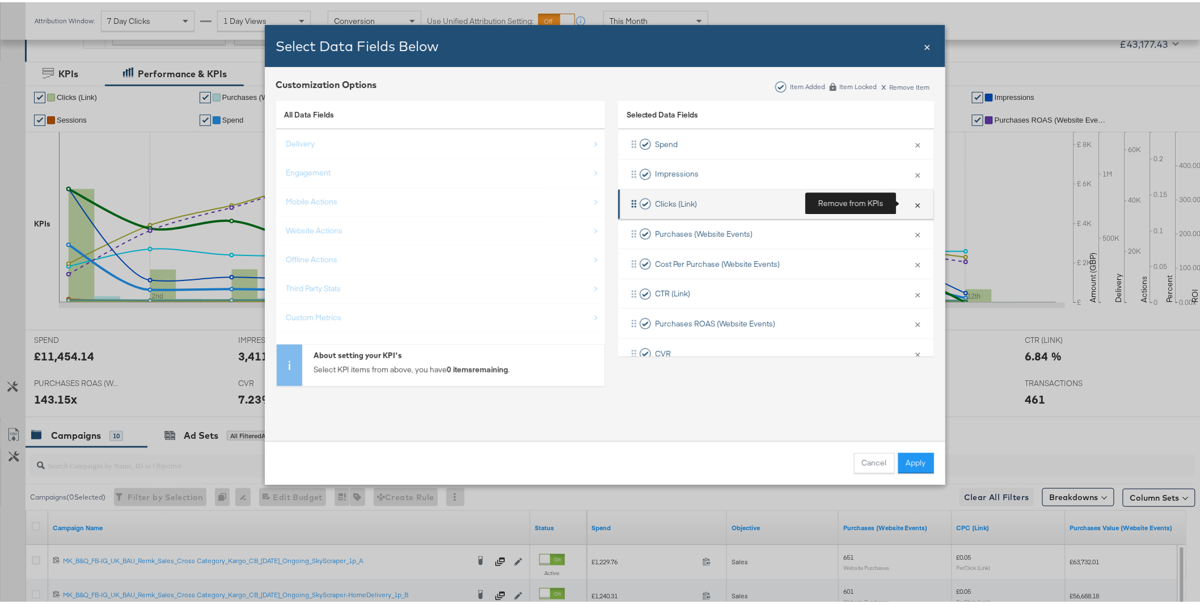
click at [911, 200] on button "×" at bounding box center [918, 202] width 15 height 24
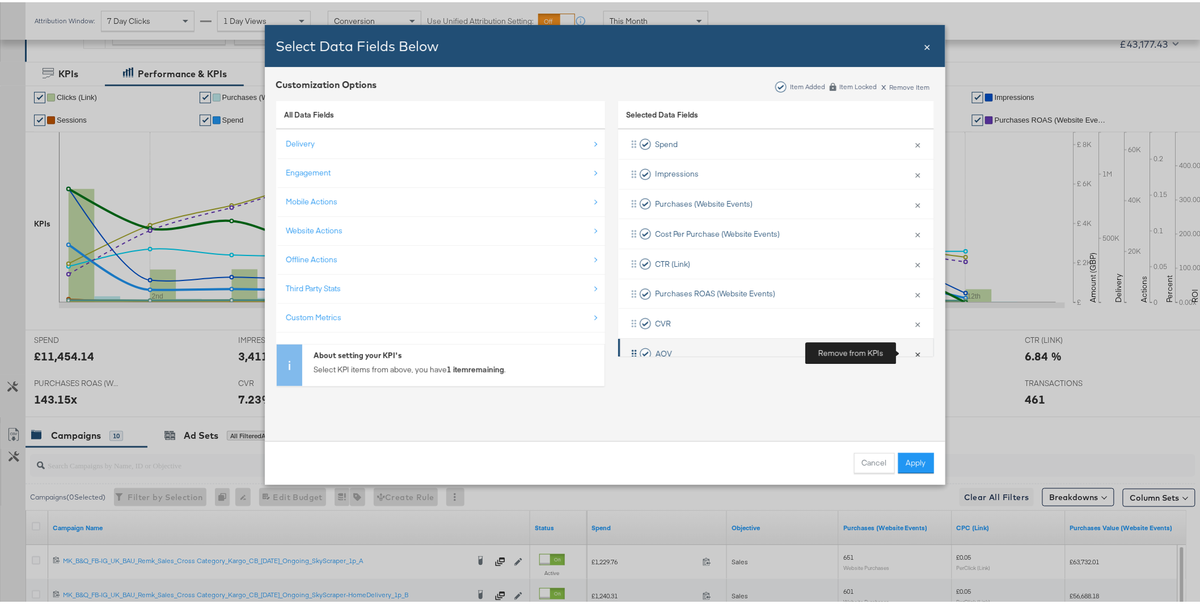
click at [911, 346] on button "×" at bounding box center [918, 351] width 15 height 24
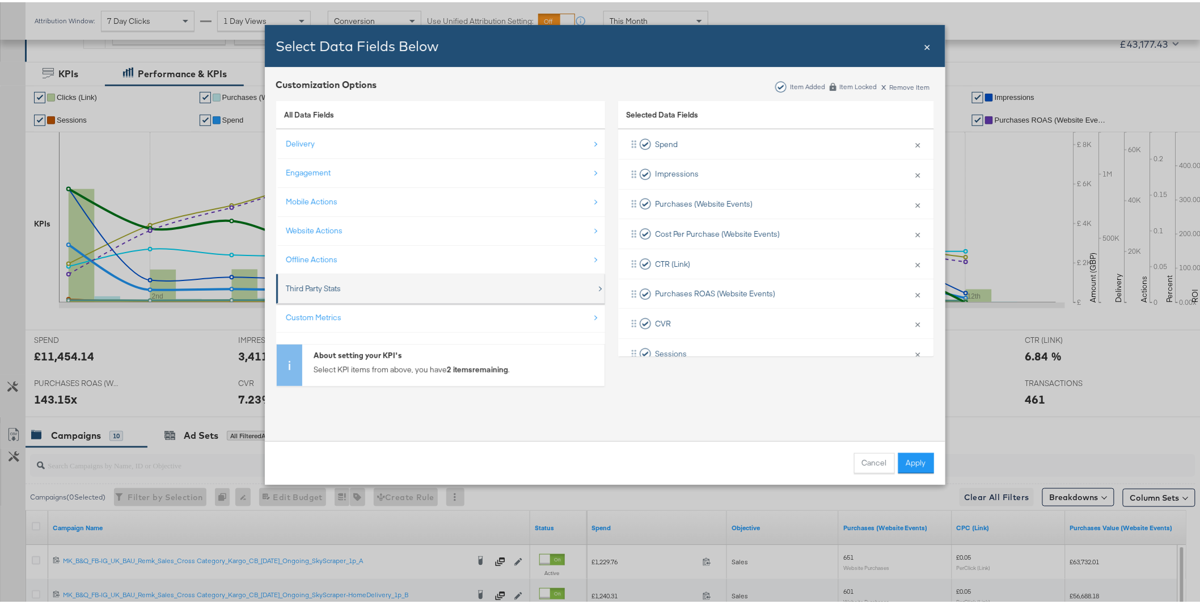
click at [386, 283] on div "Third Party Stats" at bounding box center [441, 286] width 310 height 23
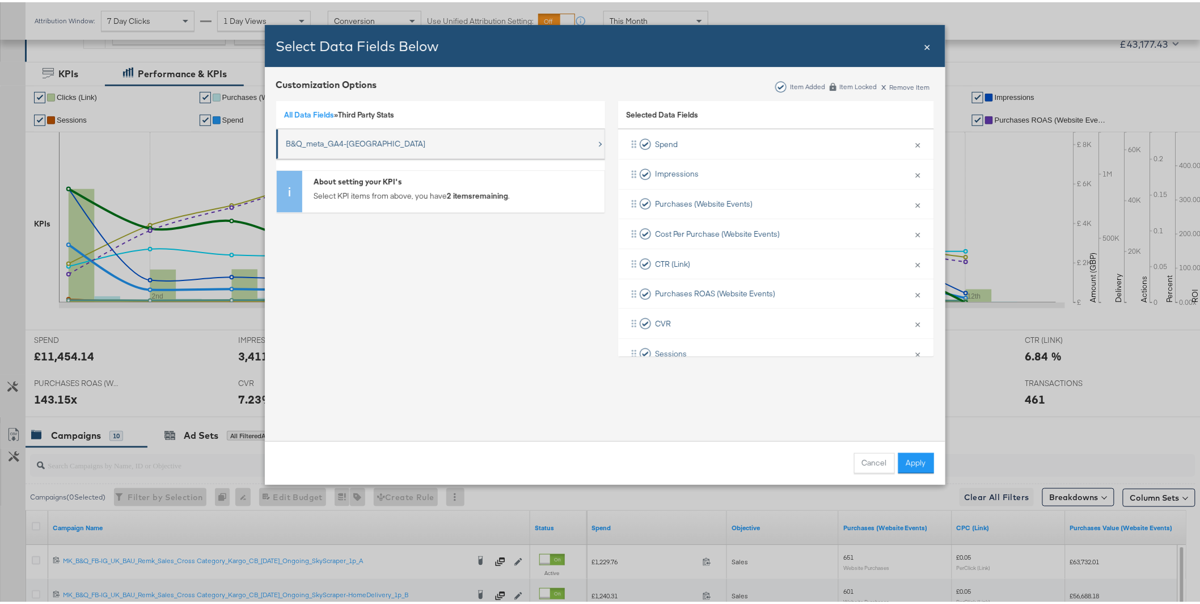
click at [387, 143] on div "B&Q_meta_GA4-UK" at bounding box center [441, 141] width 310 height 23
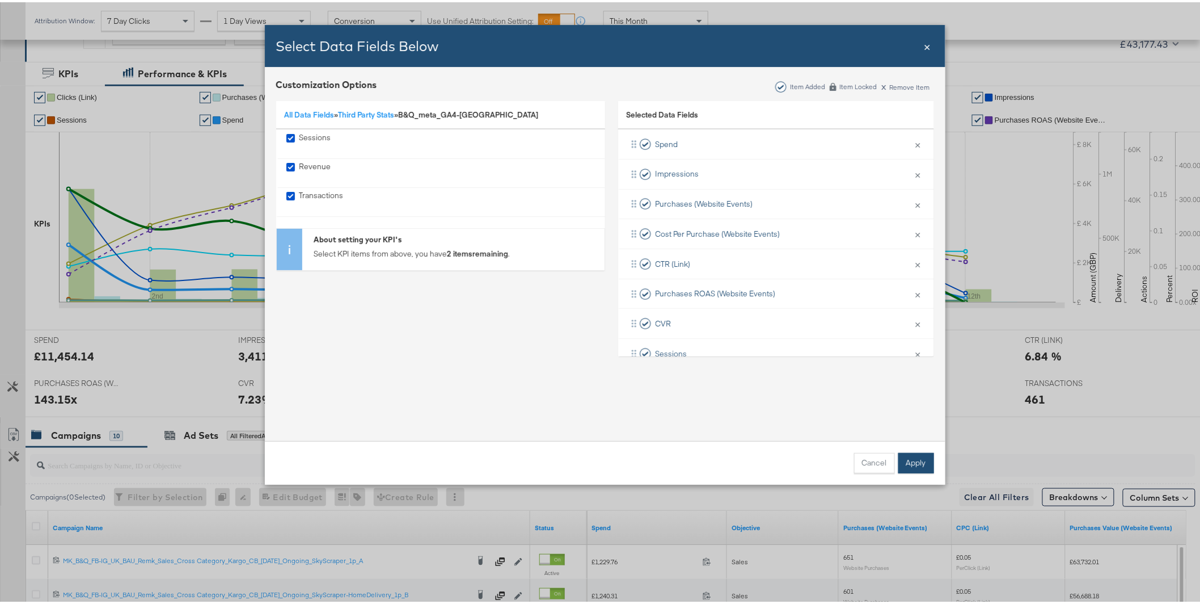
click at [914, 455] on button "Apply" at bounding box center [916, 460] width 36 height 20
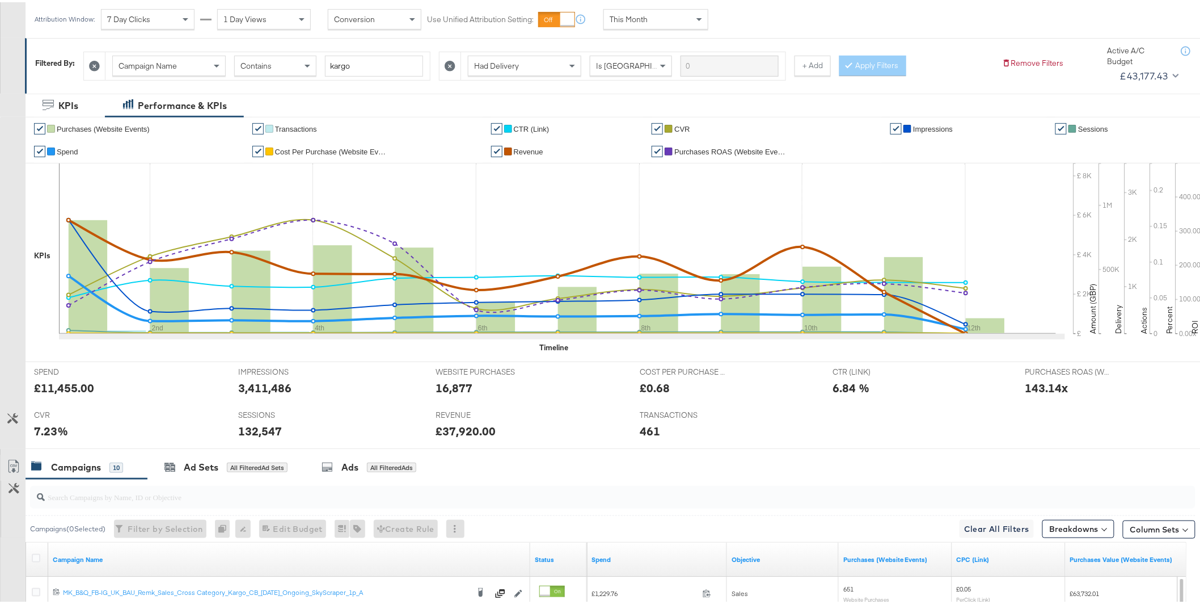
scroll to position [0, 0]
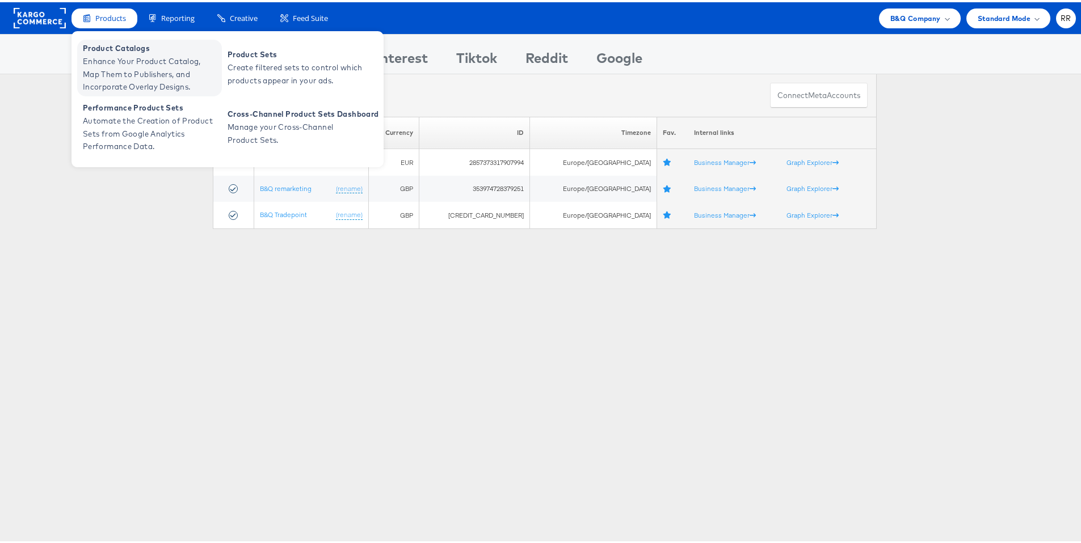
click at [113, 47] on span "Product Catalogs" at bounding box center [151, 46] width 136 height 13
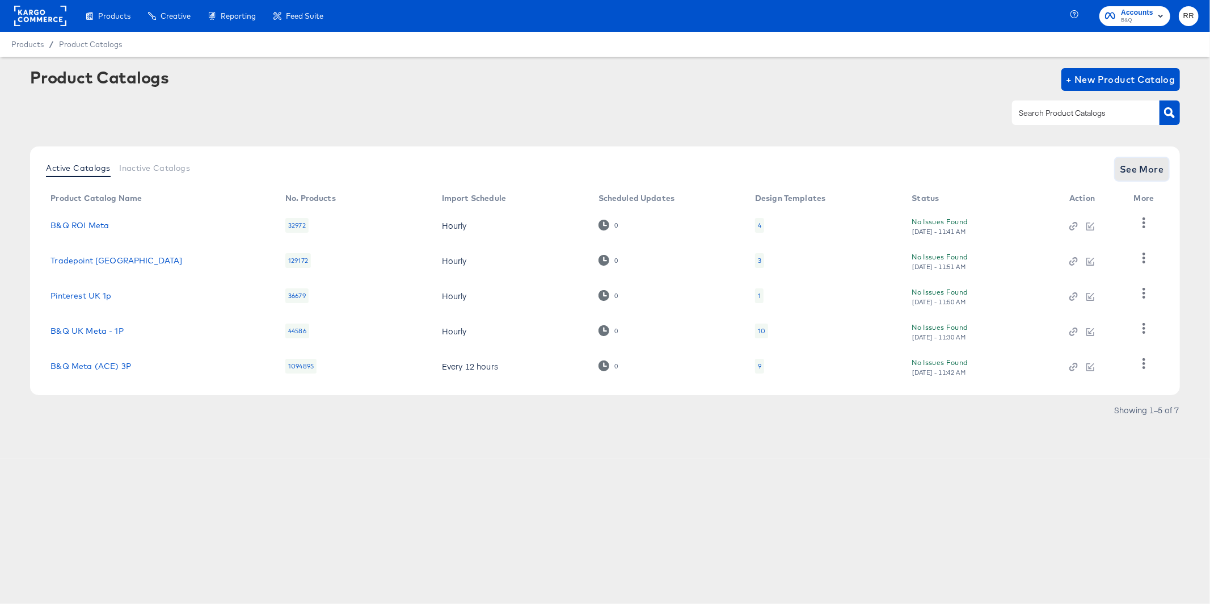
click at [1147, 164] on span "See More" at bounding box center [1142, 169] width 44 height 16
click at [113, 364] on link "B&Q Meta (ACE) 3P" at bounding box center [90, 365] width 81 height 9
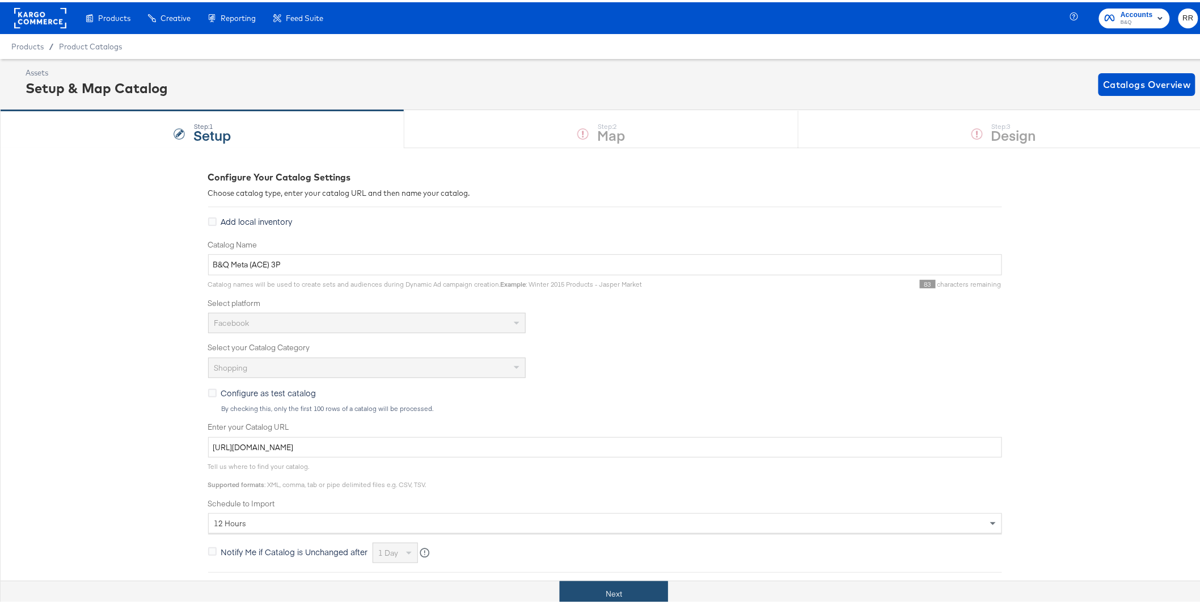
click at [618, 588] on button "Next" at bounding box center [614, 592] width 108 height 26
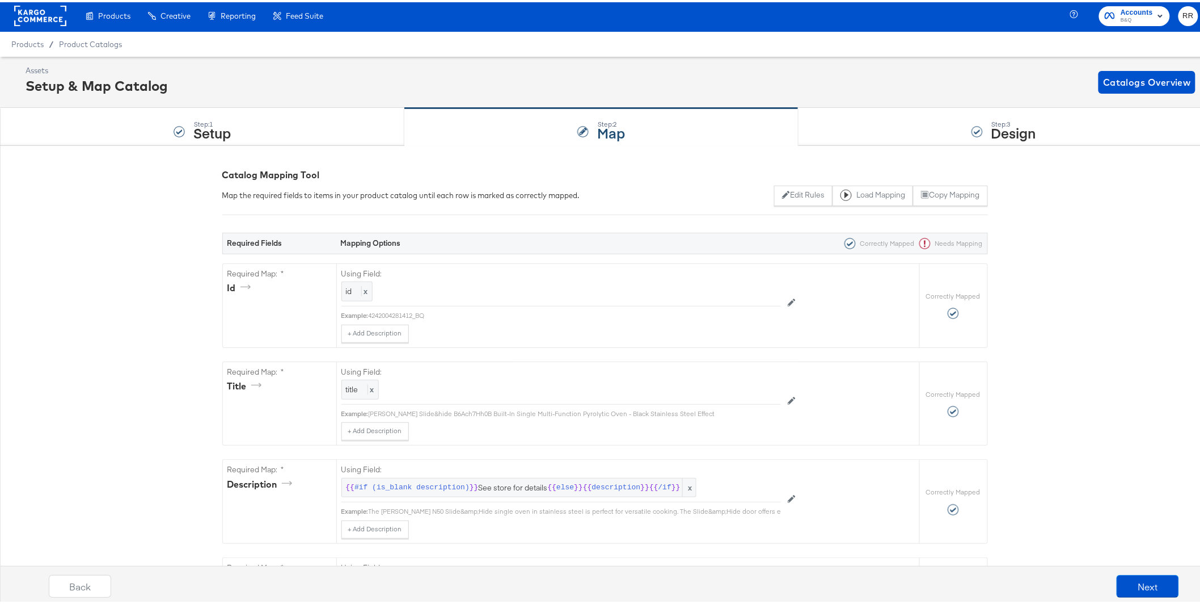
scroll to position [5, 0]
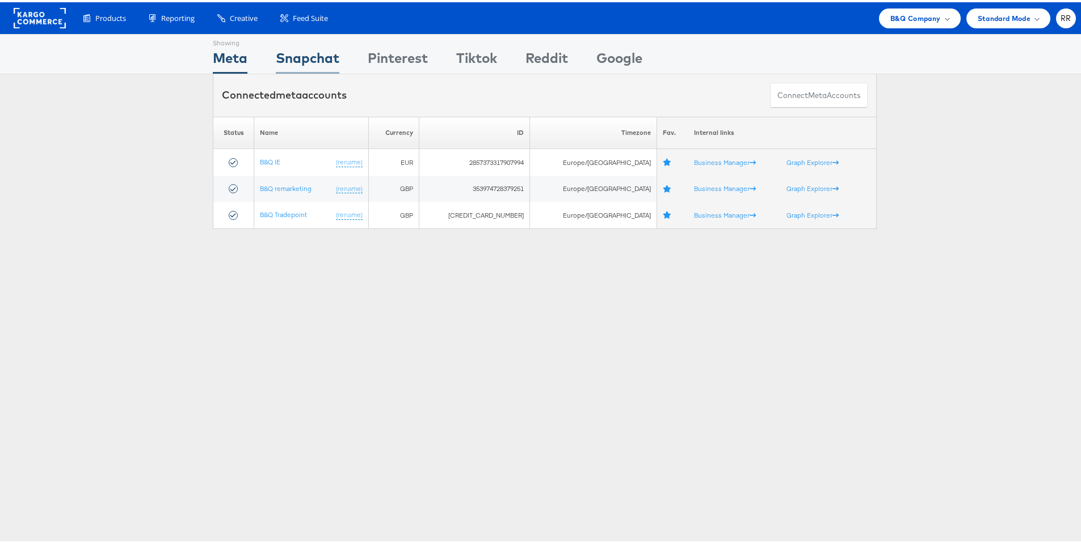
click at [304, 54] on div "Snapchat" at bounding box center [308, 59] width 64 height 26
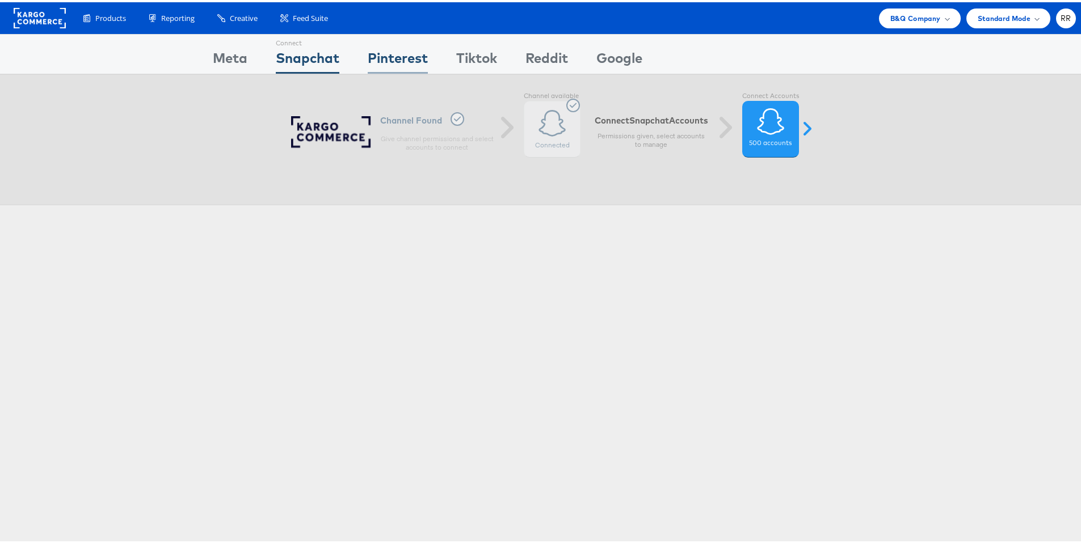
click at [398, 52] on div "Pinterest" at bounding box center [398, 59] width 60 height 26
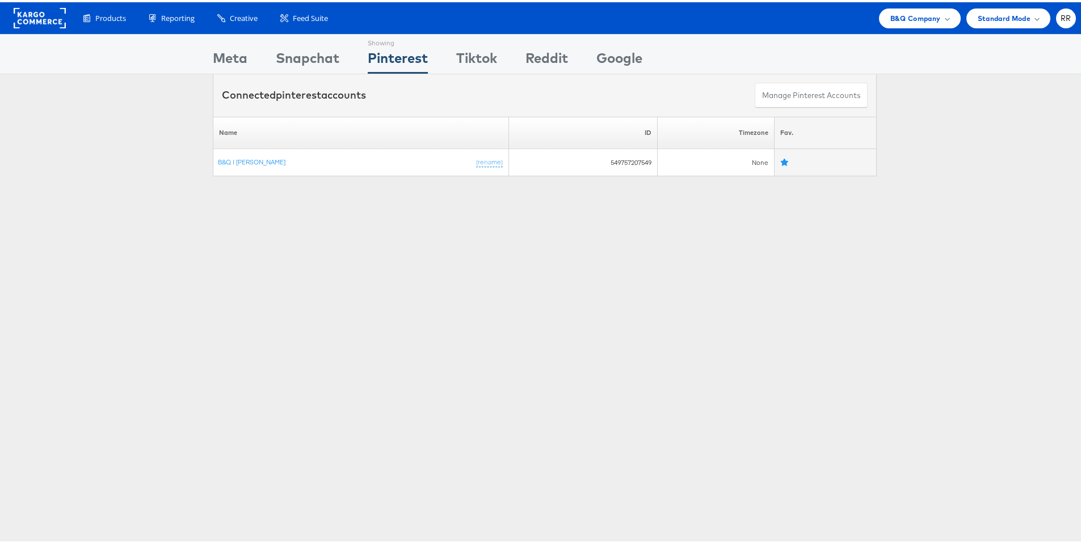
click at [244, 52] on div "Showing Meta Showing [GEOGRAPHIC_DATA] Showing Pinterest Showing Tiktok Showing…" at bounding box center [545, 51] width 664 height 39
click at [240, 53] on div "Meta" at bounding box center [230, 59] width 35 height 26
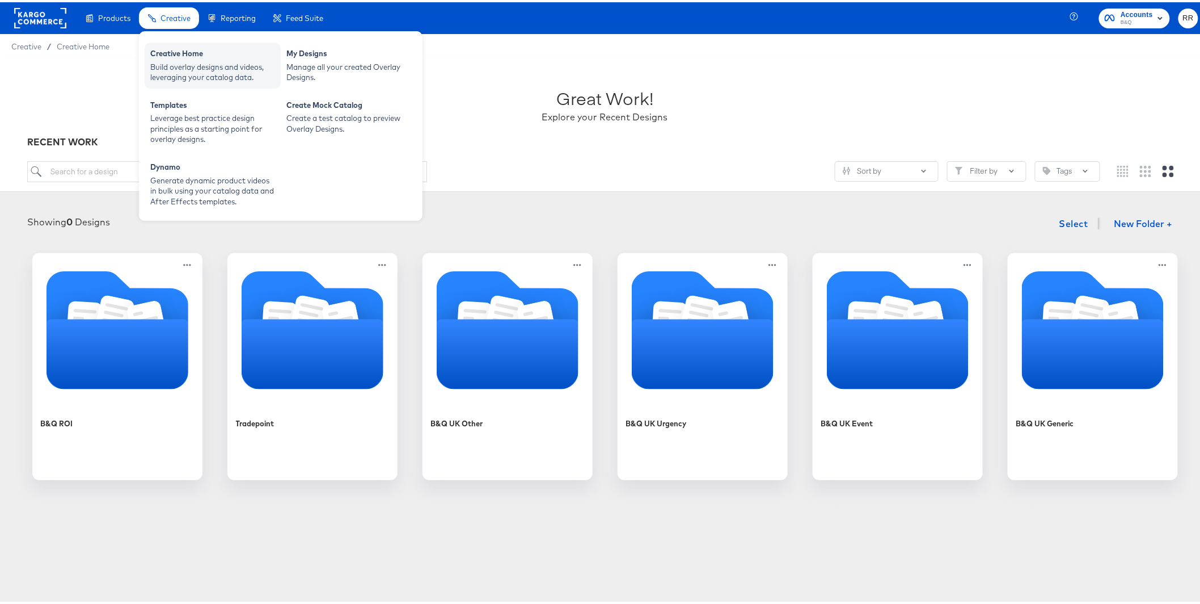
click at [176, 56] on div "Creative Home" at bounding box center [212, 53] width 125 height 14
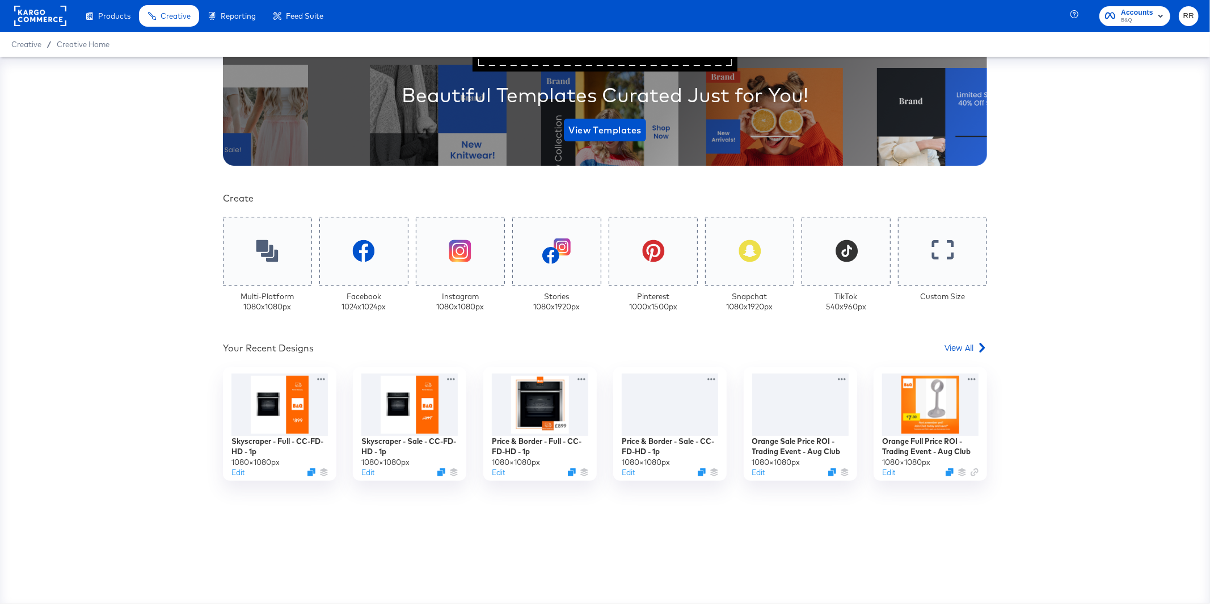
scroll to position [151, 0]
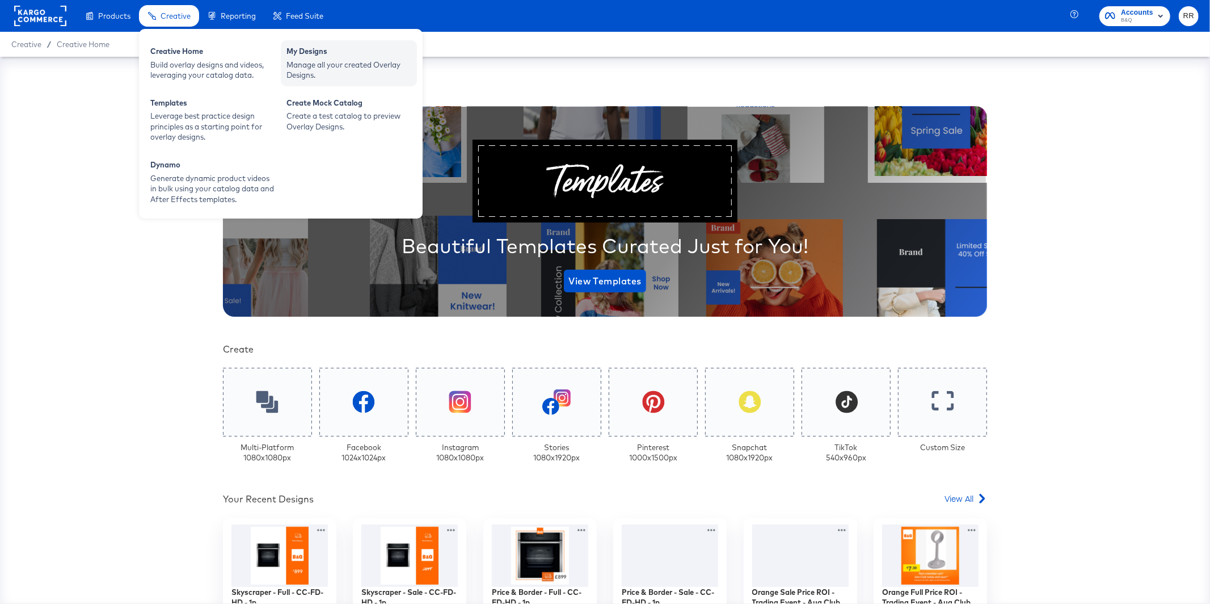
click at [362, 70] on div "Manage all your created Overlay Designs." at bounding box center [348, 70] width 125 height 21
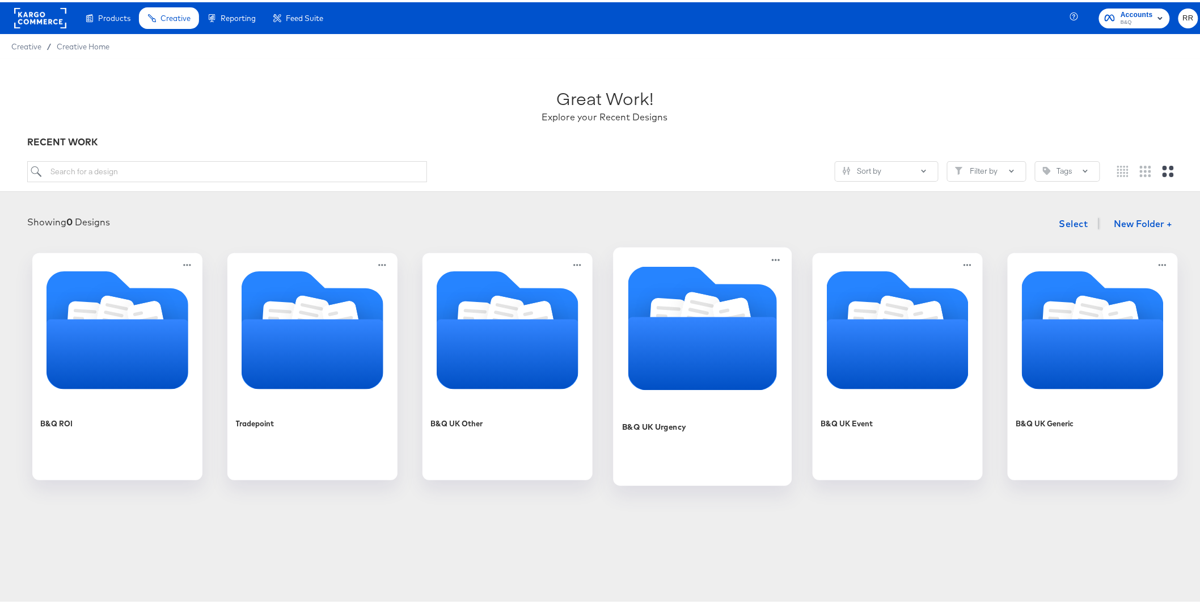
click at [713, 364] on icon "Folder" at bounding box center [702, 350] width 149 height 73
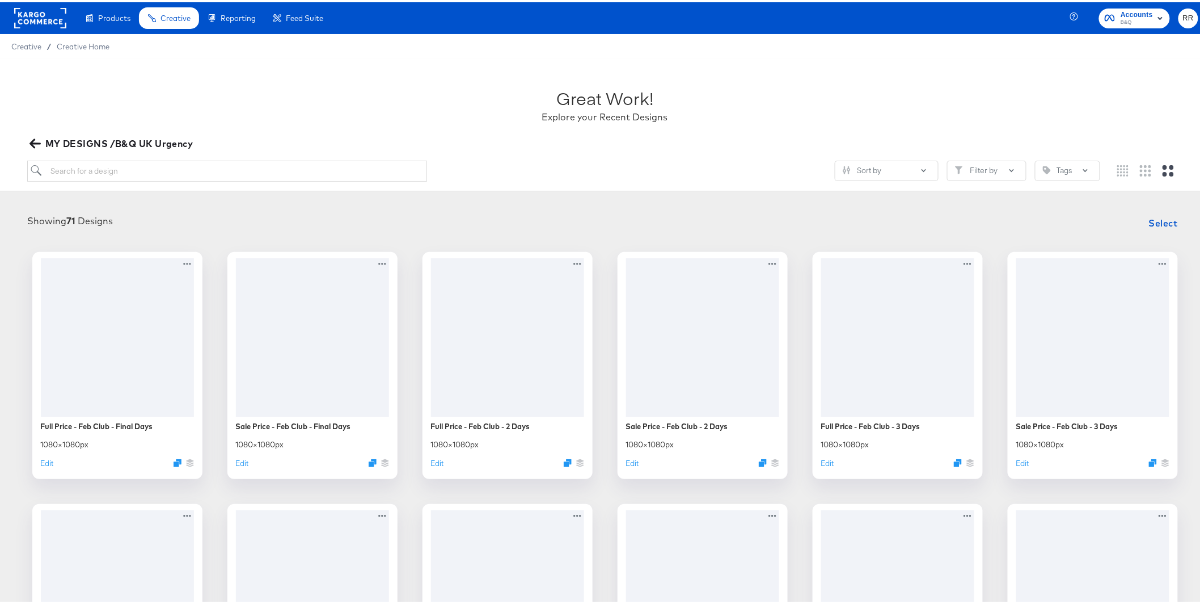
click at [32, 149] on div at bounding box center [604, 149] width 1155 height 1
click at [34, 142] on icon "button" at bounding box center [34, 141] width 11 height 11
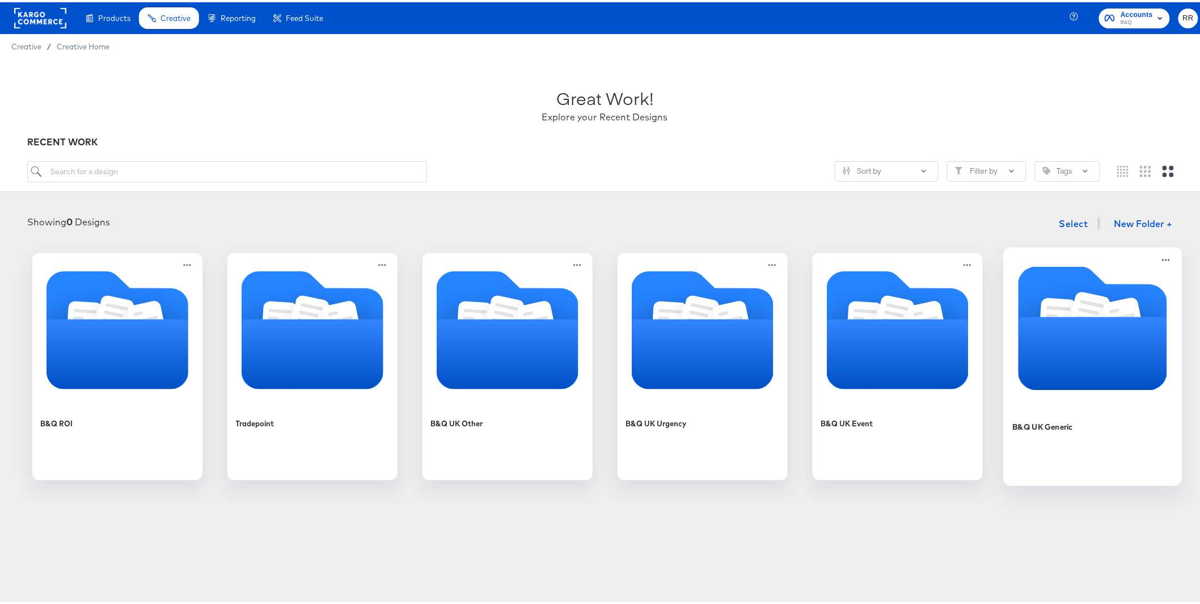
click at [1040, 339] on icon "Folder" at bounding box center [1092, 350] width 149 height 73
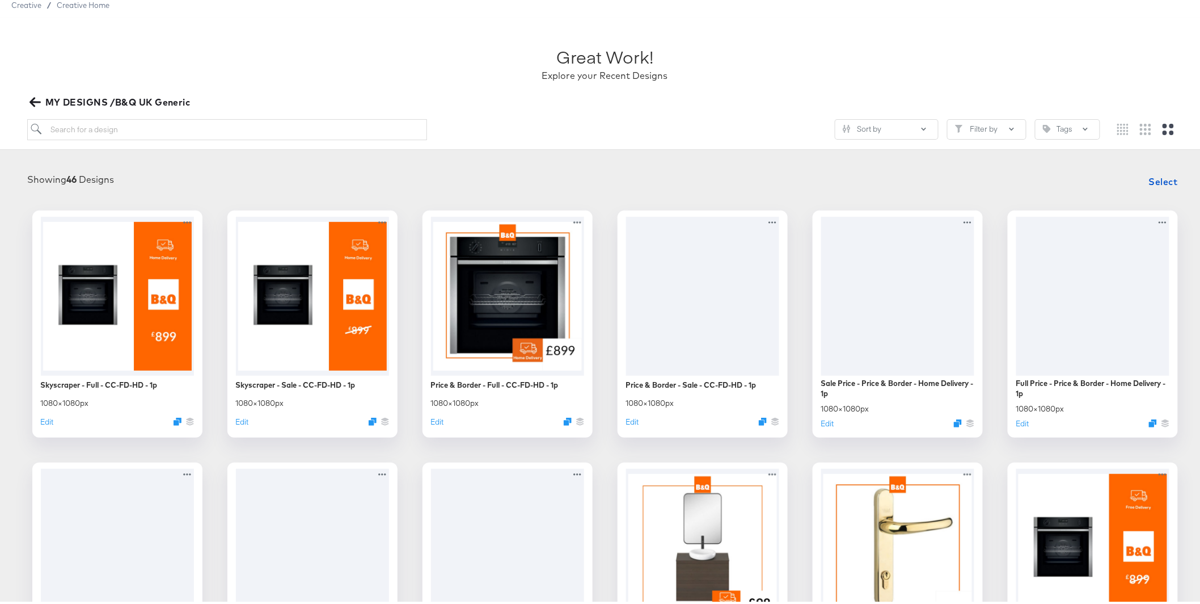
scroll to position [42, 0]
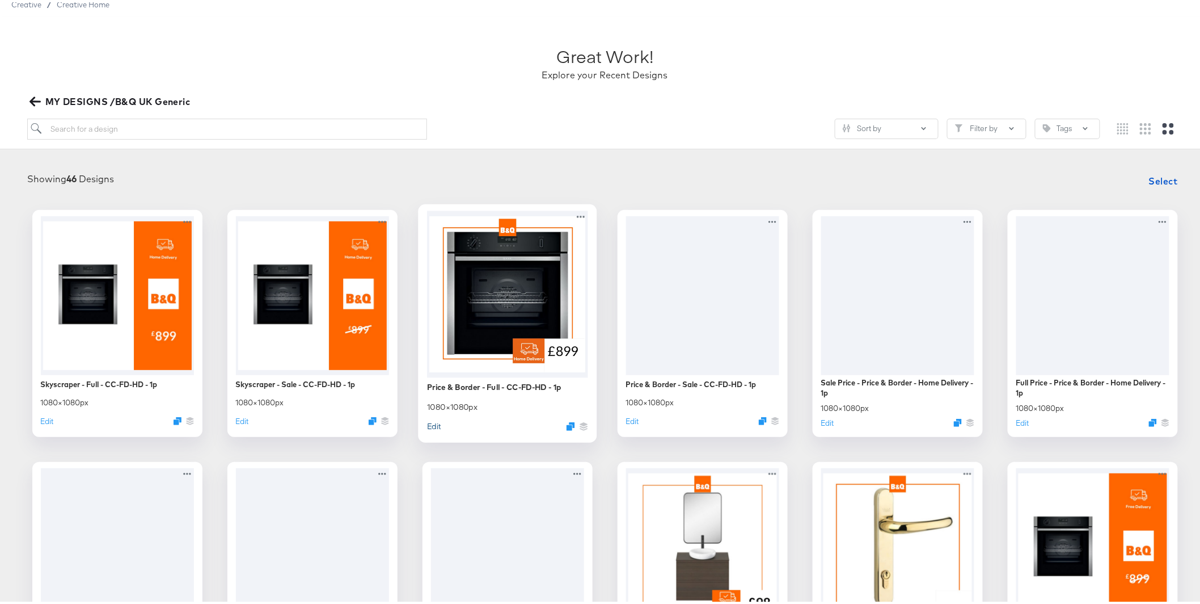
click at [433, 424] on button "Edit" at bounding box center [434, 423] width 14 height 11
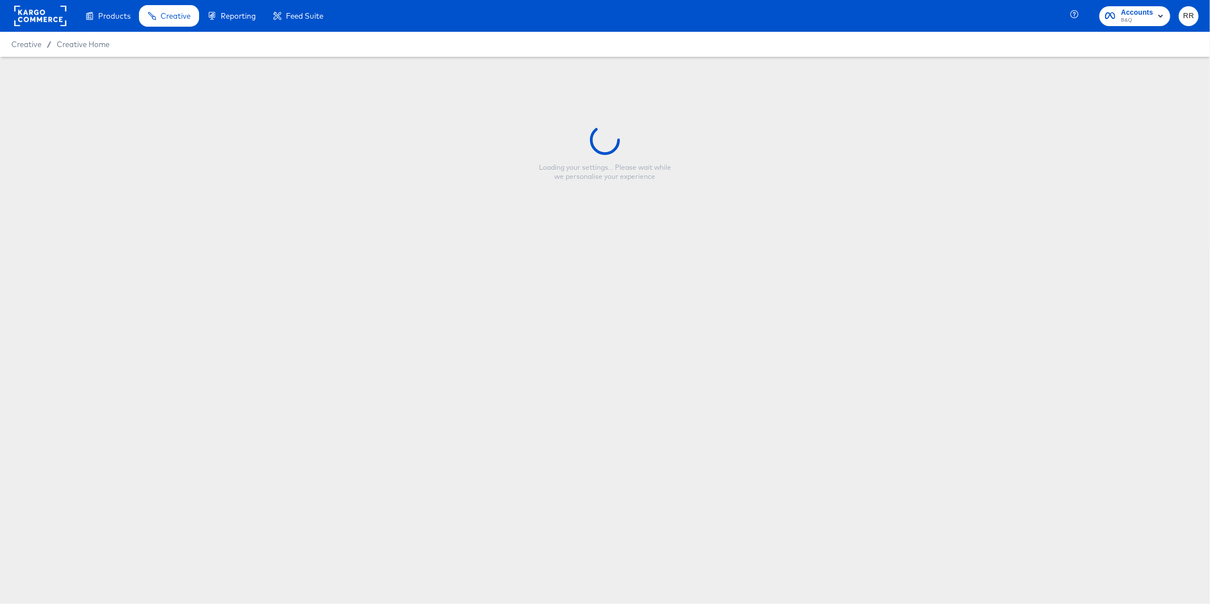
type input "Price & Border - Full - CC-FD-HD - 1p"
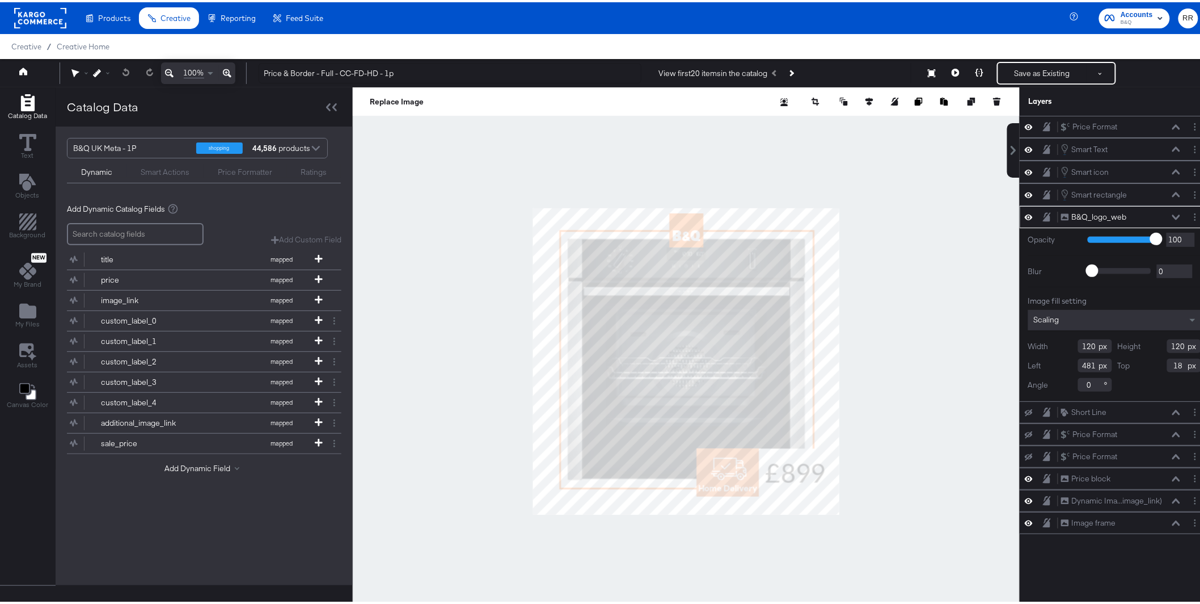
click at [930, 298] on div at bounding box center [686, 358] width 667 height 547
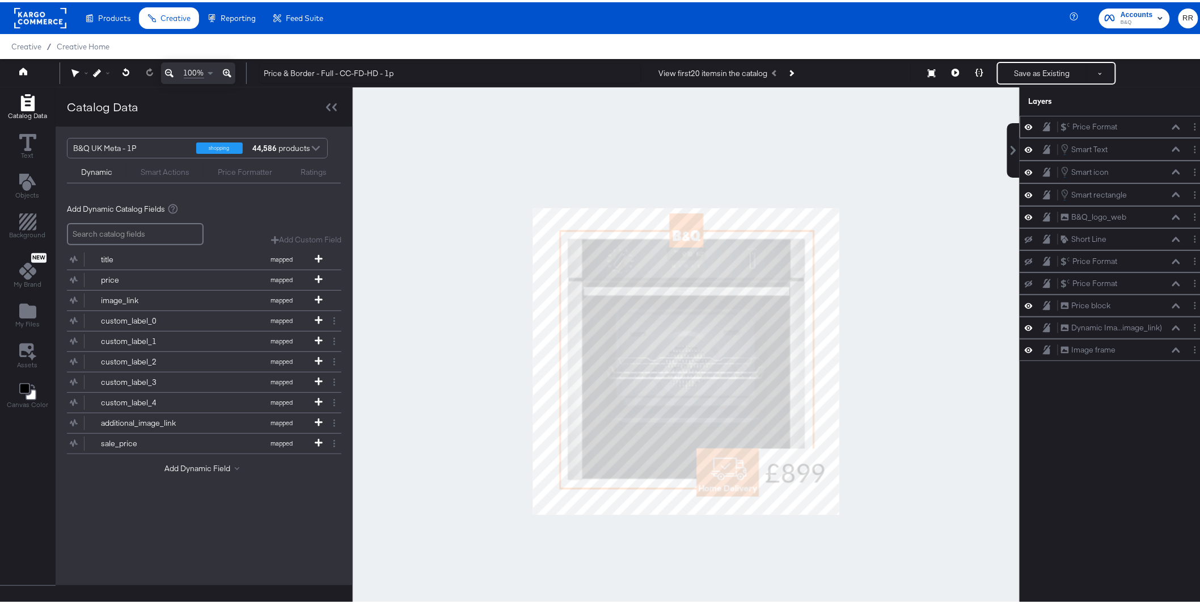
click at [1025, 127] on icon at bounding box center [1029, 125] width 8 height 10
click at [1025, 144] on icon at bounding box center [1029, 147] width 8 height 10
click at [1025, 170] on icon at bounding box center [1029, 170] width 8 height 10
click at [1025, 191] on icon at bounding box center [1029, 192] width 8 height 6
click at [1025, 216] on icon at bounding box center [1029, 215] width 8 height 10
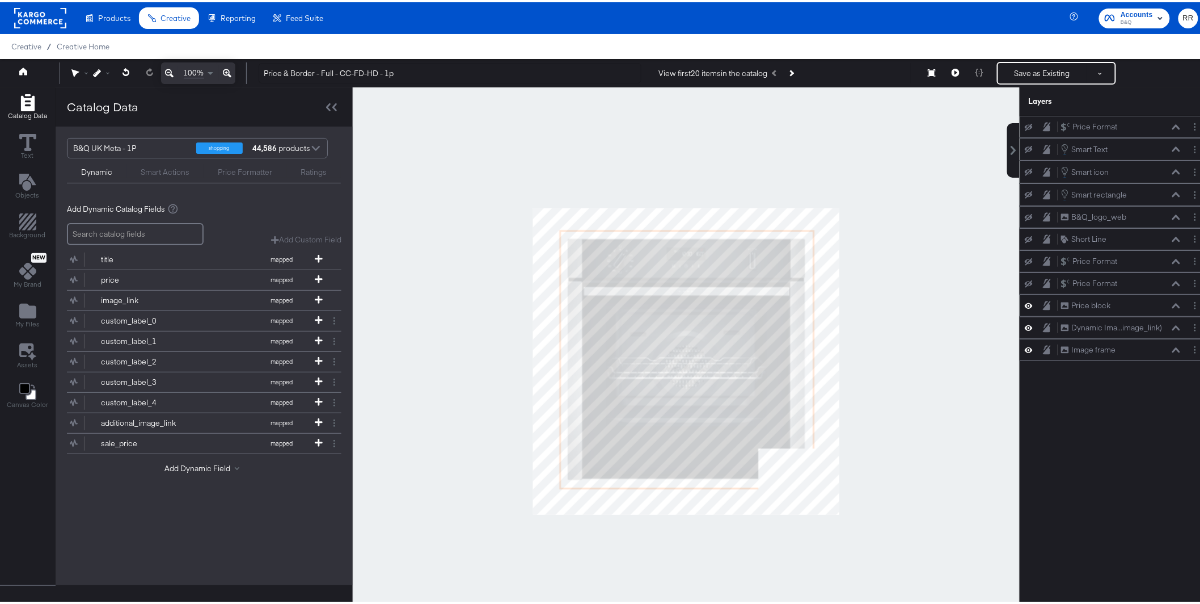
click at [1024, 308] on div at bounding box center [1032, 303] width 16 height 11
click at [1025, 306] on icon at bounding box center [1029, 304] width 8 height 6
click at [1025, 326] on icon at bounding box center [1029, 325] width 8 height 10
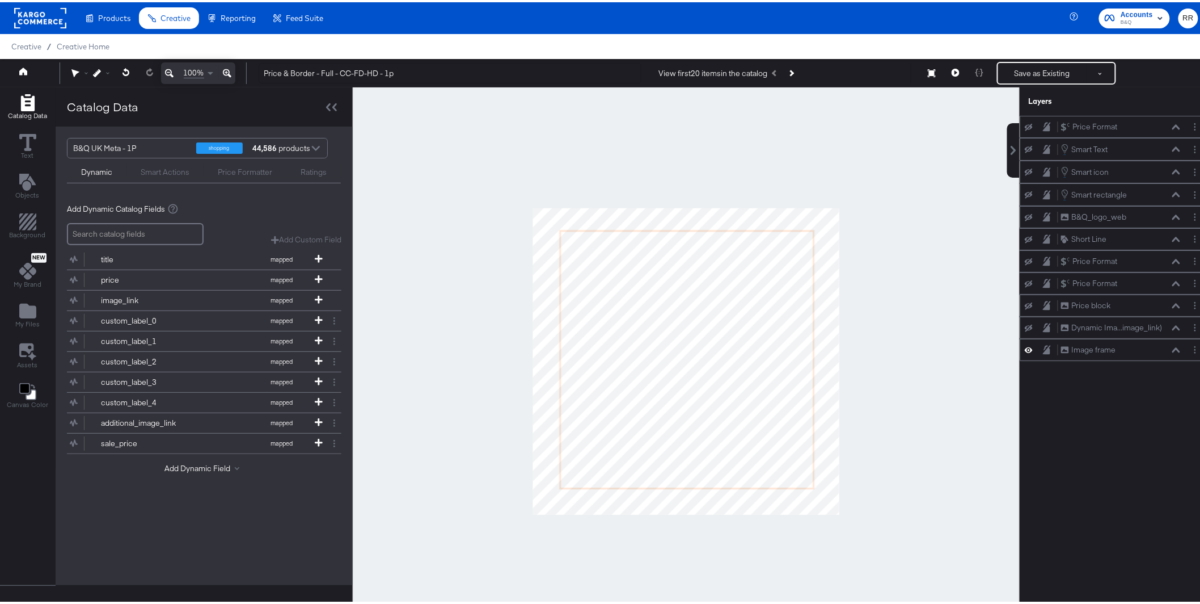
click at [1025, 348] on icon at bounding box center [1029, 348] width 8 height 10
click at [1025, 329] on icon at bounding box center [1029, 325] width 8 height 7
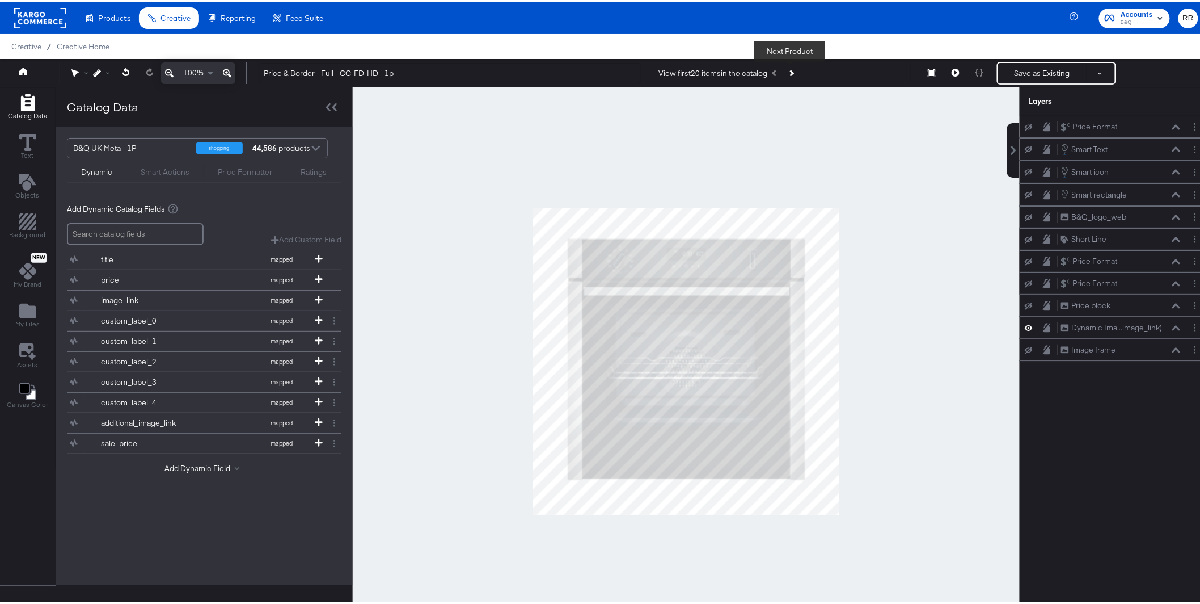
click at [791, 74] on button "Next Product" at bounding box center [791, 71] width 16 height 20
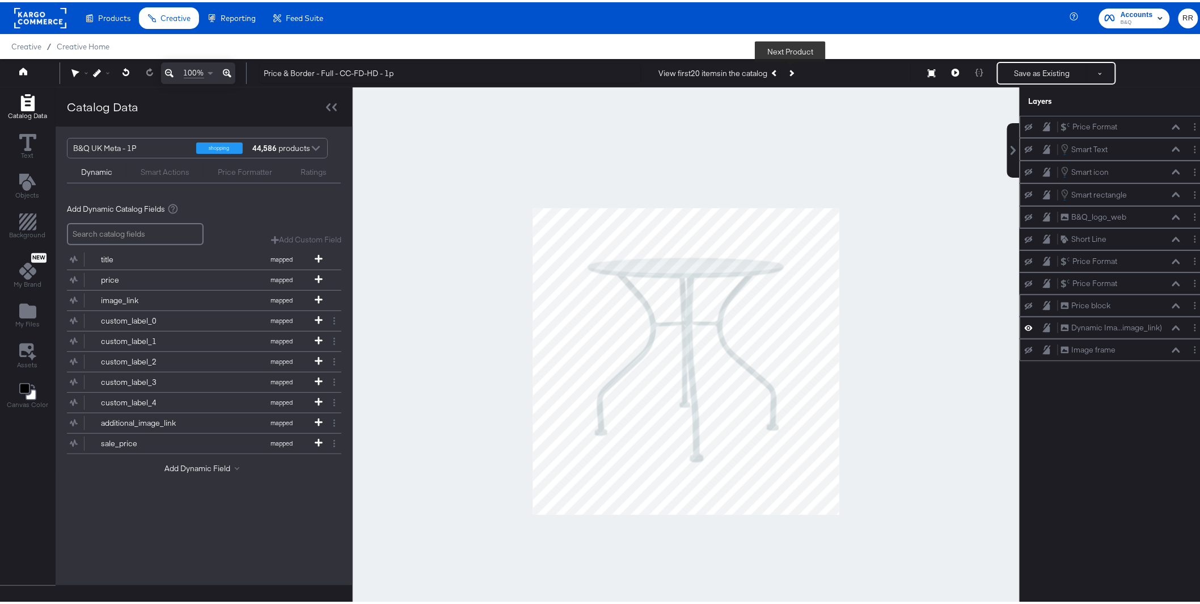
click at [791, 74] on button "Next Product" at bounding box center [791, 71] width 16 height 20
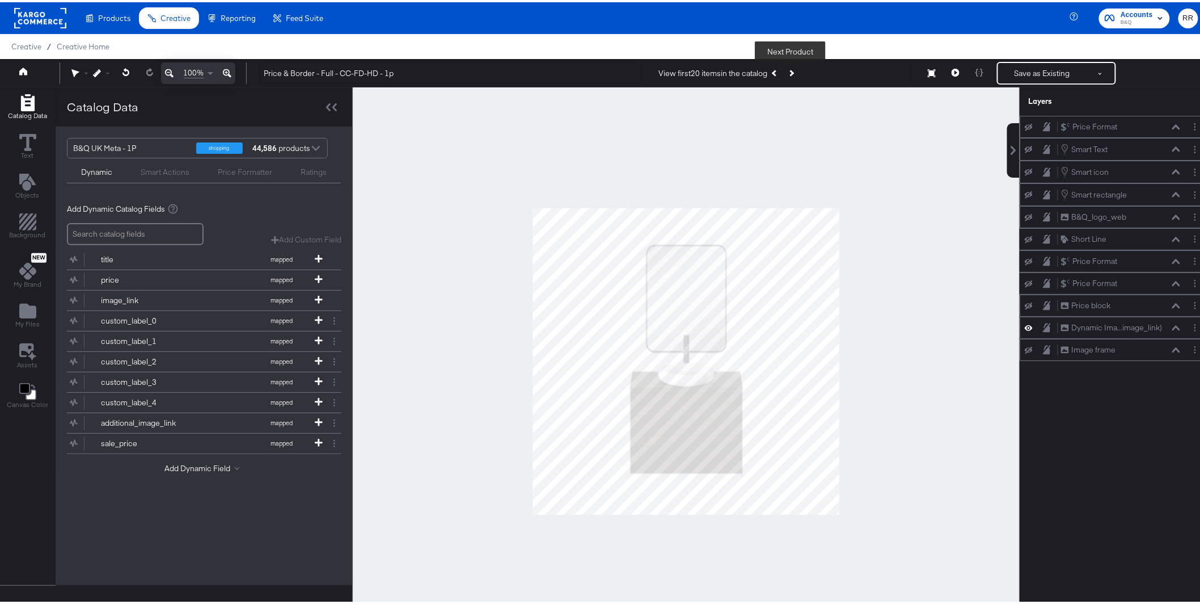
click at [791, 74] on button "Next Product" at bounding box center [791, 71] width 16 height 20
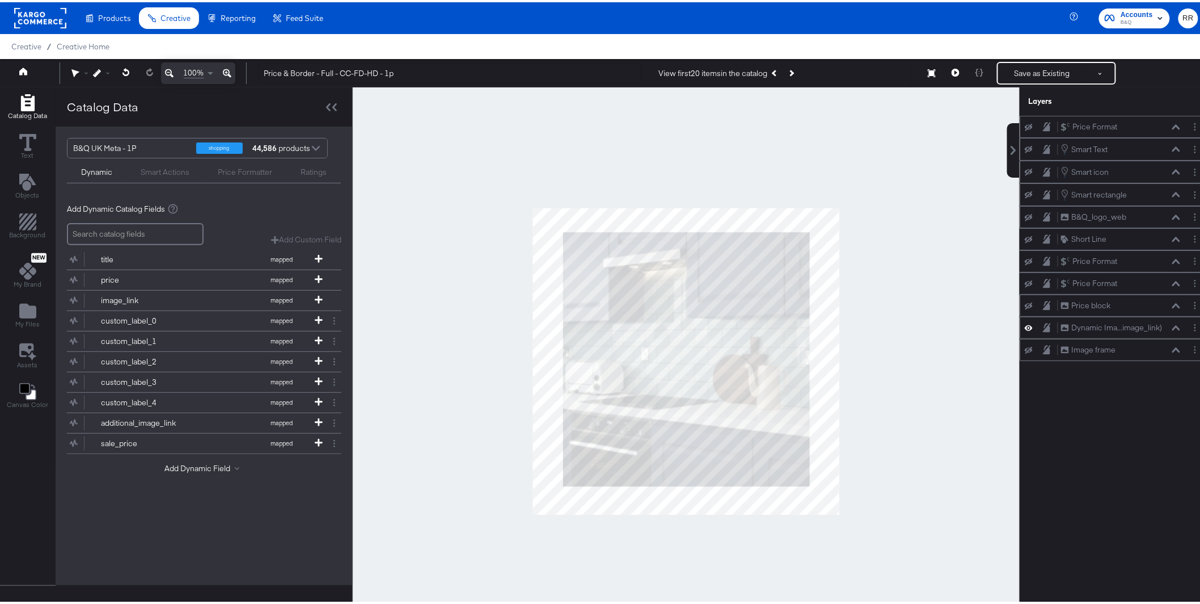
click at [798, 74] on div "View first 20 items in the catalog Next Product" at bounding box center [780, 71] width 261 height 20
